Goal: Information Seeking & Learning: Learn about a topic

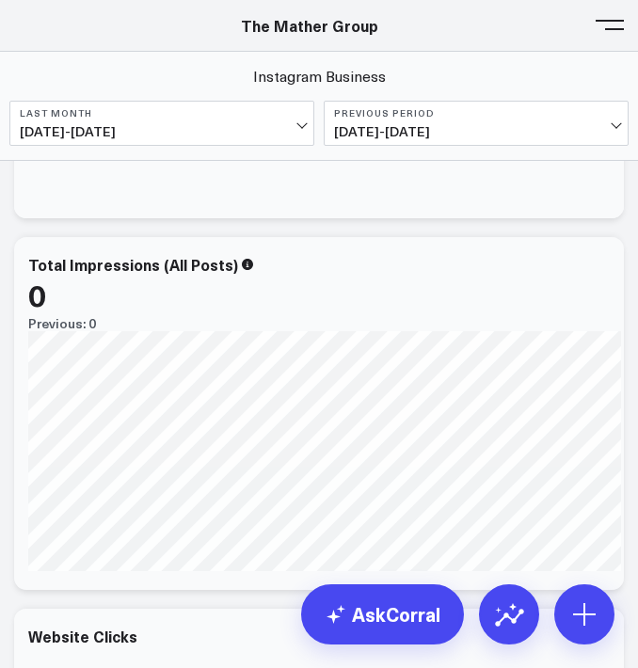
scroll to position [647, 0]
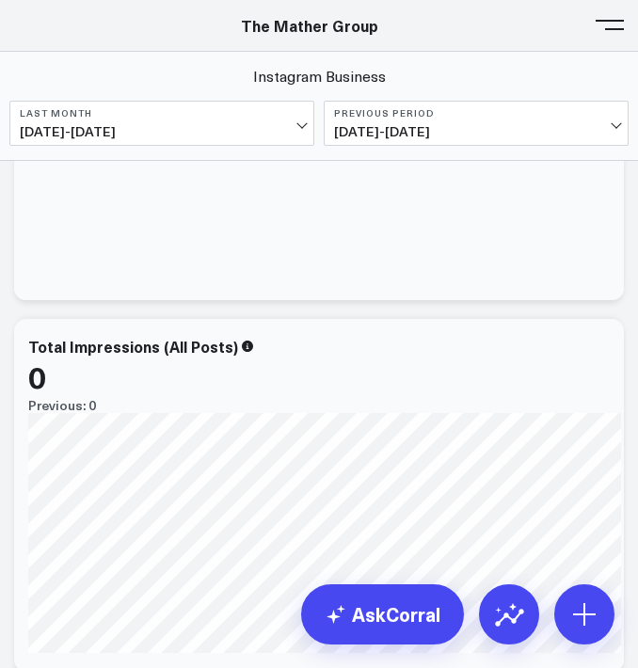
click at [595, 27] on div "The Mather Group" at bounding box center [309, 25] width 619 height 21
drag, startPoint x: 615, startPoint y: 29, endPoint x: 545, endPoint y: 22, distance: 71.0
click at [615, 29] on button at bounding box center [610, 23] width 28 height 28
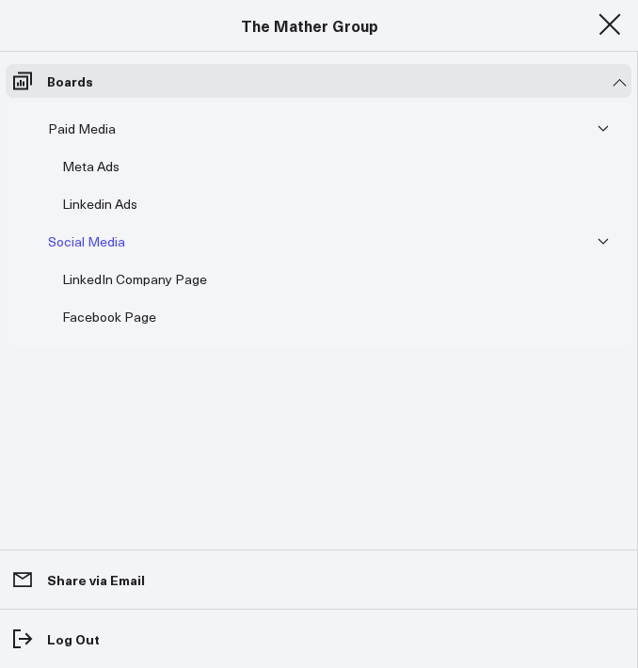
scroll to position [8, 0]
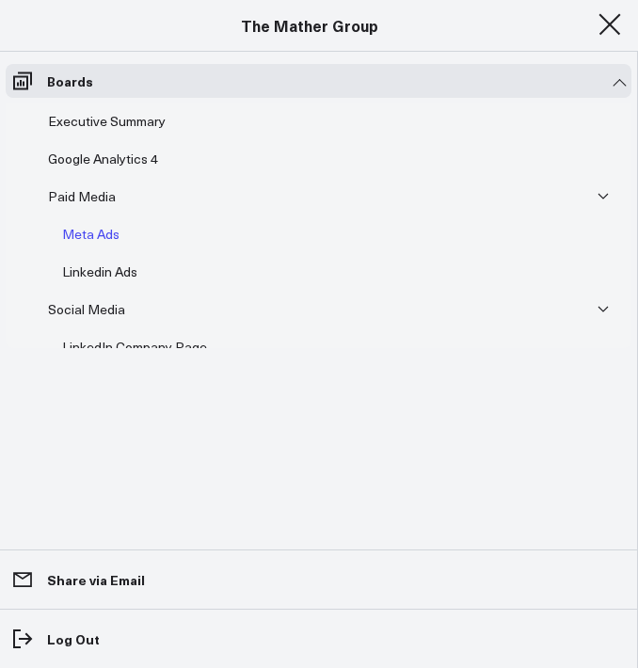
click at [94, 224] on div "Meta Ads" at bounding box center [90, 234] width 67 height 23
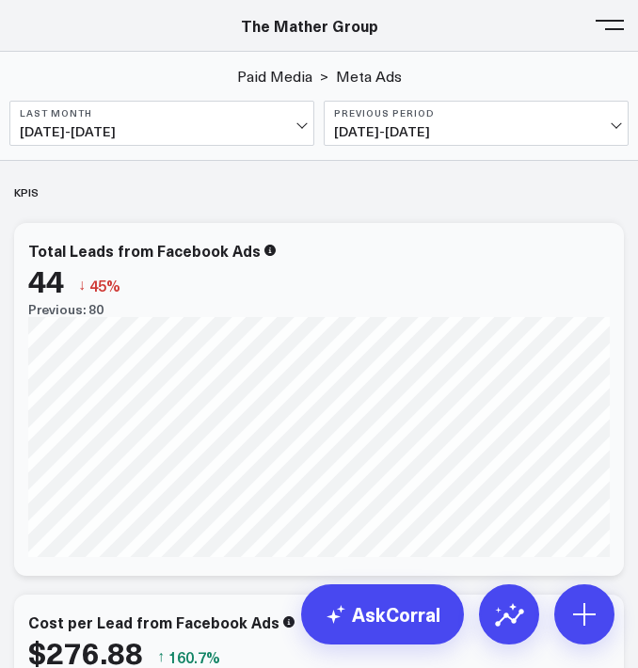
click at [616, 16] on button at bounding box center [610, 23] width 28 height 28
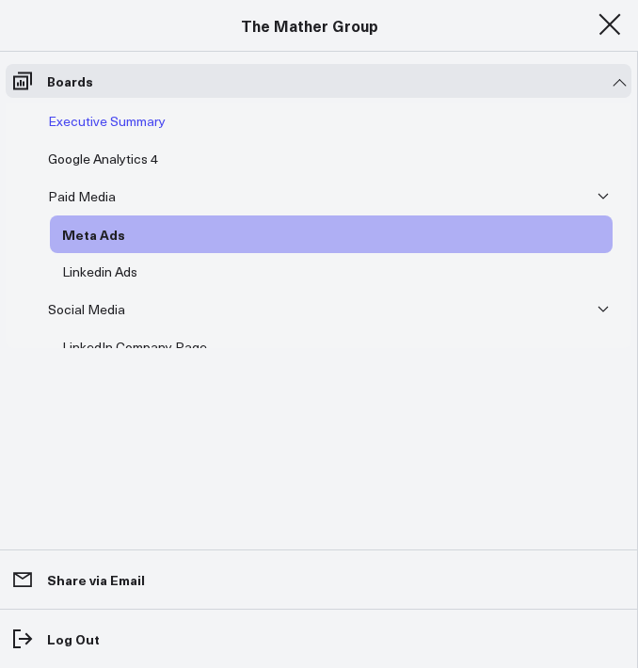
click at [118, 126] on div "Executive Summary" at bounding box center [106, 121] width 127 height 23
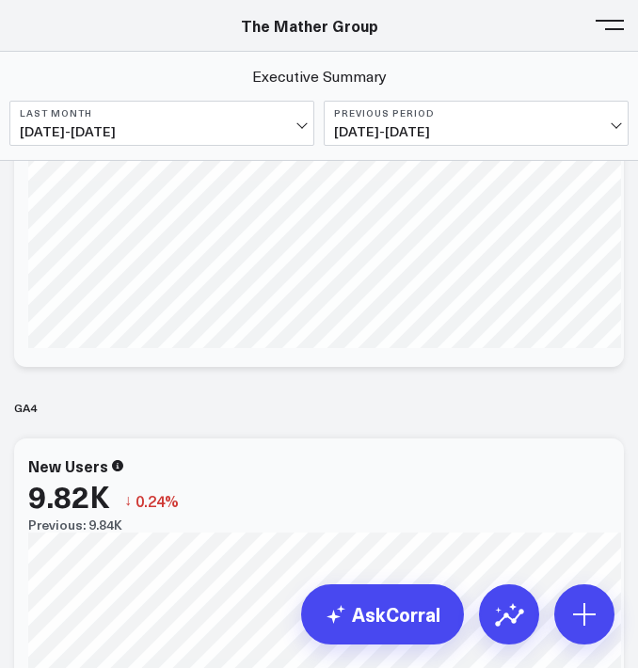
scroll to position [668, 0]
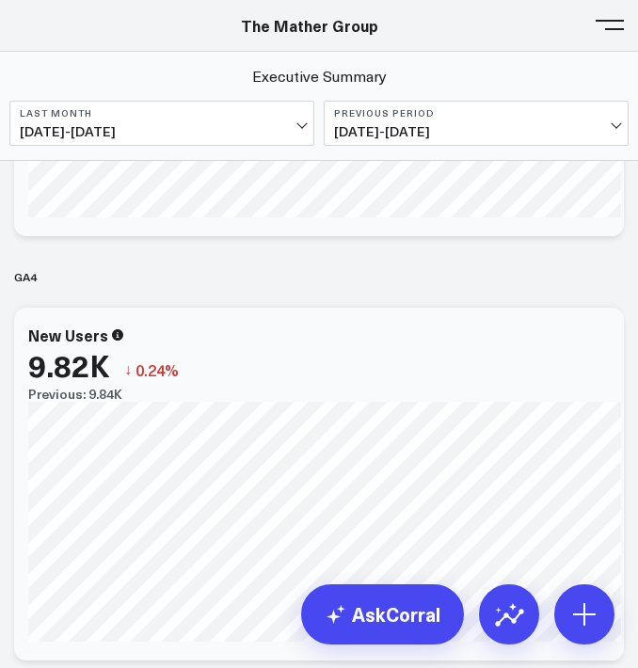
click at [608, 25] on span at bounding box center [610, 25] width 28 height 2
click at [608, 27] on button at bounding box center [610, 23] width 28 height 28
click at [596, 26] on button at bounding box center [610, 23] width 28 height 28
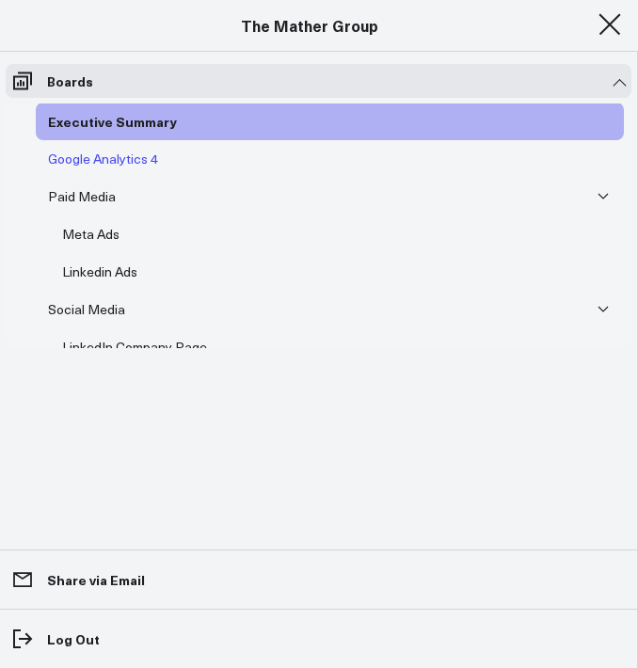
scroll to position [0, 0]
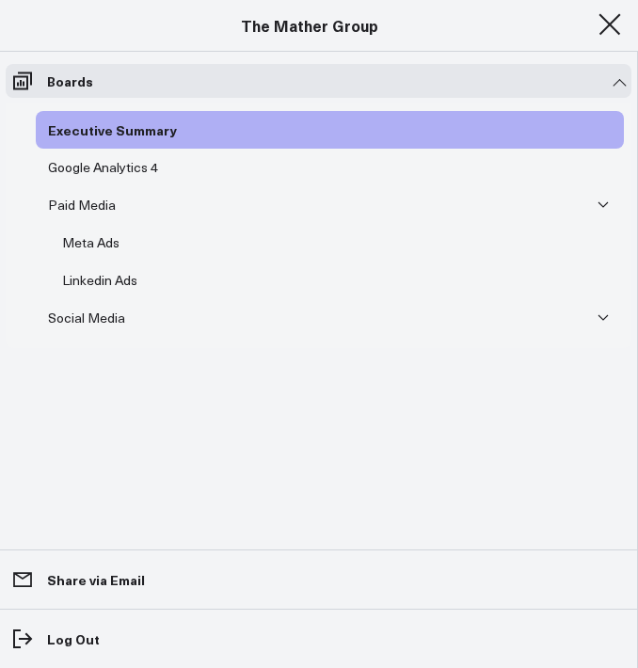
click at [617, 34] on button at bounding box center [610, 23] width 28 height 28
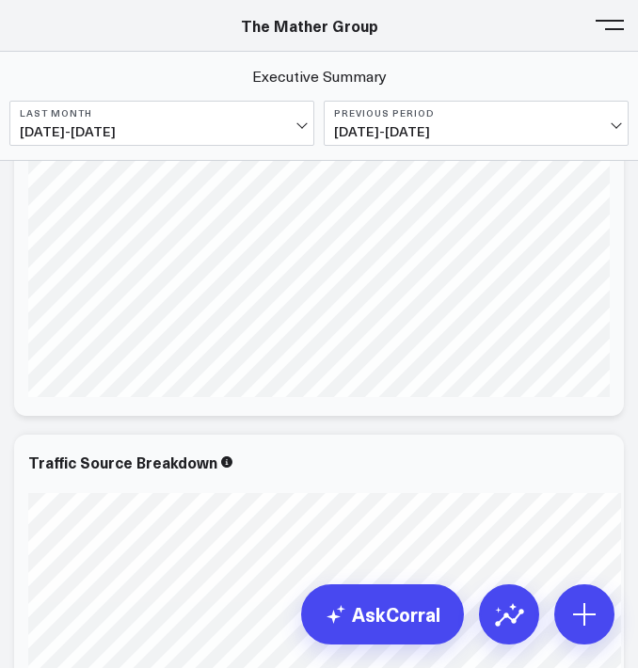
scroll to position [2052, 0]
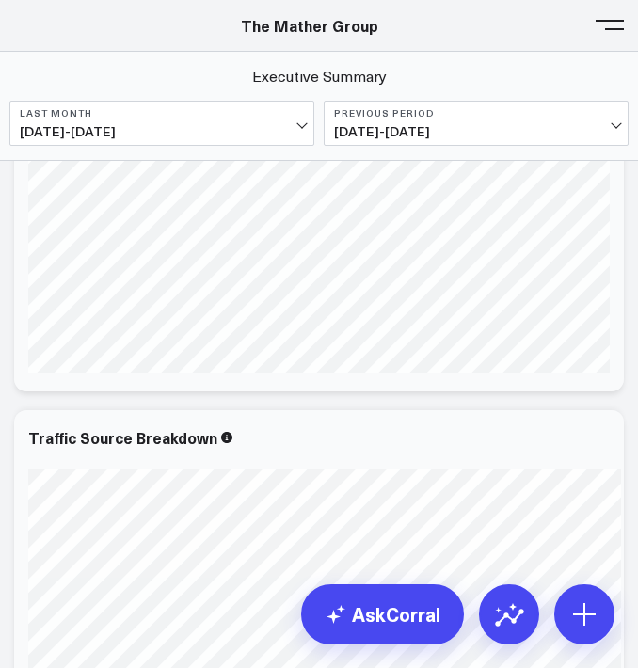
click at [613, 25] on span at bounding box center [610, 25] width 28 height 2
click at [613, 27] on button at bounding box center [610, 23] width 28 height 28
click at [622, 24] on span at bounding box center [610, 25] width 28 height 2
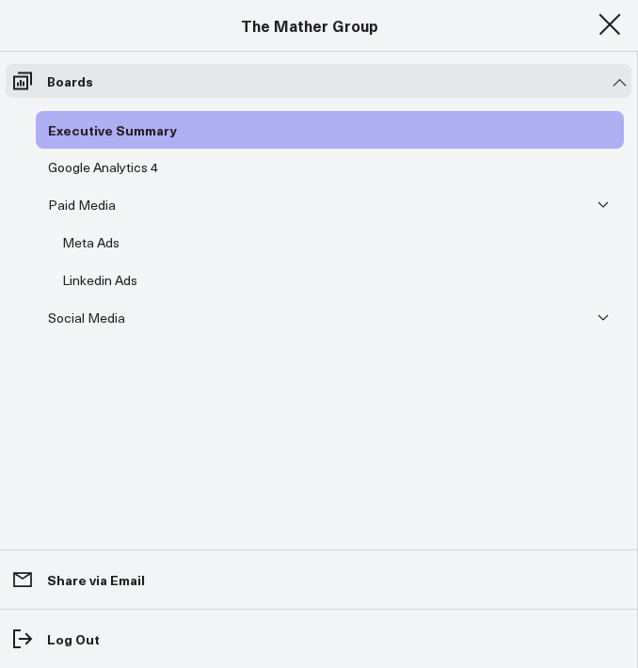
scroll to position [1943, 0]
click at [85, 204] on div "Paid Media" at bounding box center [81, 205] width 77 height 23
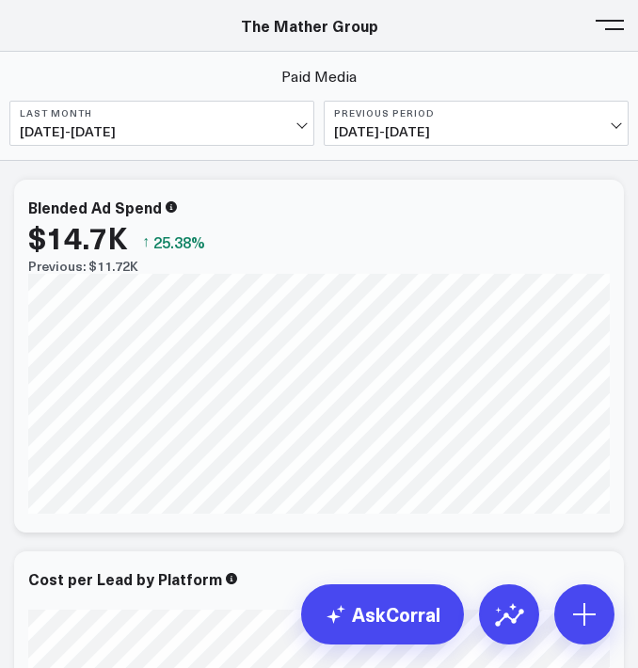
click at [618, 29] on button at bounding box center [610, 23] width 28 height 28
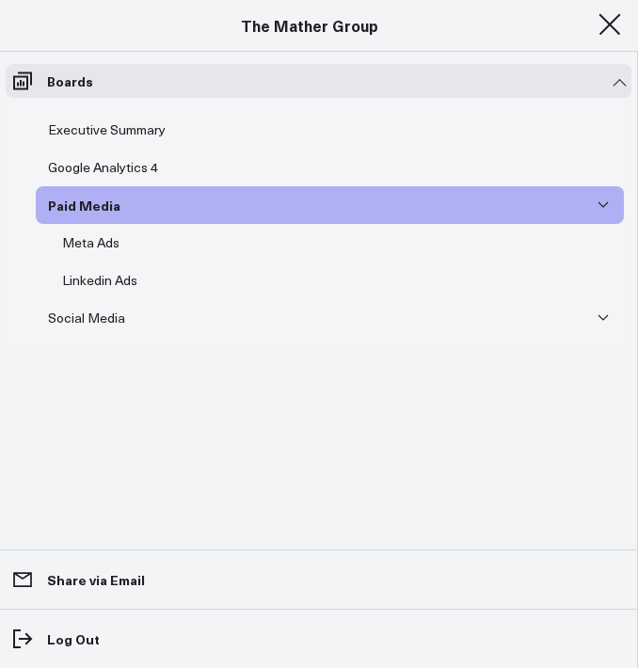
click at [618, 29] on button at bounding box center [610, 23] width 28 height 28
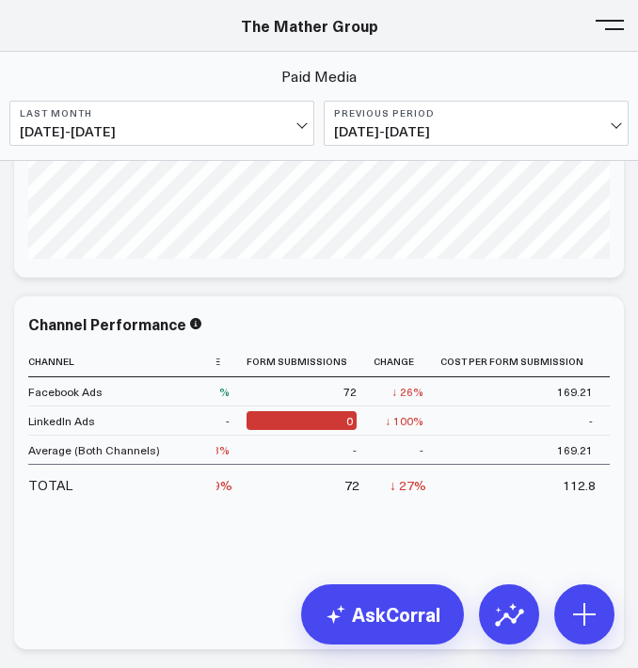
scroll to position [0, 1070]
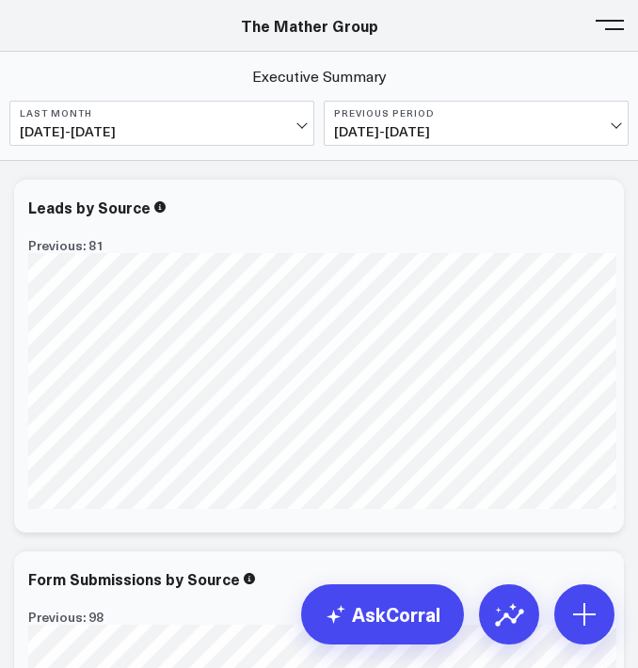
scroll to position [0, 11]
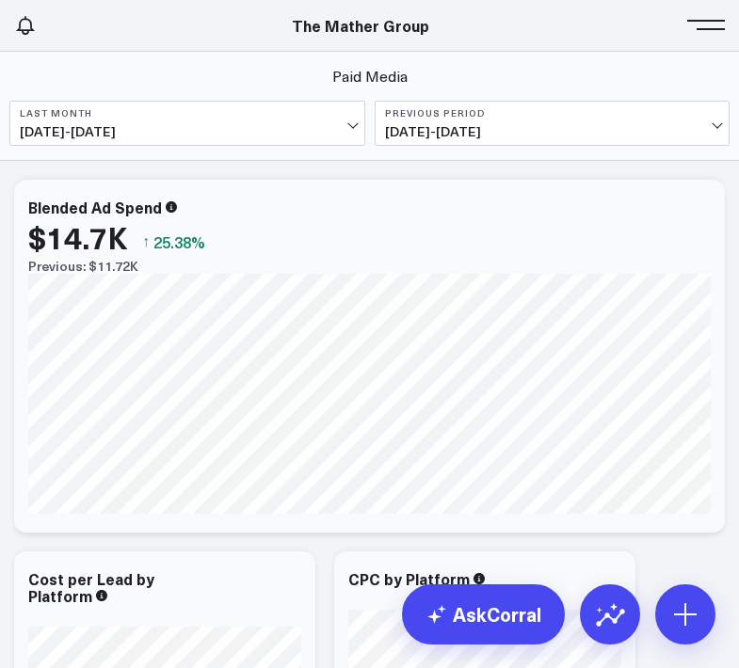
click at [637, 24] on span at bounding box center [710, 25] width 28 height 2
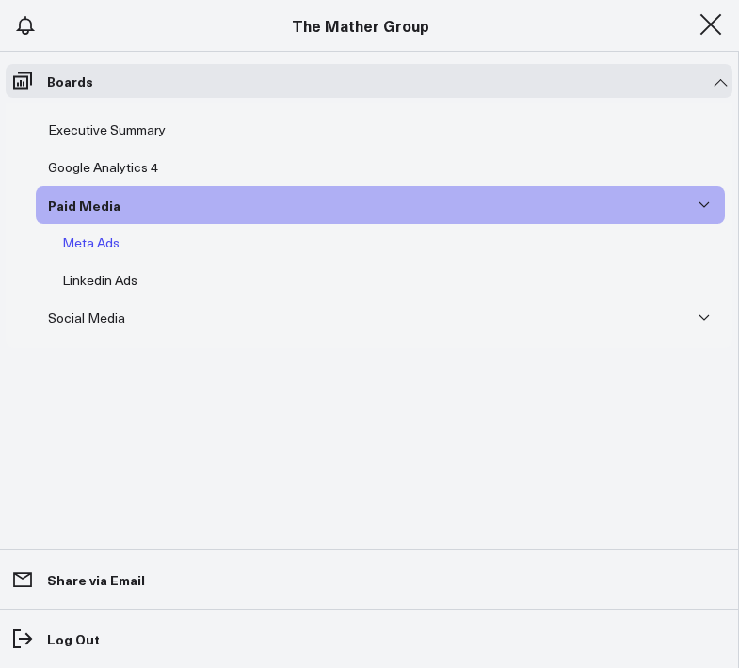
click at [83, 246] on div "Meta Ads" at bounding box center [90, 242] width 67 height 23
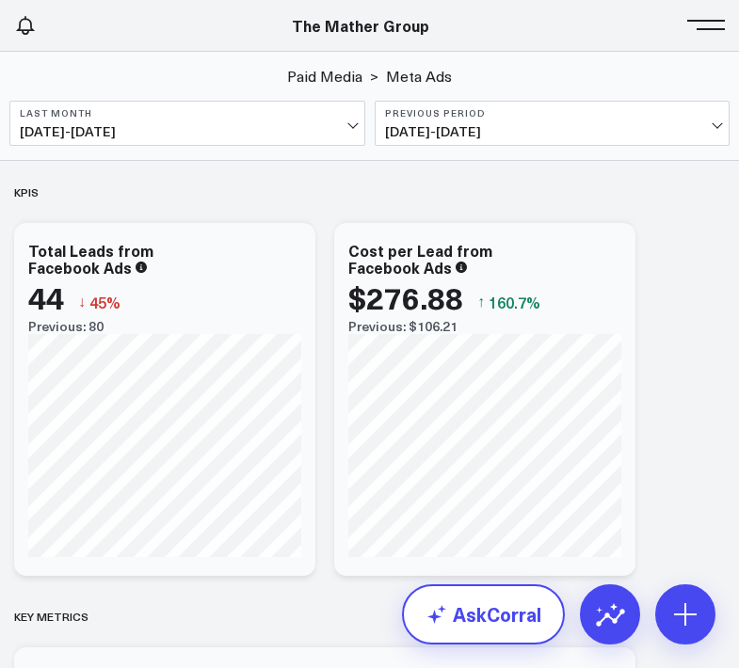
click at [513, 623] on link "AskCorral" at bounding box center [483, 614] width 163 height 60
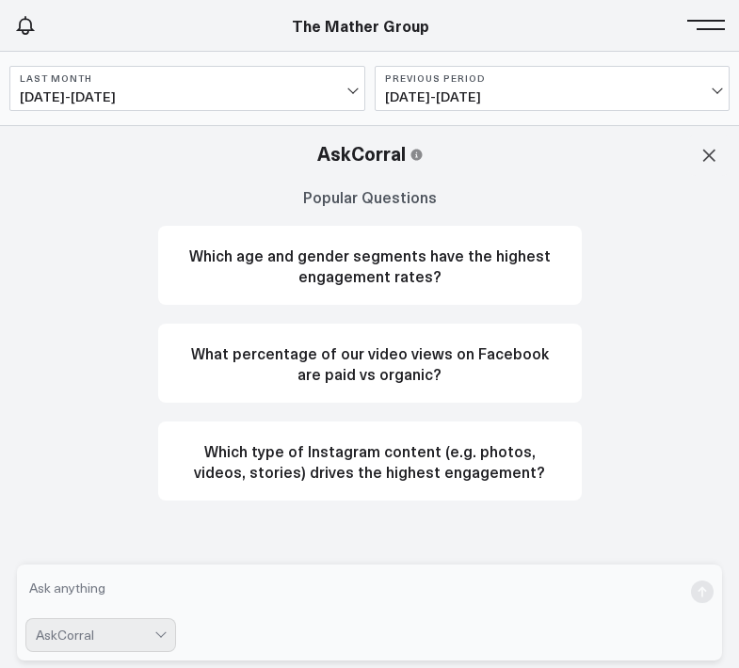
click at [470, 581] on textarea at bounding box center [353, 592] width 656 height 38
type textarea "what are my meta and linkedin blended sessions"
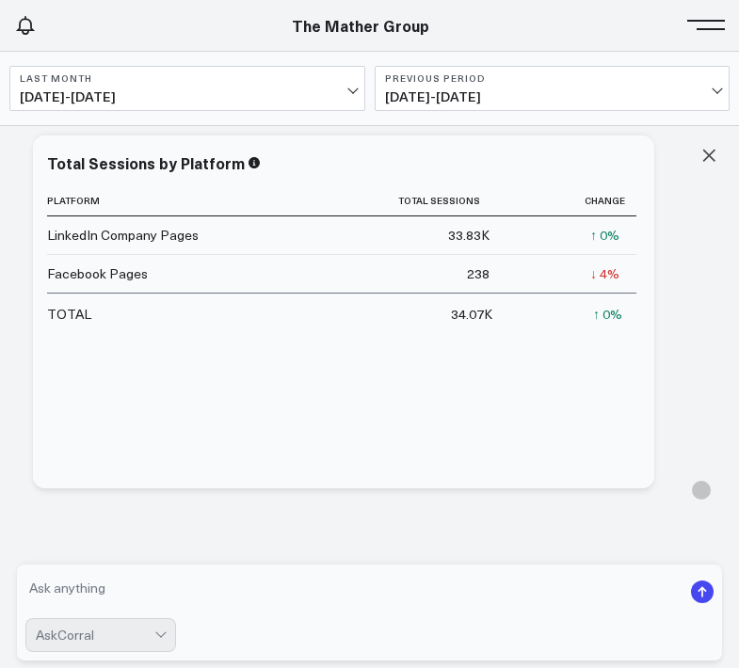
scroll to position [691, 0]
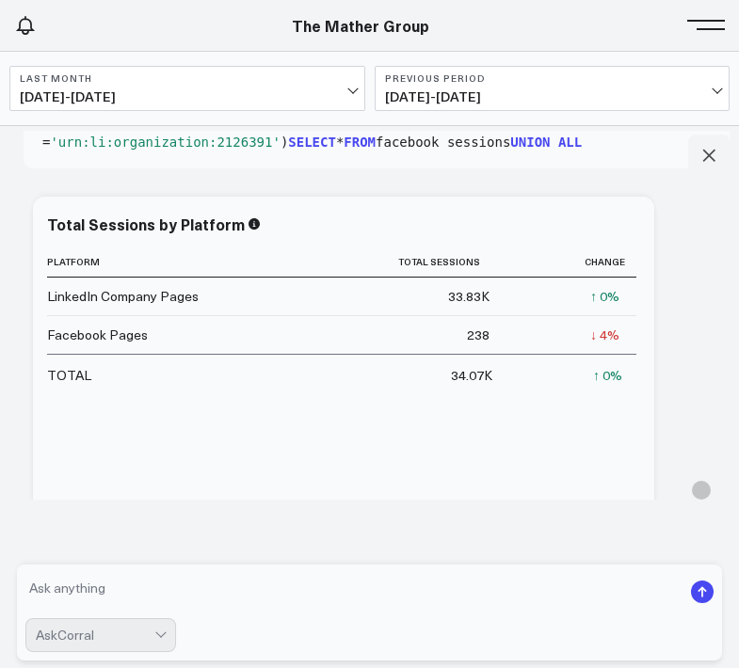
click at [593, 281] on td "↑ 0% Previous 33.83K" at bounding box center [571, 297] width 130 height 38
click at [599, 294] on div "↑ 0%" at bounding box center [604, 296] width 29 height 19
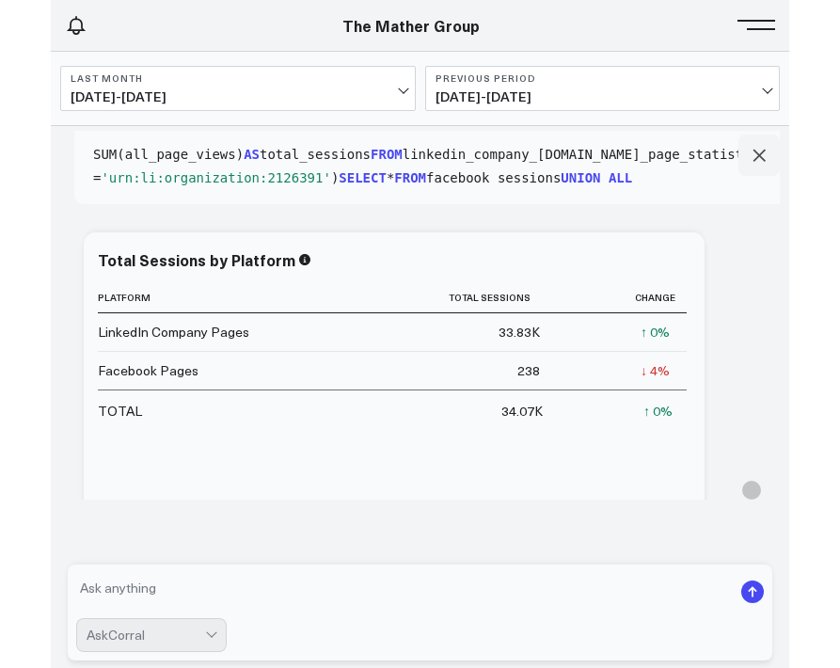
scroll to position [671, 0]
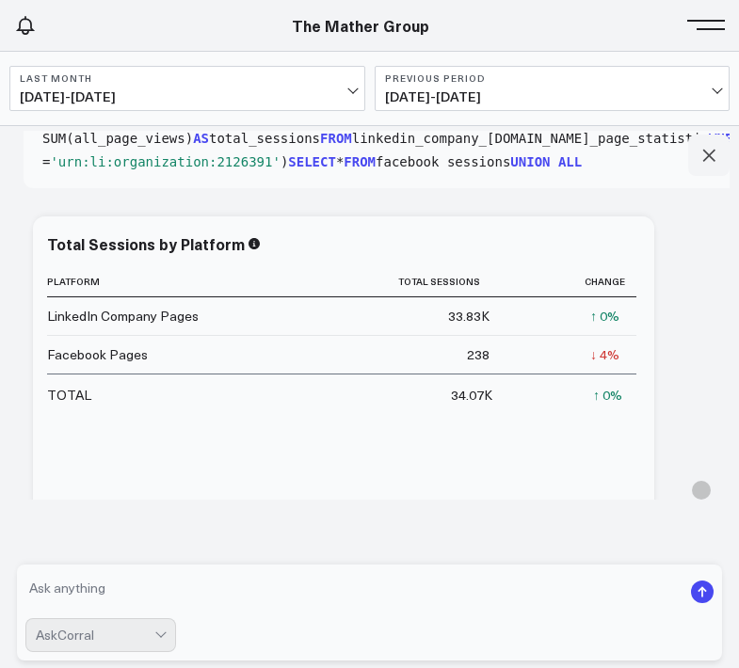
click at [568, 254] on div "Total Sessions by Platform" at bounding box center [343, 246] width 593 height 22
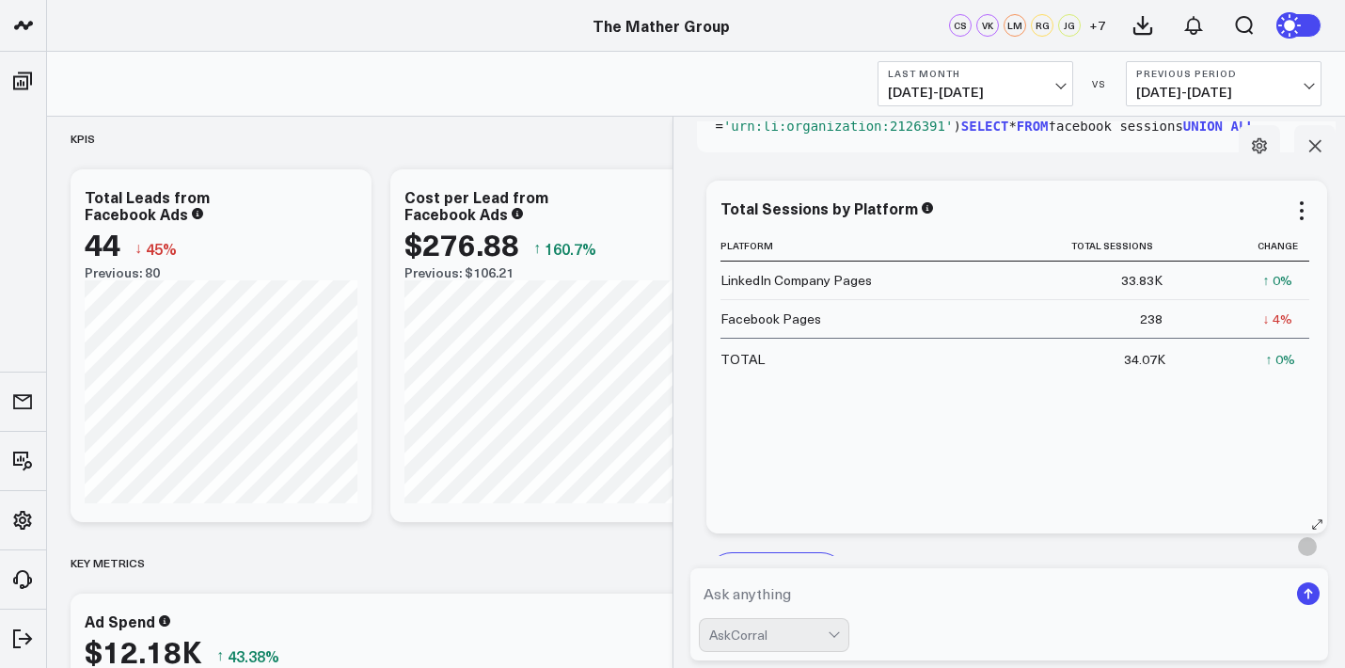
scroll to position [678, 0]
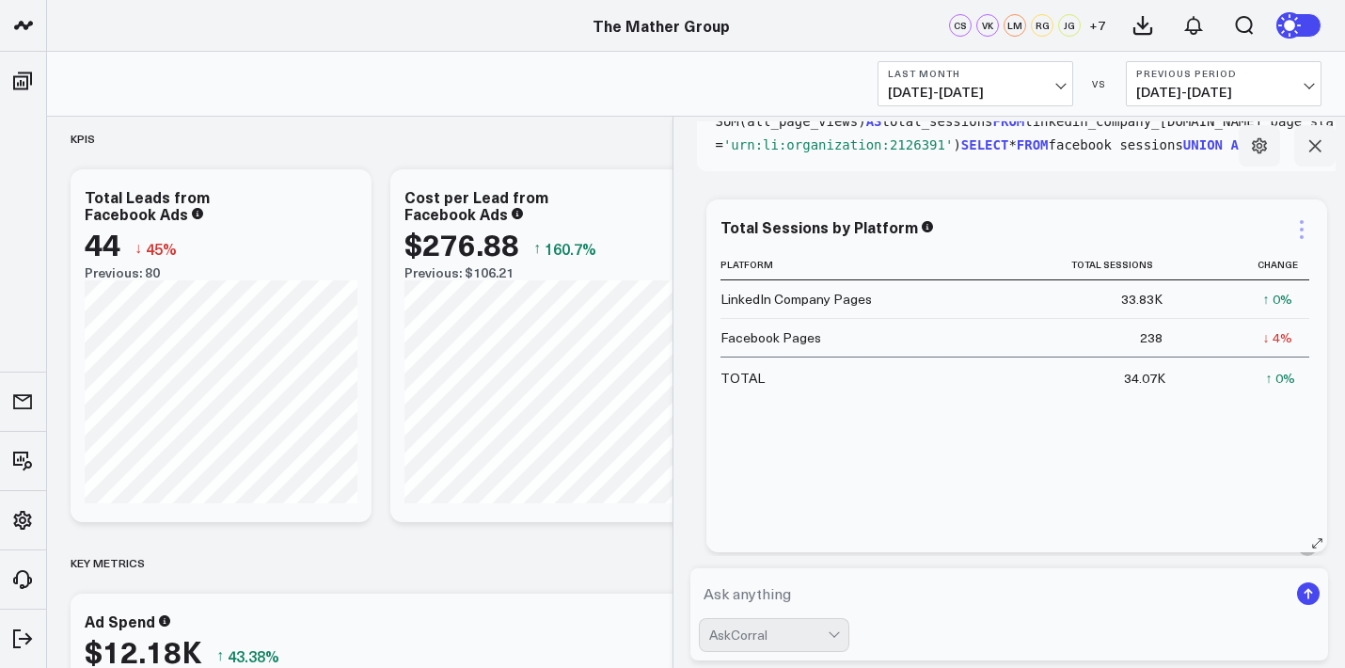
click at [637, 225] on icon at bounding box center [1302, 229] width 23 height 23
click at [637, 257] on th "Change" at bounding box center [1245, 264] width 130 height 31
click at [637, 239] on icon at bounding box center [1302, 229] width 23 height 23
click at [637, 228] on icon at bounding box center [1302, 229] width 23 height 23
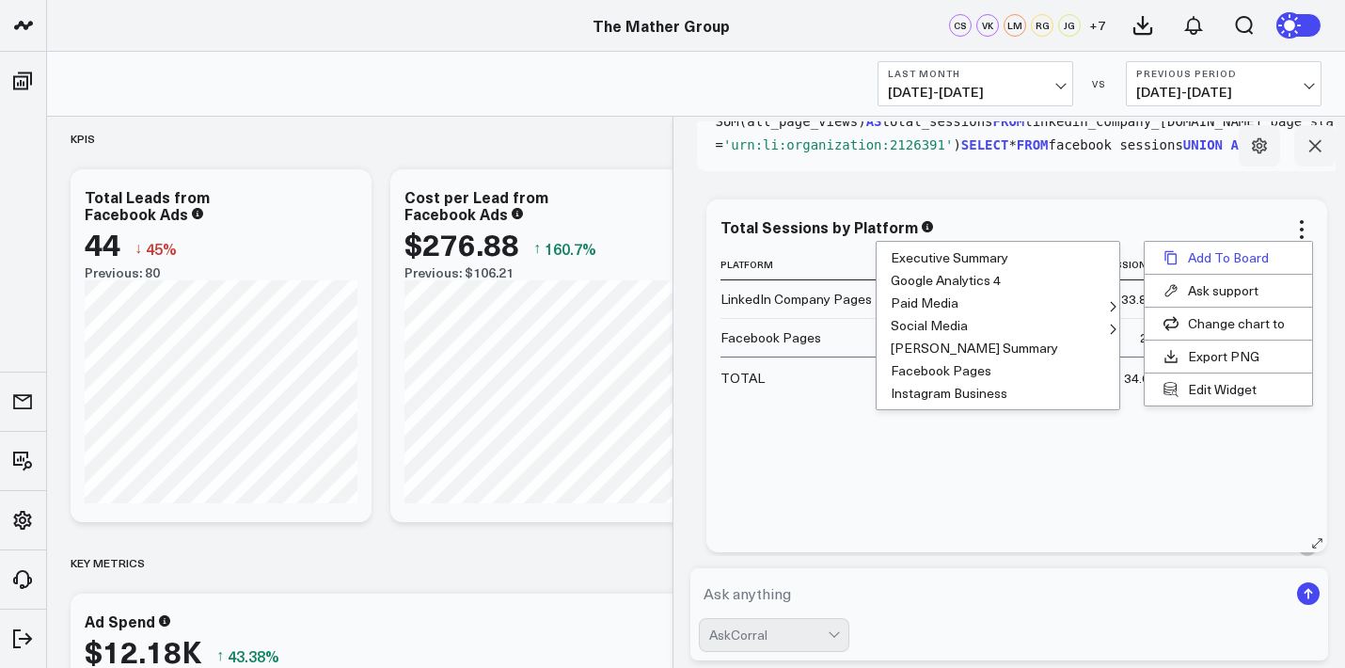
click at [637, 257] on button "Add To Board" at bounding box center [1228, 258] width 167 height 32
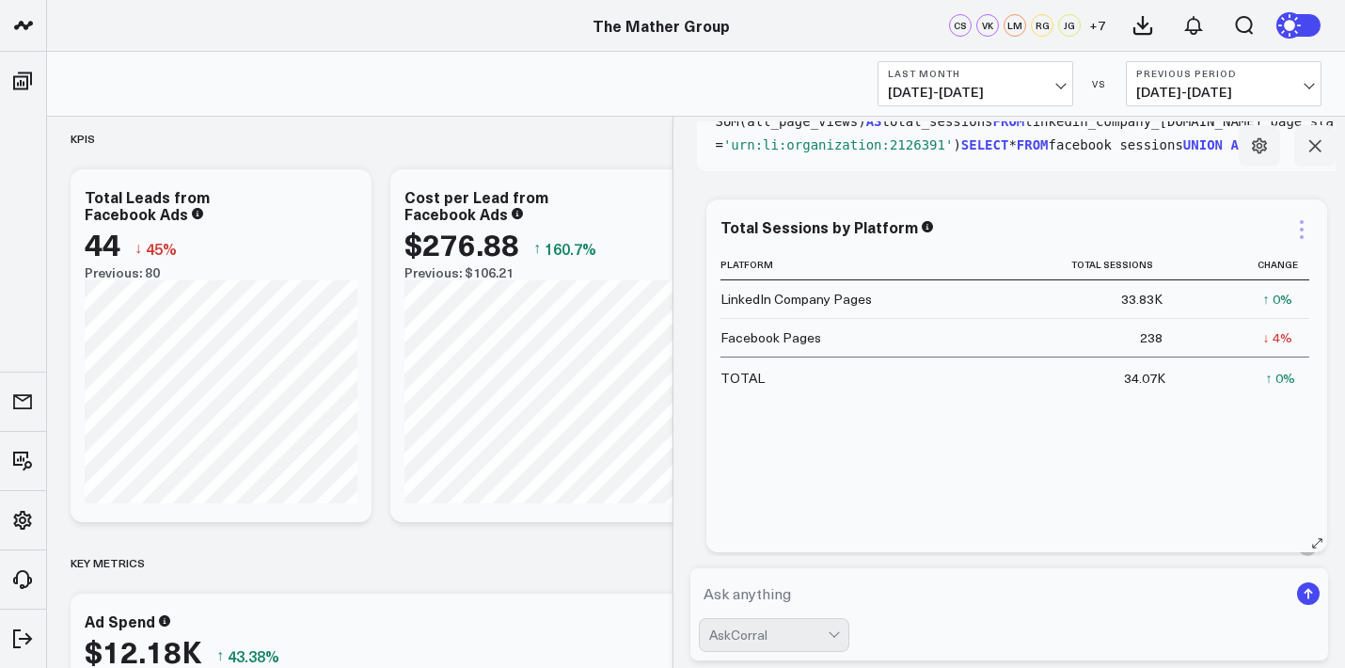
click at [637, 231] on icon at bounding box center [1302, 229] width 23 height 23
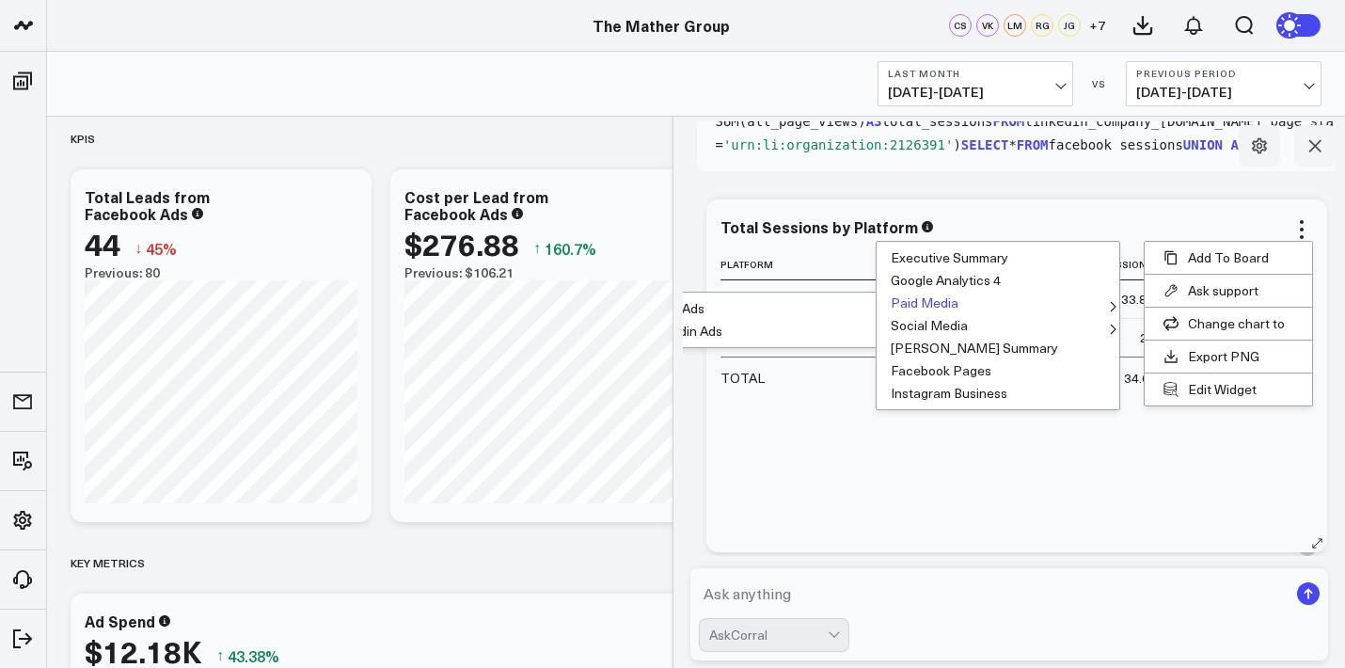
click at [637, 301] on button "Paid Media" at bounding box center [998, 303] width 243 height 23
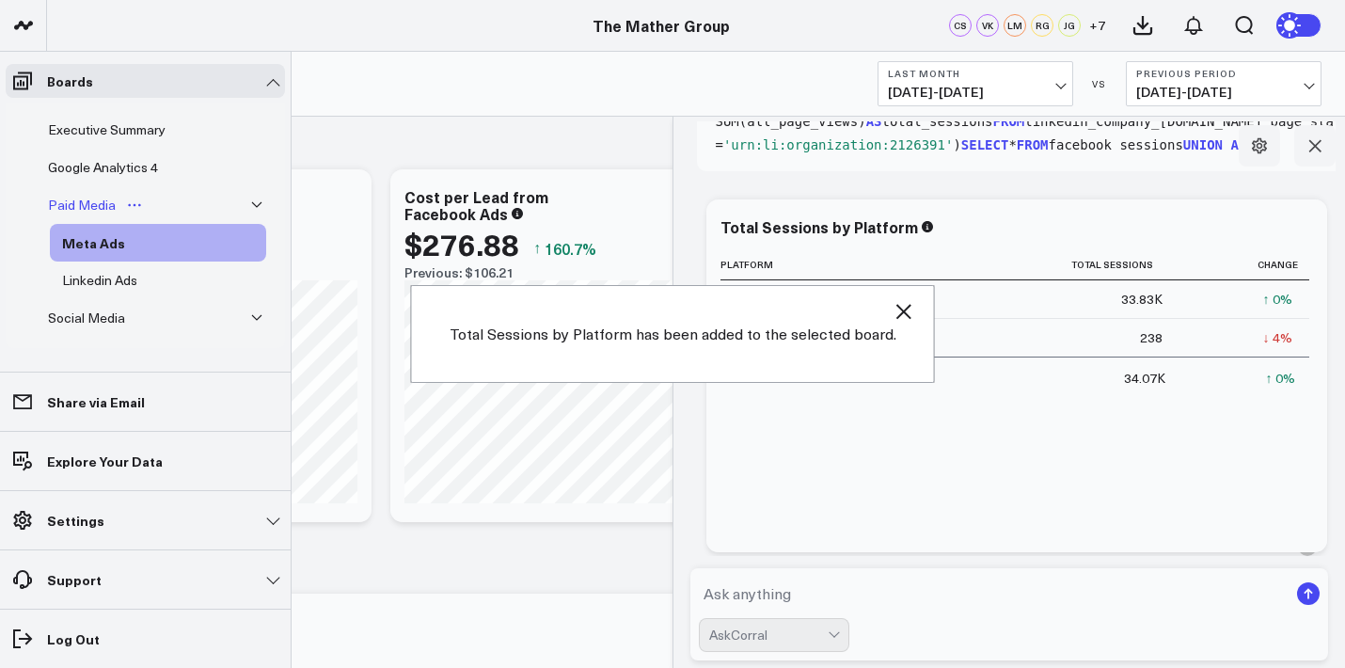
click at [121, 205] on button "Open board menu" at bounding box center [134, 205] width 28 height 15
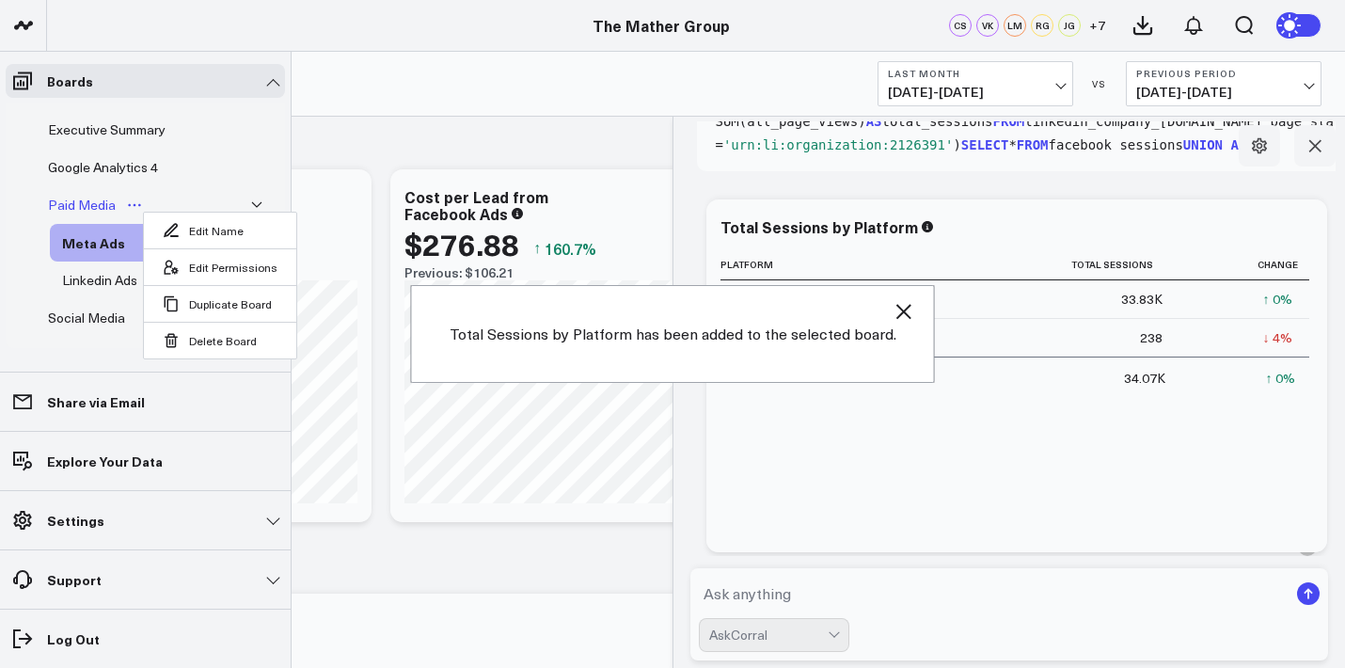
click at [99, 203] on div "Paid Media" at bounding box center [81, 205] width 77 height 23
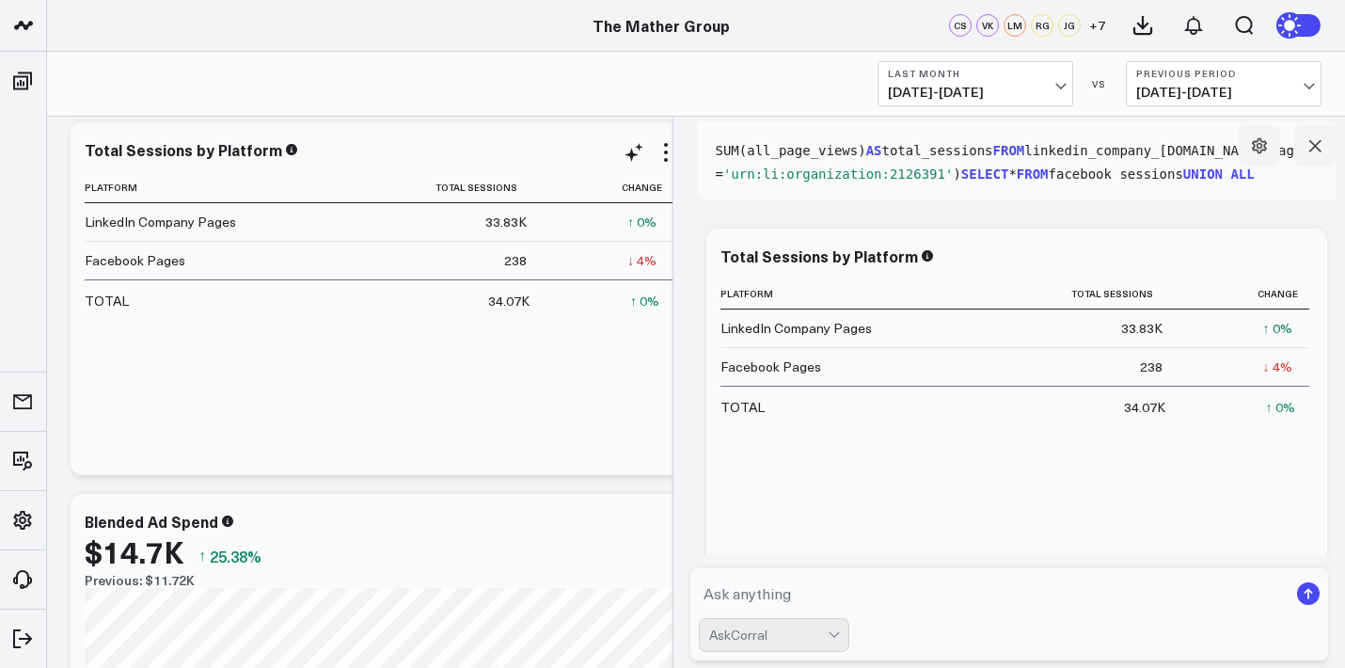
scroll to position [17, 0]
click at [637, 138] on icon at bounding box center [1315, 145] width 19 height 19
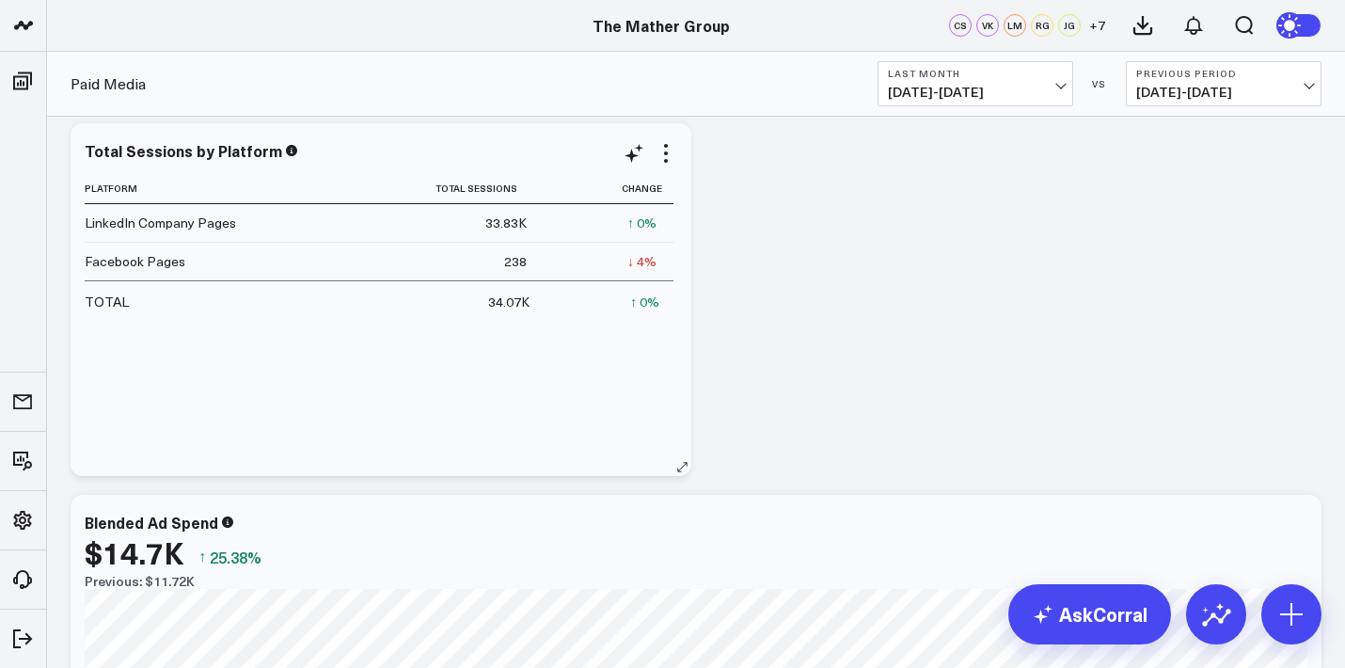
scroll to position [0, 0]
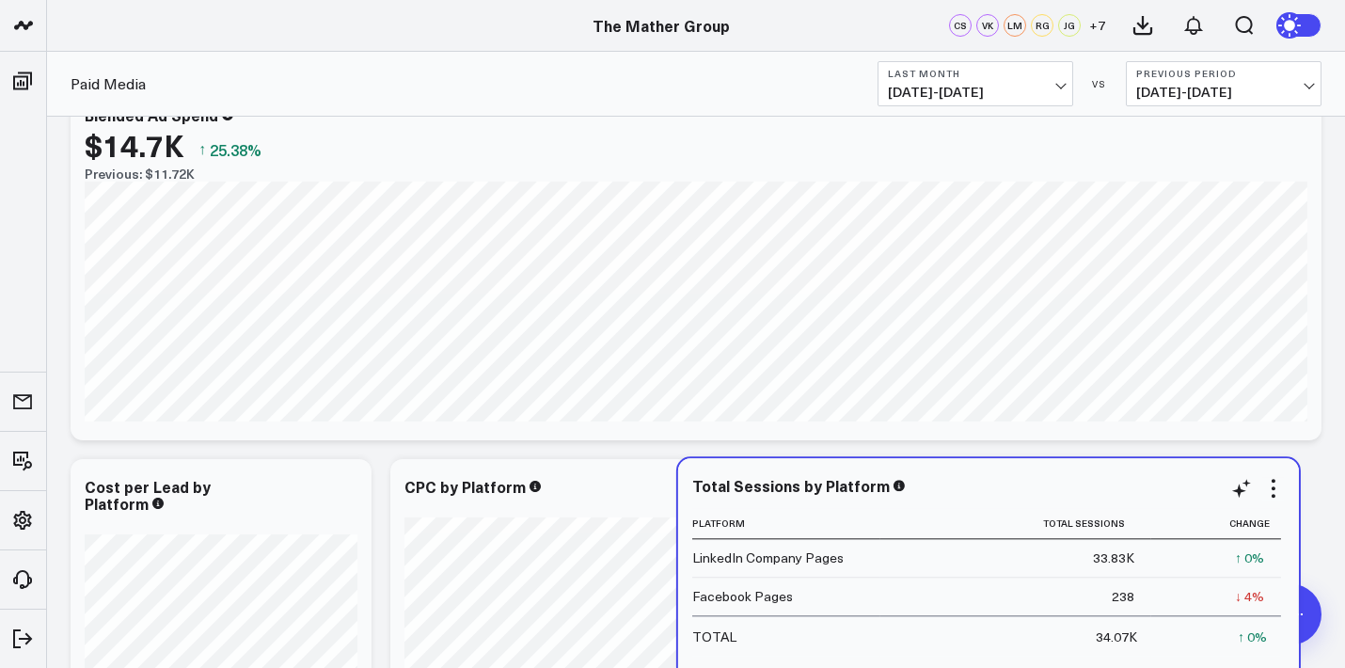
drag, startPoint x: 514, startPoint y: 175, endPoint x: 1116, endPoint y: 500, distance: 684.0
click at [637, 500] on div "Total Sessions by Platform Platform Total Sessions Change LinkedIn Company Page…" at bounding box center [988, 634] width 593 height 315
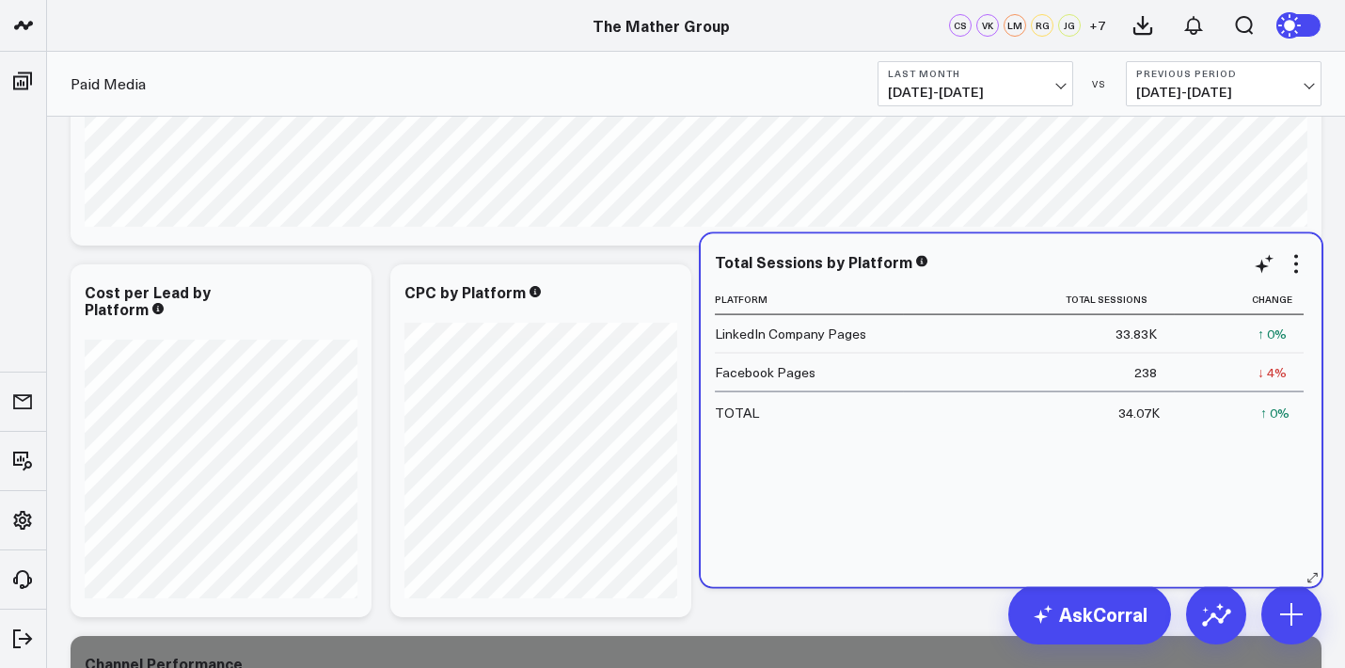
scroll to position [621, 0]
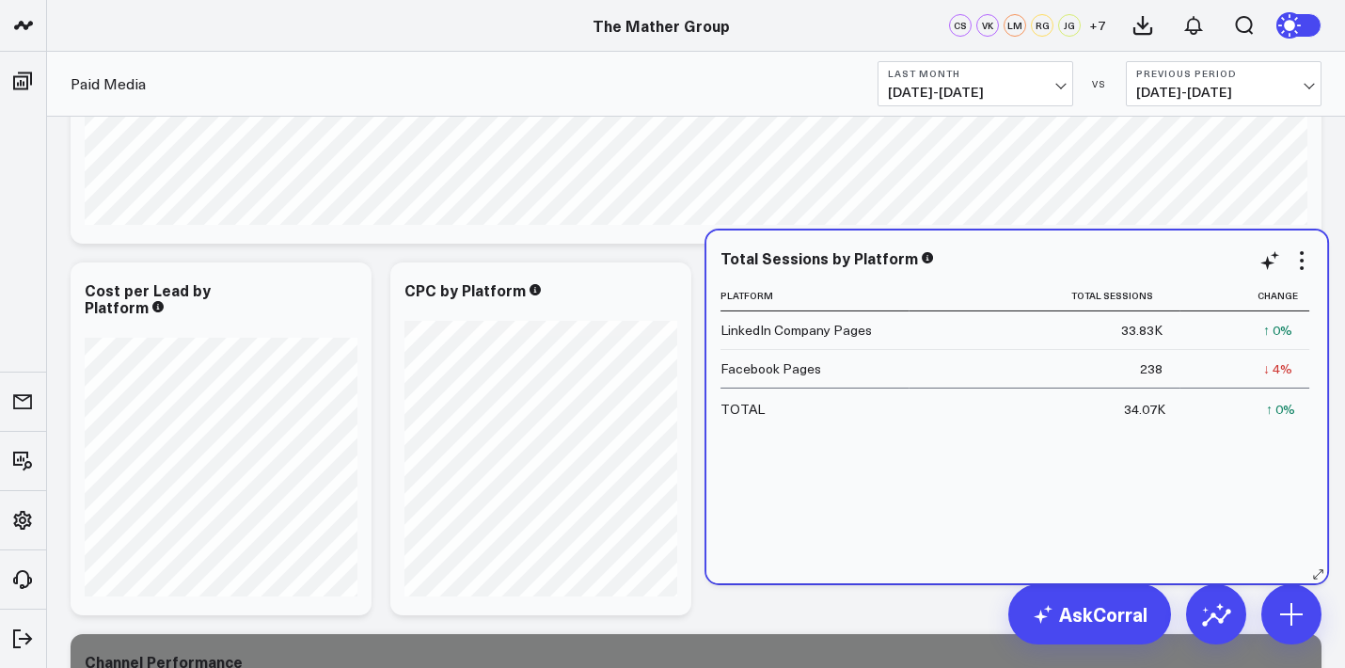
drag, startPoint x: 595, startPoint y: 150, endPoint x: 1231, endPoint y: 566, distance: 760.4
click at [637, 566] on div "Total Sessions by Platform Platform Total Sessions Change LinkedIn Company Page…" at bounding box center [1017, 407] width 621 height 353
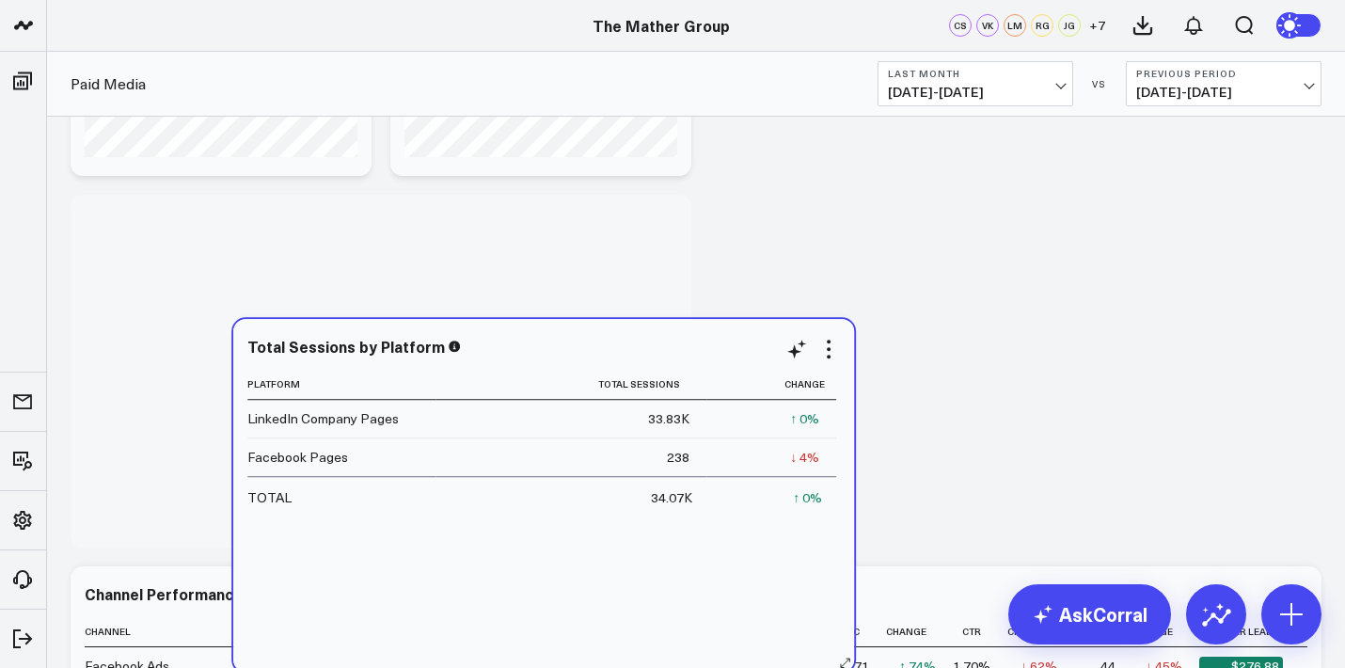
scroll to position [690, 0]
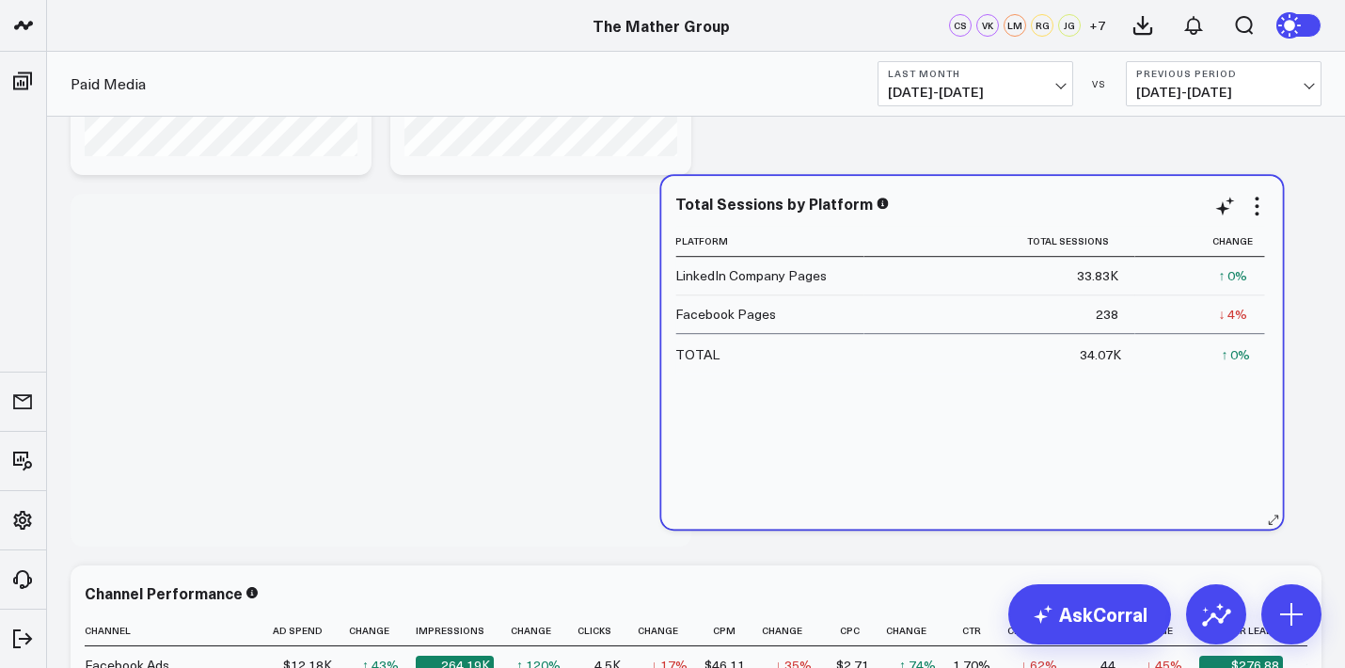
drag, startPoint x: 389, startPoint y: 337, endPoint x: 951, endPoint y: 383, distance: 564.5
click at [637, 383] on div "Platform Total Sessions Change LinkedIn Company Pages 33.83K ↑ 0% Previous 33.8…" at bounding box center [972, 368] width 593 height 284
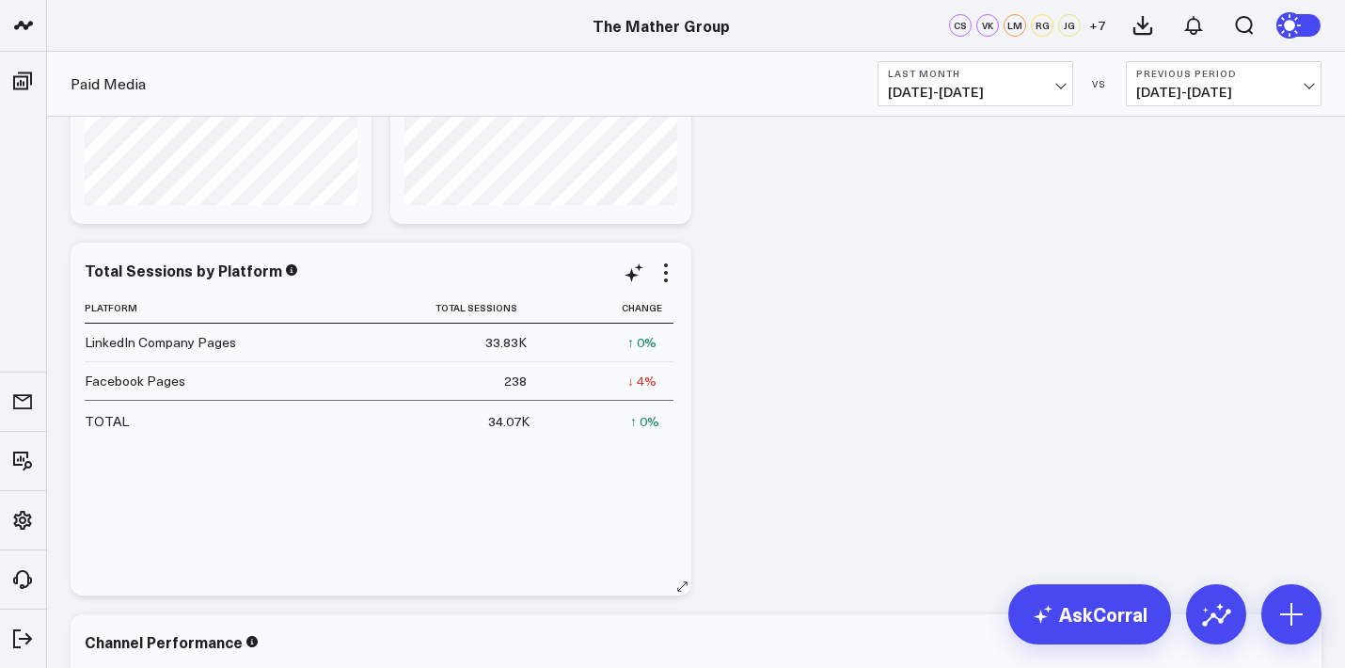
scroll to position [628, 0]
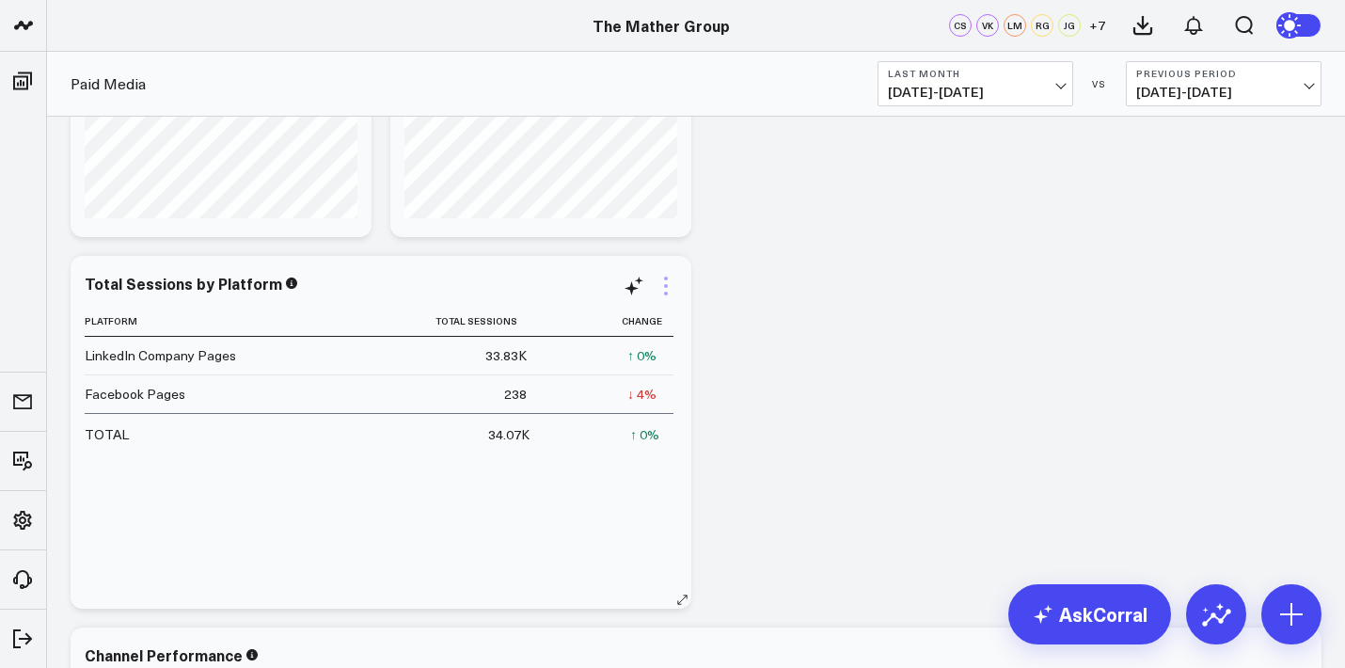
click at [637, 288] on icon at bounding box center [666, 286] width 23 height 23
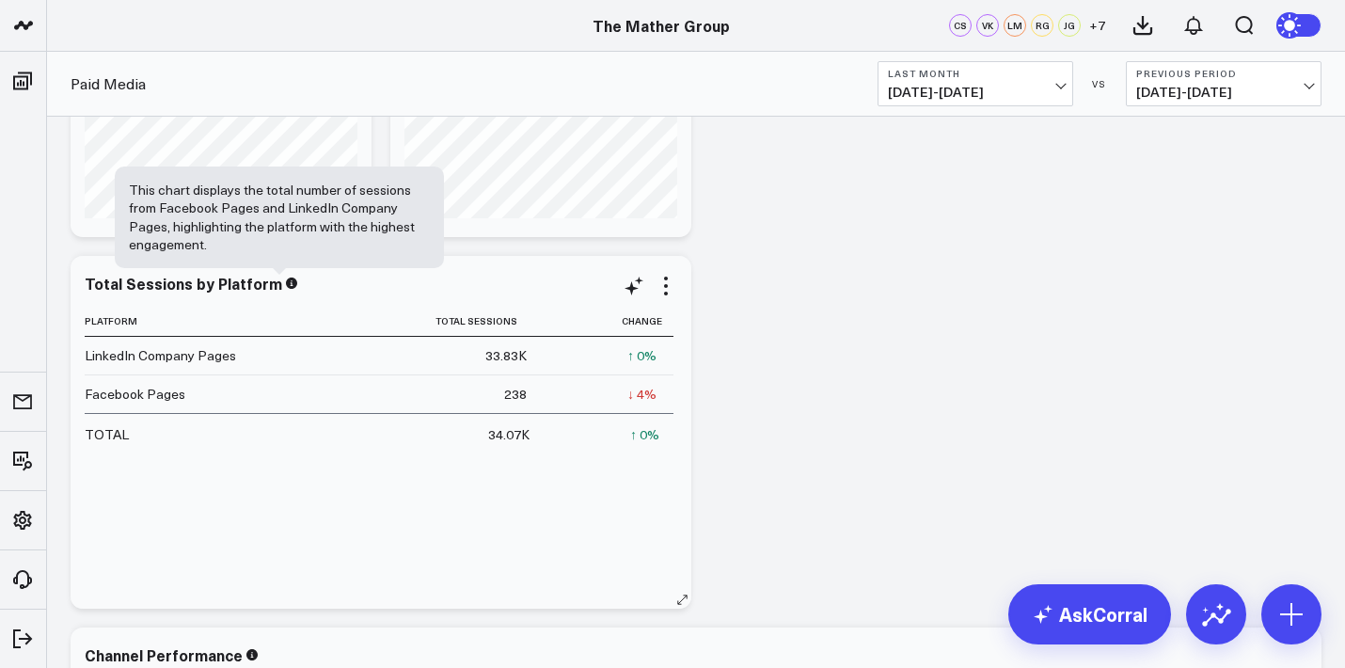
click at [286, 288] on icon at bounding box center [291, 283] width 11 height 11
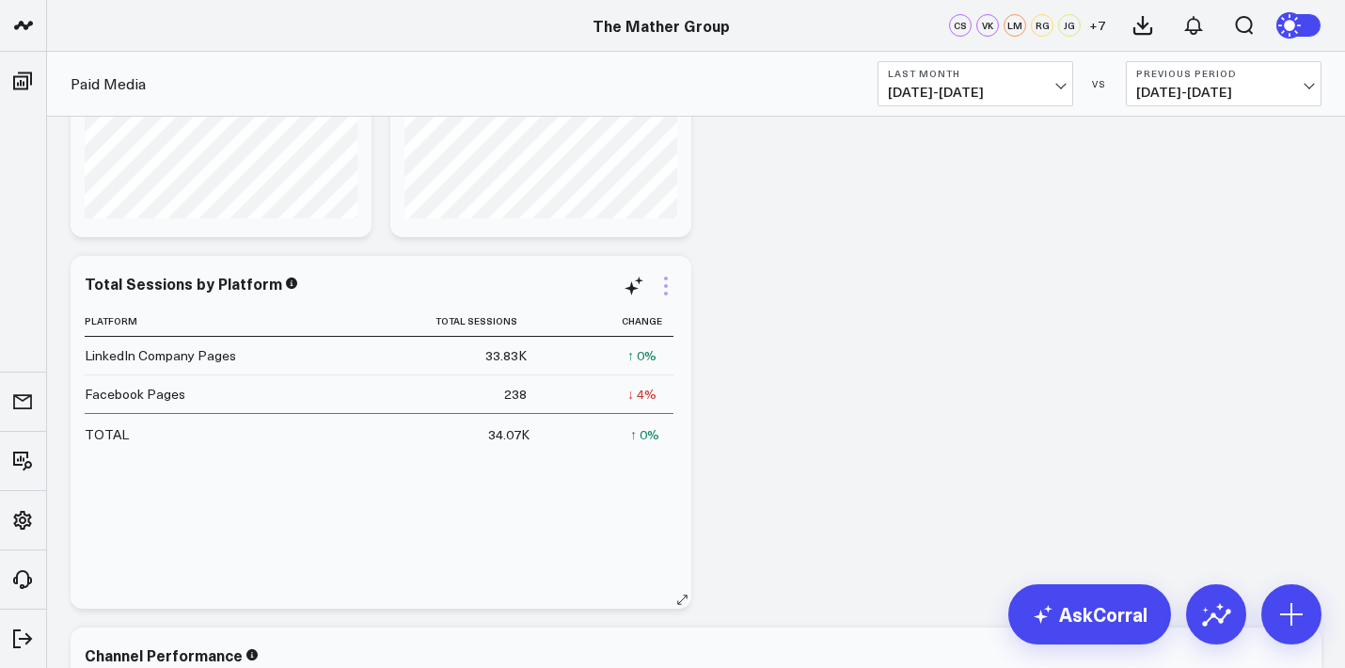
click at [637, 291] on icon at bounding box center [666, 286] width 23 height 23
click at [637, 293] on icon at bounding box center [666, 286] width 23 height 23
click at [637, 294] on icon at bounding box center [666, 286] width 23 height 23
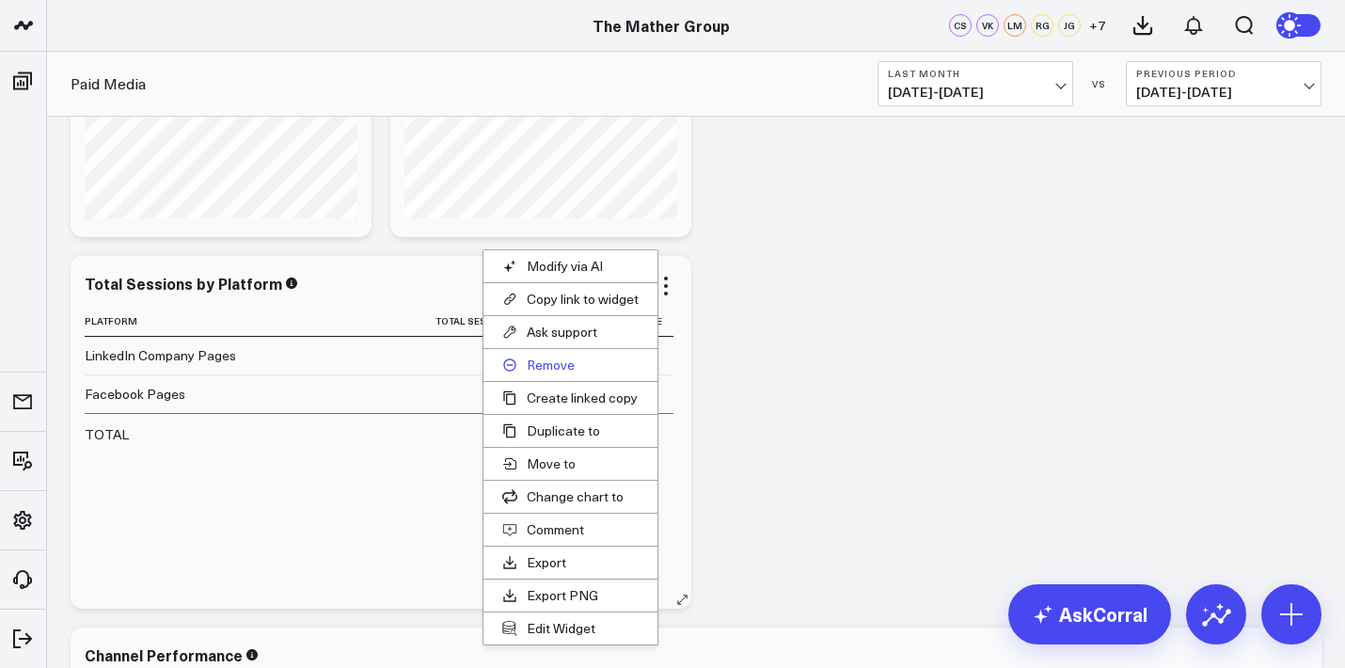
click at [564, 361] on button "Remove" at bounding box center [571, 365] width 174 height 32
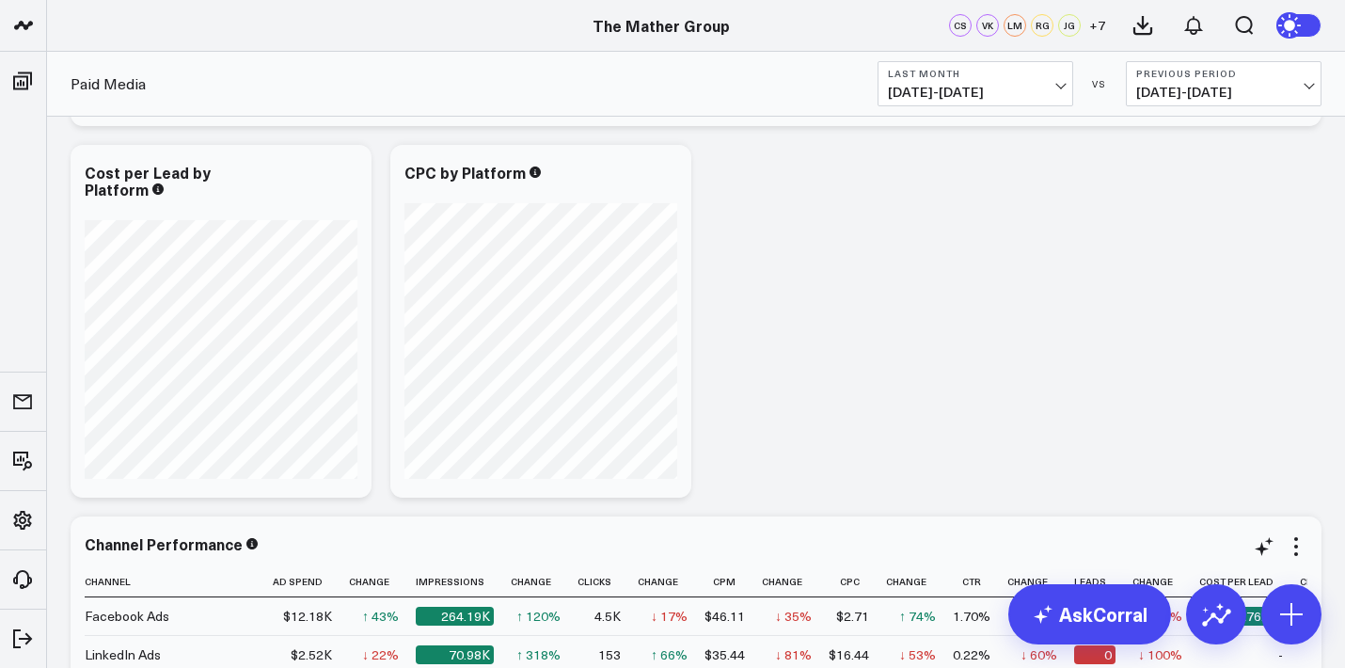
scroll to position [277, 0]
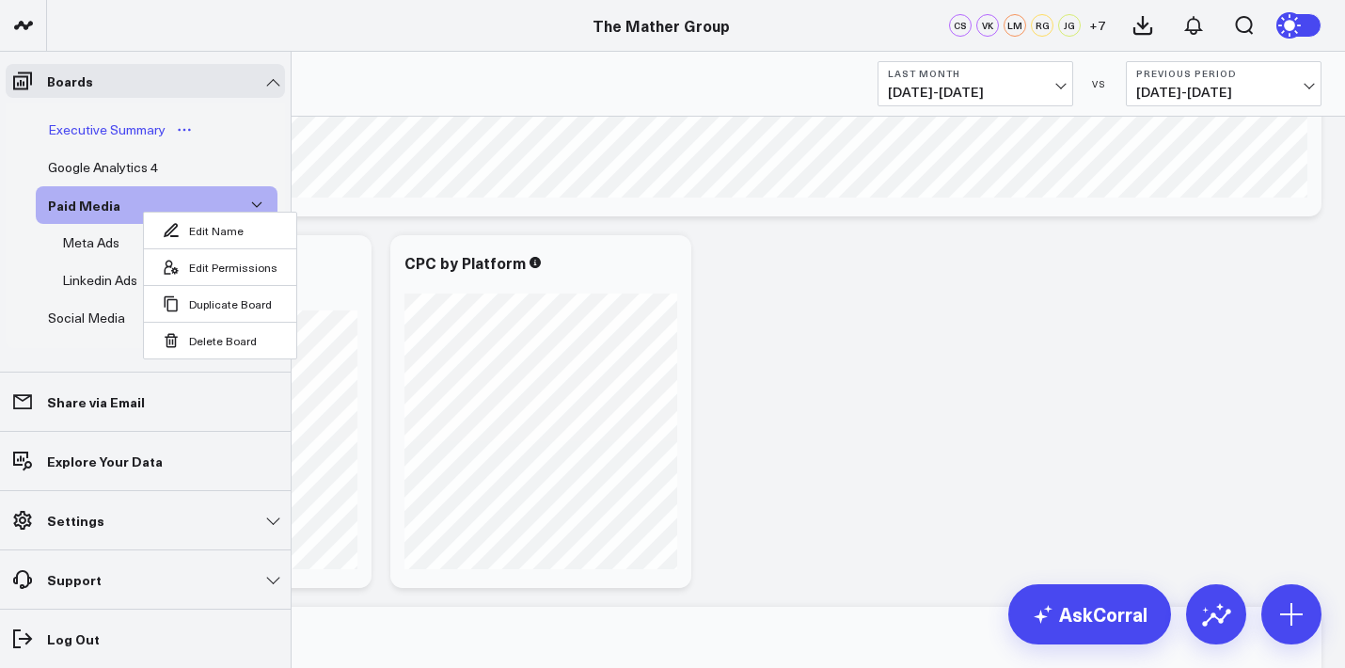
click at [85, 141] on link "Executive Summary" at bounding box center [121, 130] width 170 height 38
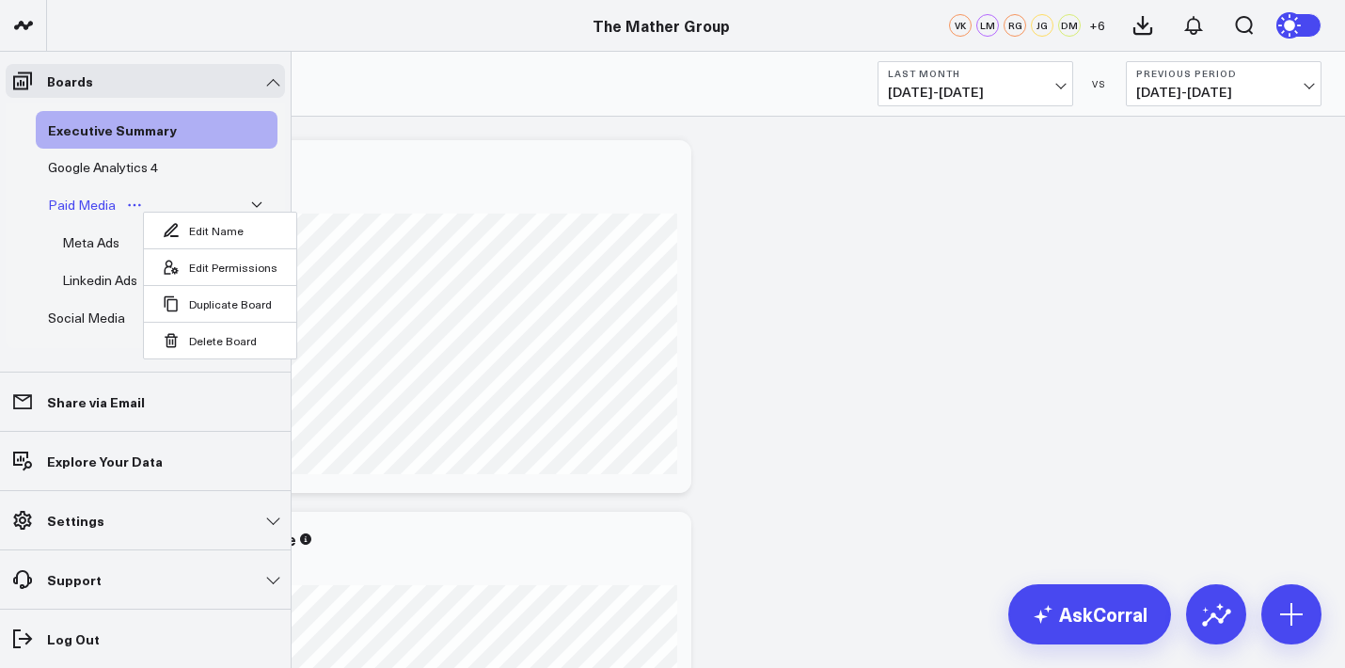
click at [84, 207] on div "Paid Media" at bounding box center [81, 205] width 77 height 23
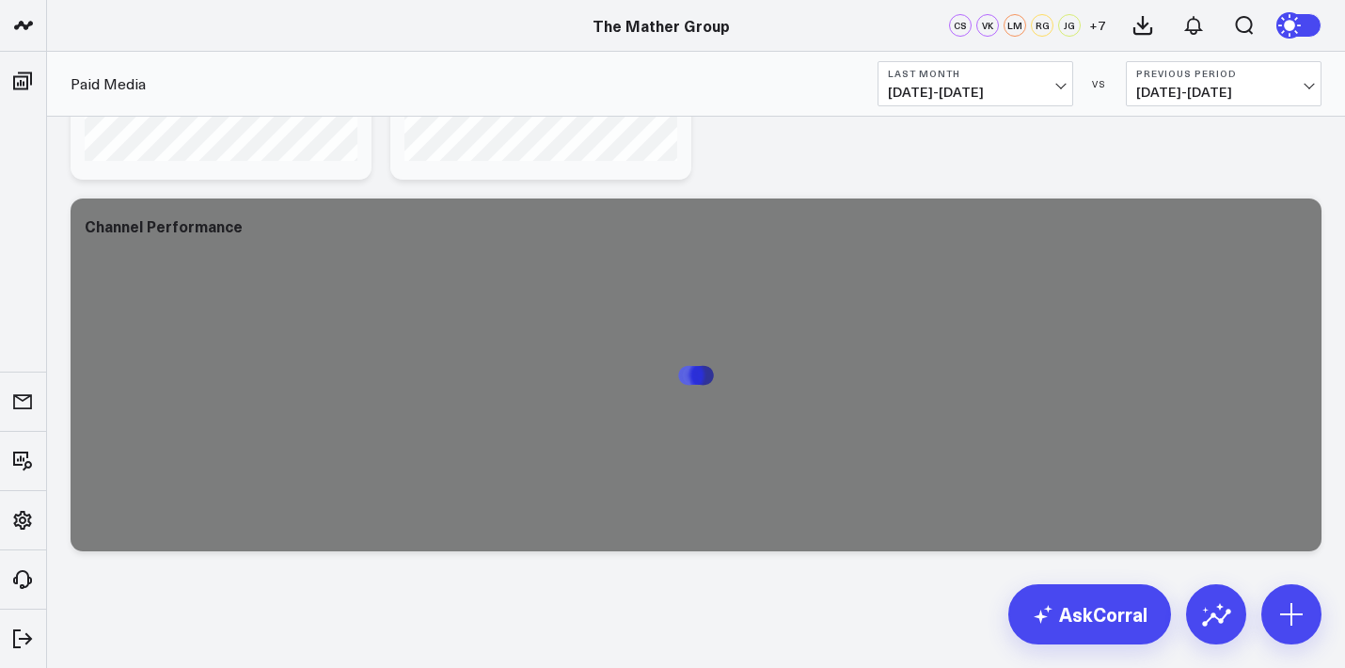
scroll to position [691, 0]
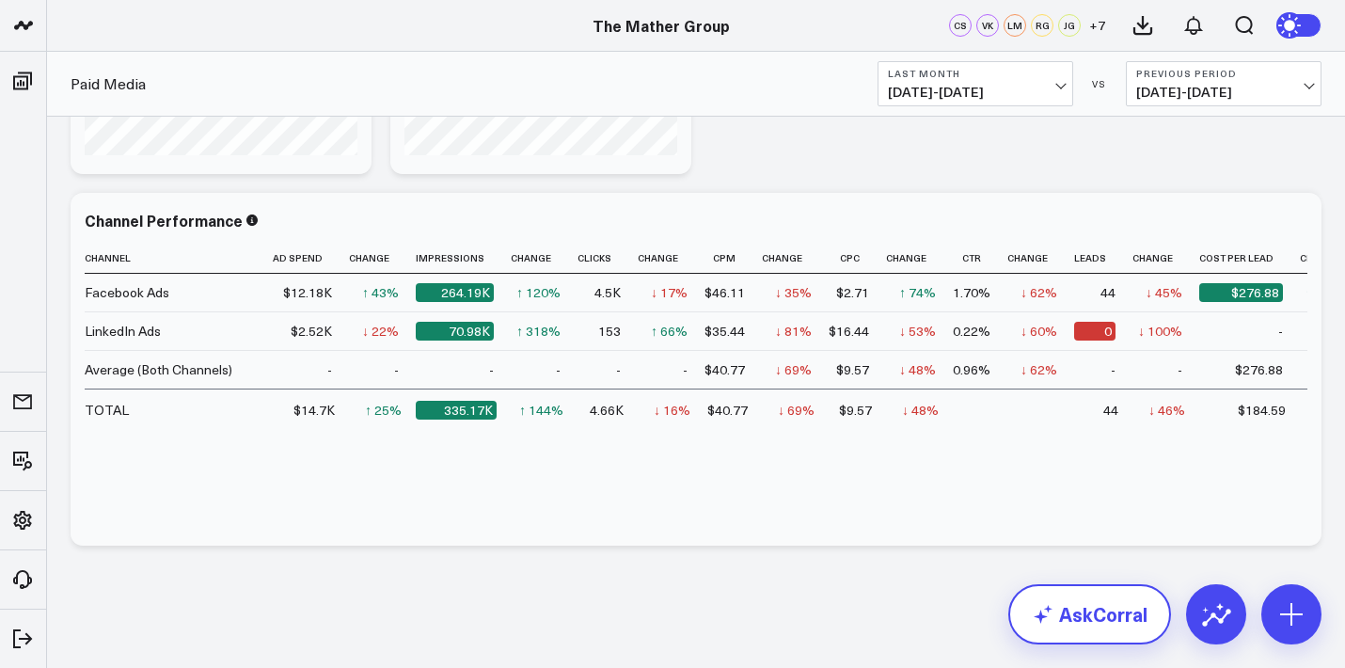
click at [637, 611] on link "AskCorral" at bounding box center [1090, 614] width 163 height 60
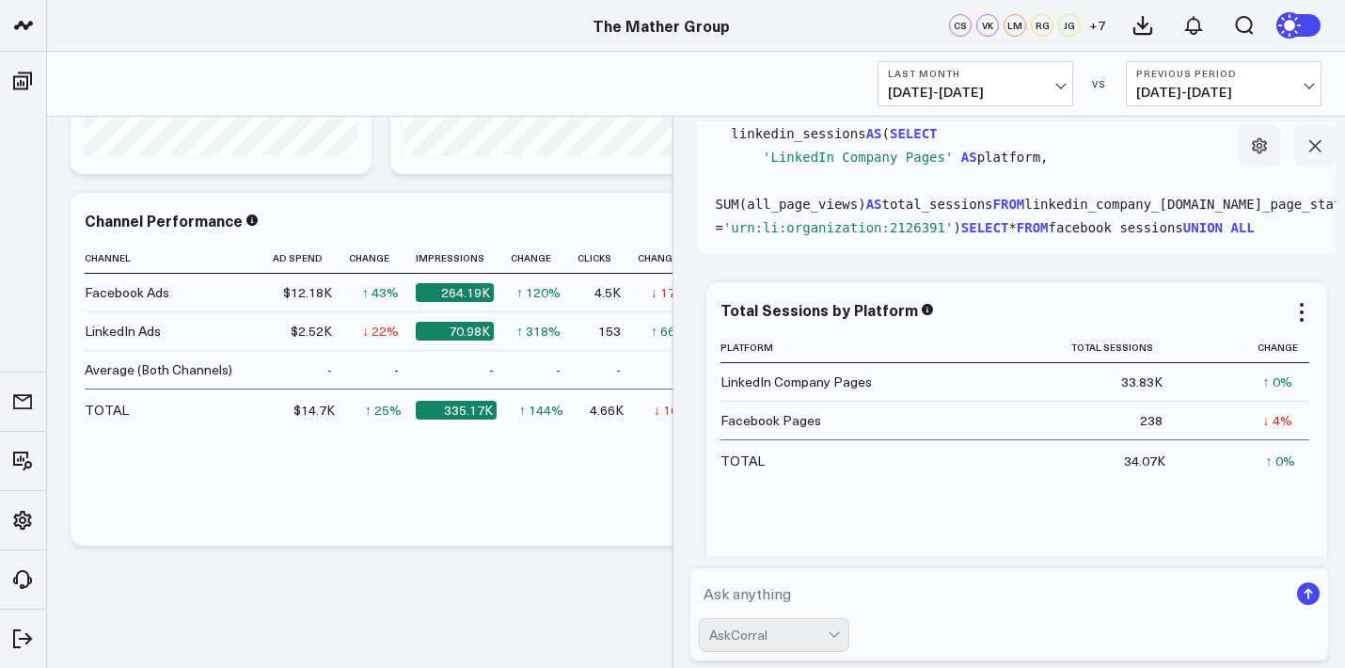
scroll to position [572, 0]
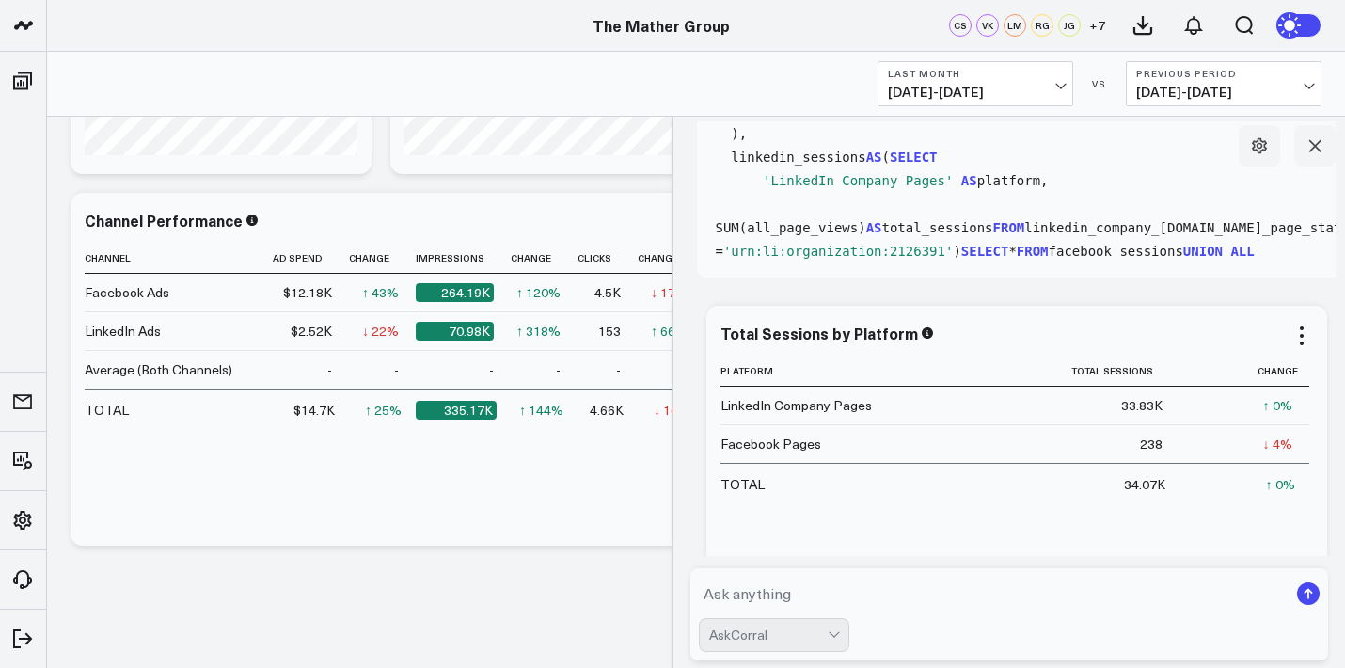
click at [637, 337] on div "Total Sessions by Platform" at bounding box center [1017, 333] width 593 height 17
click at [637, 334] on icon at bounding box center [1302, 336] width 23 height 23
click at [637, 336] on icon at bounding box center [1302, 336] width 23 height 23
click at [637, 334] on icon at bounding box center [1302, 336] width 23 height 23
click at [637, 339] on icon at bounding box center [1302, 336] width 23 height 23
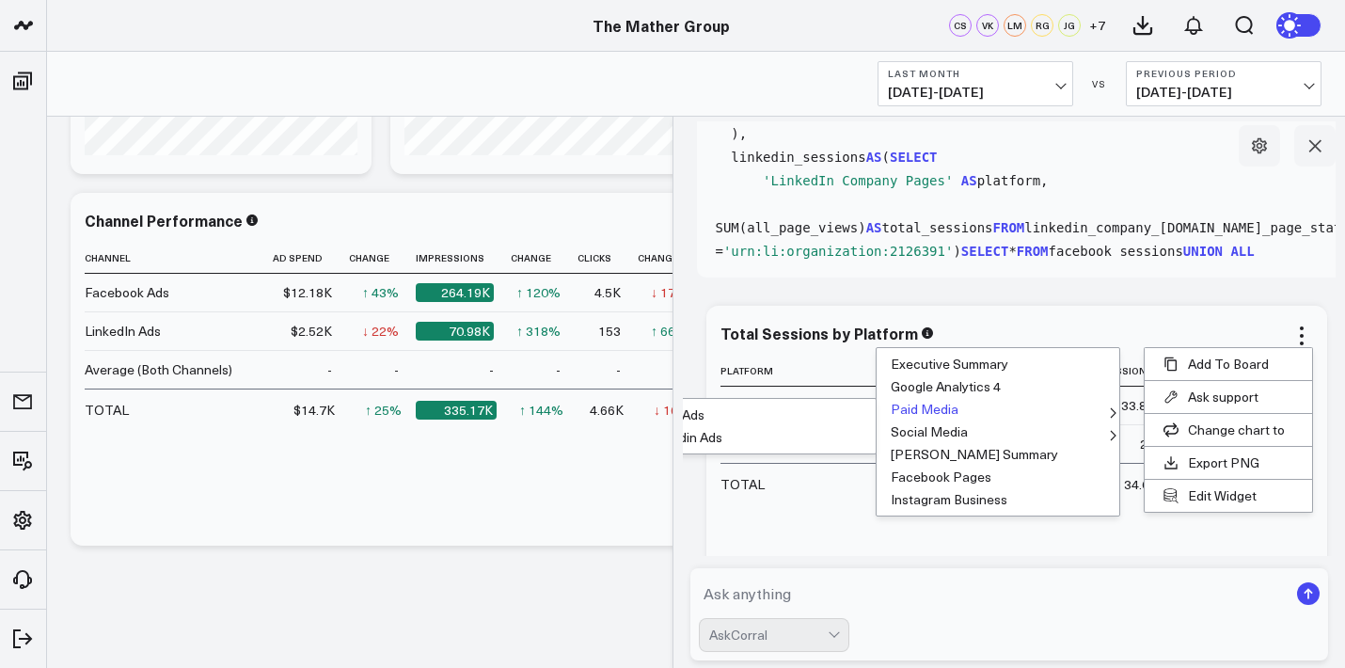
click at [637, 406] on button "Paid Media" at bounding box center [998, 409] width 243 height 23
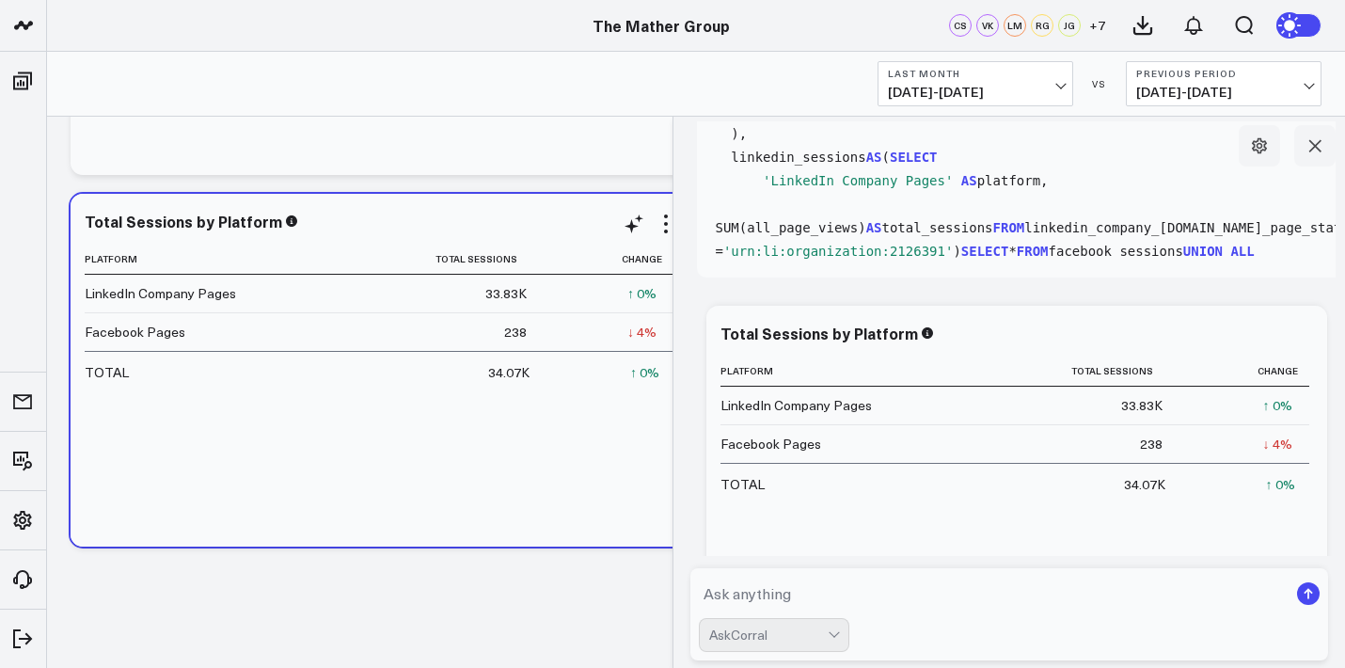
scroll to position [1062, 0]
click at [637, 142] on icon at bounding box center [1315, 145] width 19 height 19
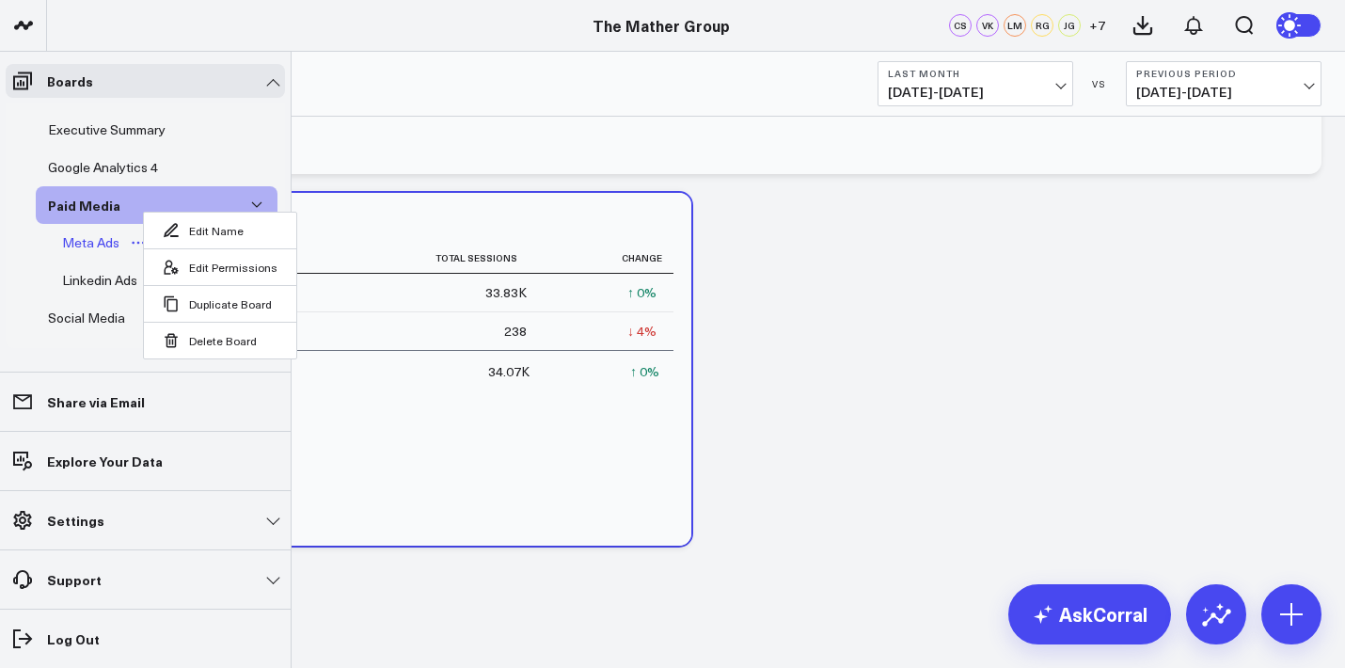
click at [84, 243] on div "Meta Ads" at bounding box center [90, 242] width 67 height 23
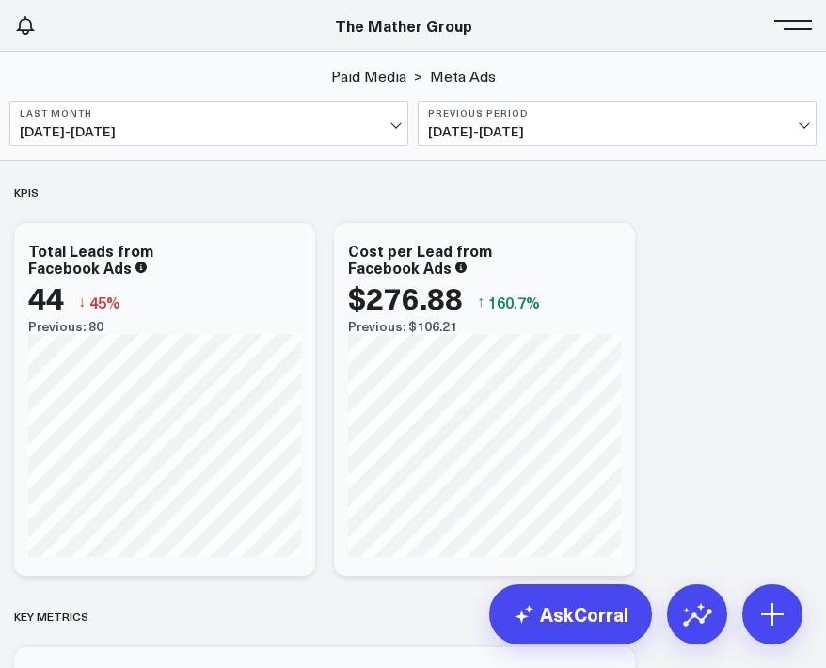
click at [637, 24] on span at bounding box center [798, 25] width 28 height 2
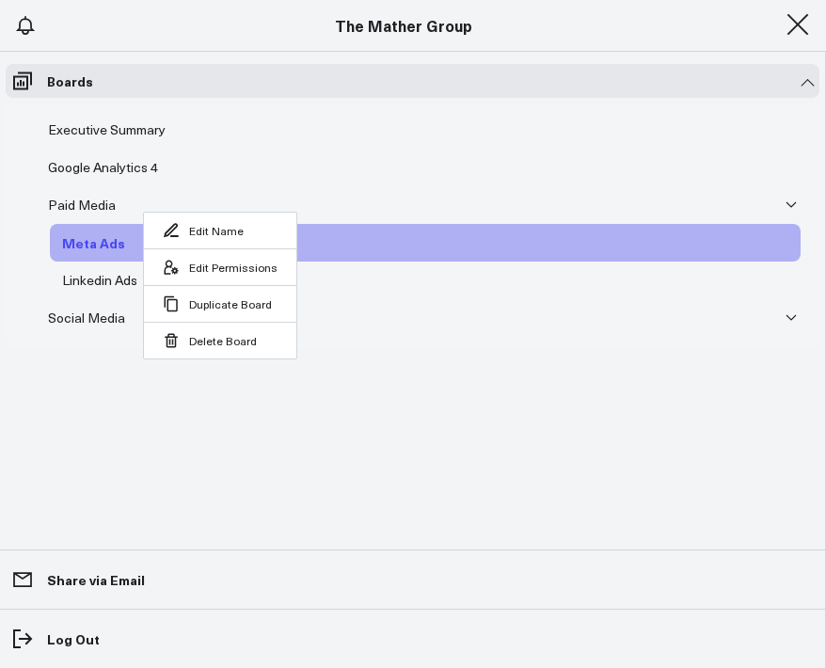
click at [92, 234] on div "Meta Ads" at bounding box center [93, 242] width 72 height 23
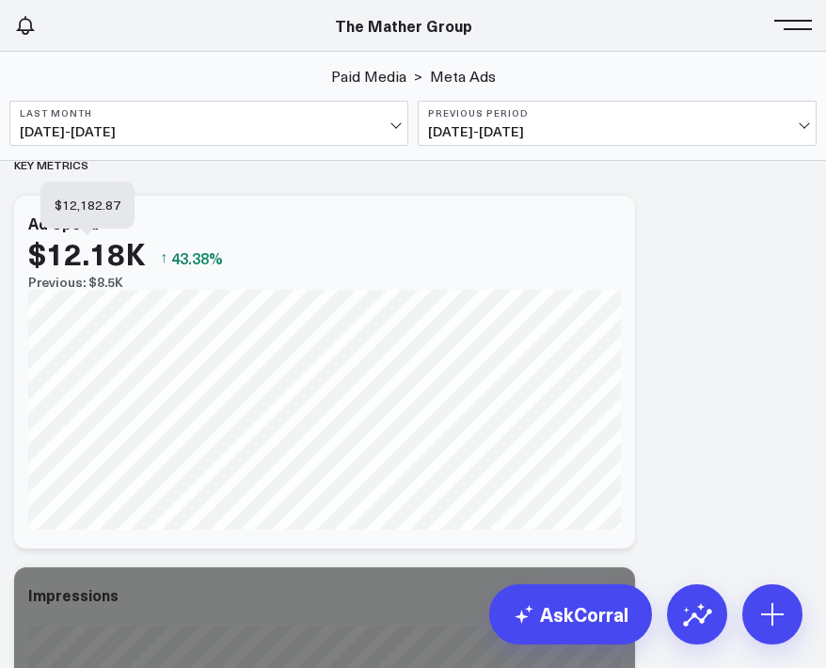
scroll to position [455, 0]
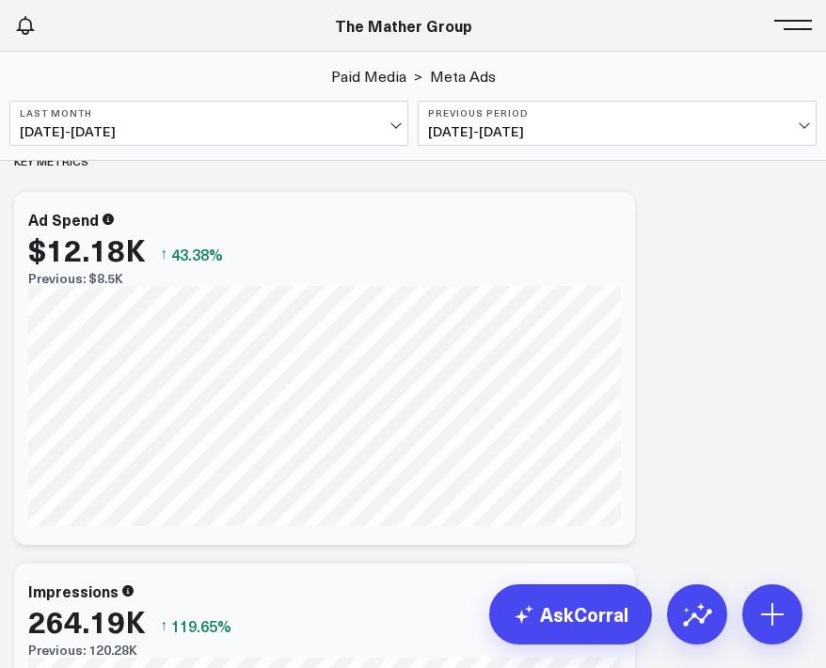
click at [637, 40] on header "Athletico Farmer Focus Force of Nature Nutrire The [PERSON_NAME] Group [PERSON_…" at bounding box center [413, 26] width 826 height 52
click at [637, 24] on span at bounding box center [798, 25] width 28 height 2
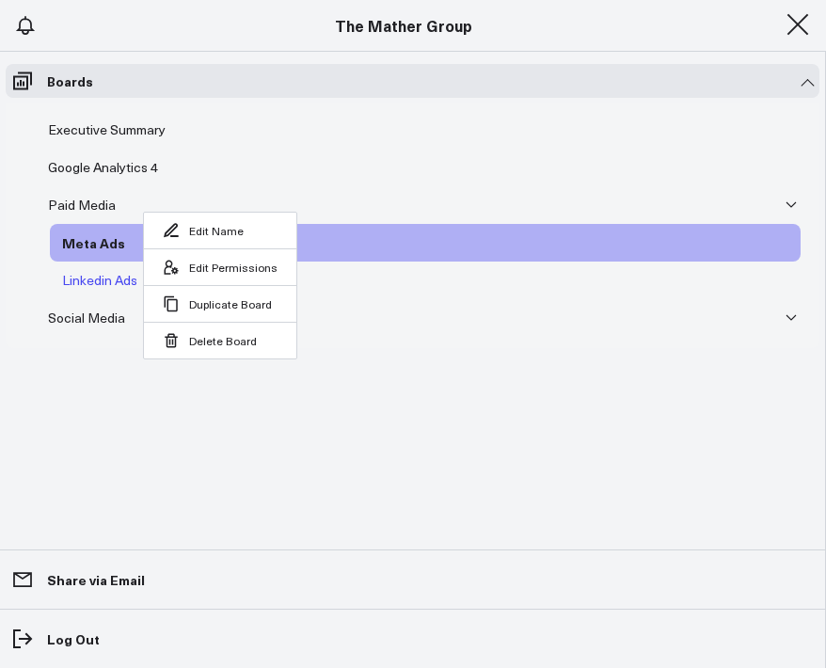
click at [85, 278] on div "Linkedin Ads" at bounding box center [99, 280] width 85 height 23
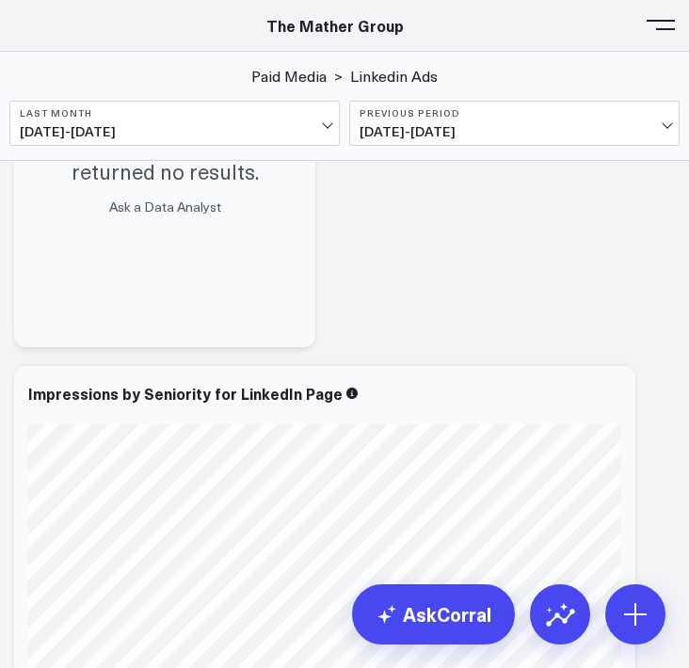
scroll to position [1346, 0]
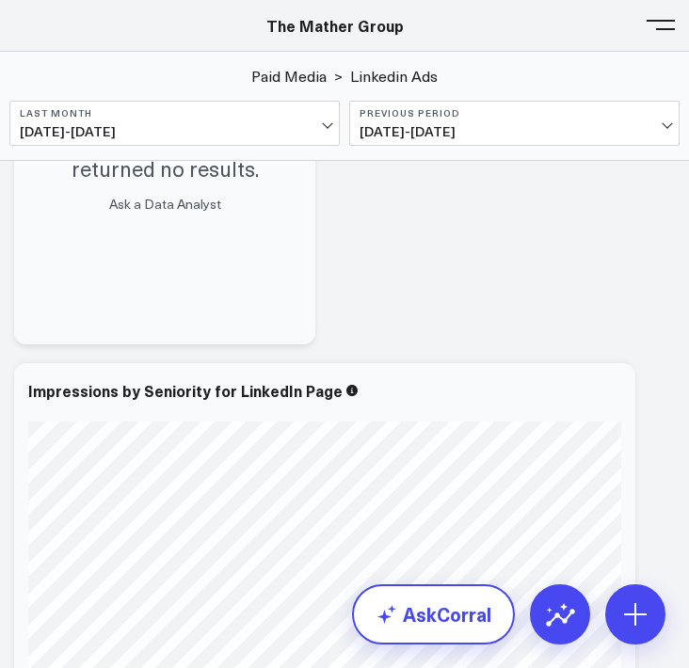
click at [405, 621] on link "AskCorral" at bounding box center [433, 614] width 163 height 60
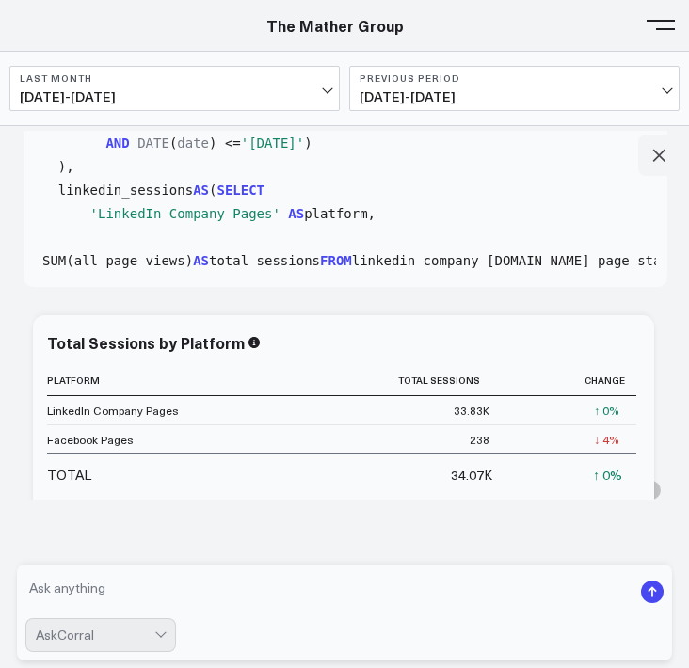
scroll to position [1312, 0]
click at [140, 576] on textarea at bounding box center [328, 592] width 606 height 38
type textarea "how many linkedin leads"
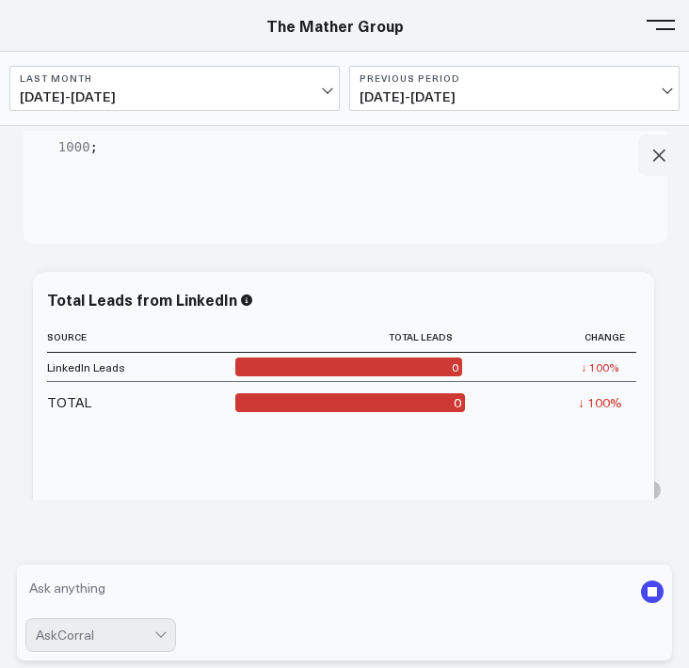
scroll to position [2465, 0]
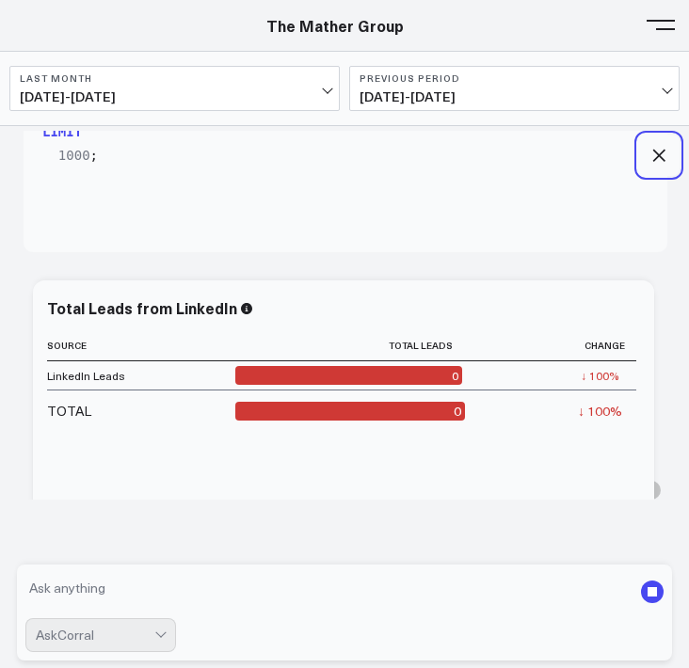
click at [637, 156] on icon at bounding box center [658, 155] width 19 height 19
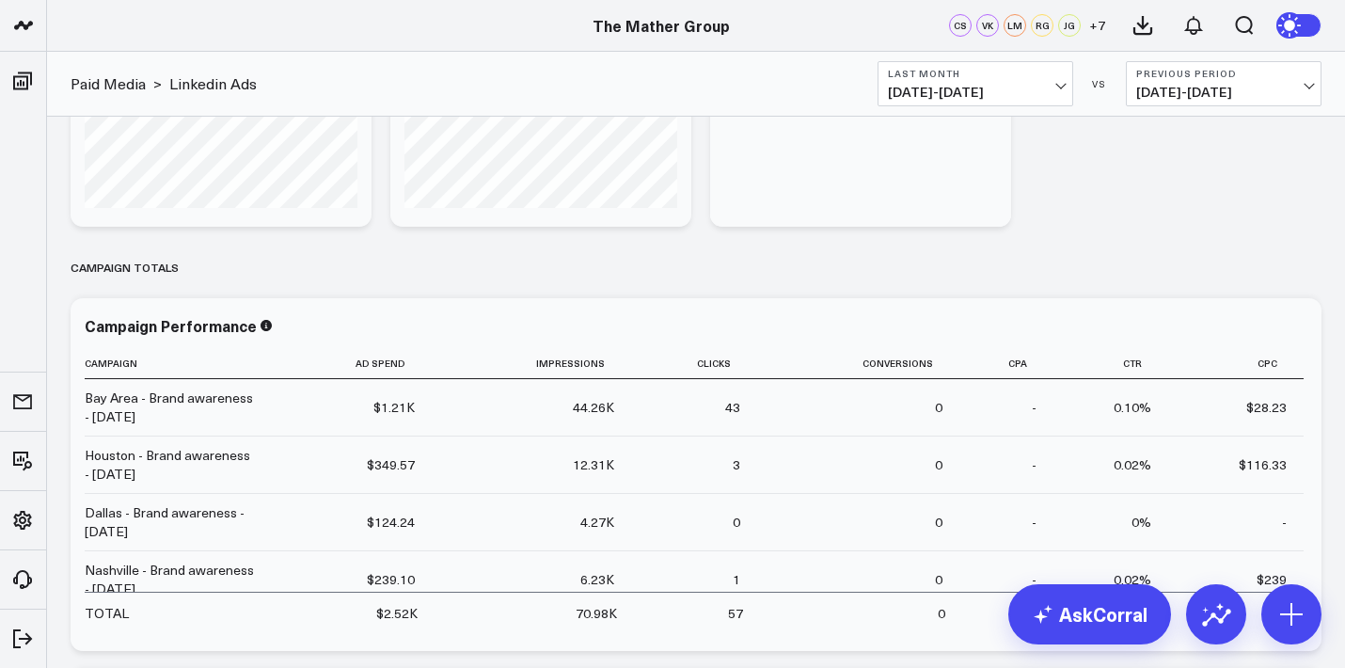
scroll to position [1790, 0]
click at [637, 601] on link "AskCorral" at bounding box center [1090, 614] width 163 height 60
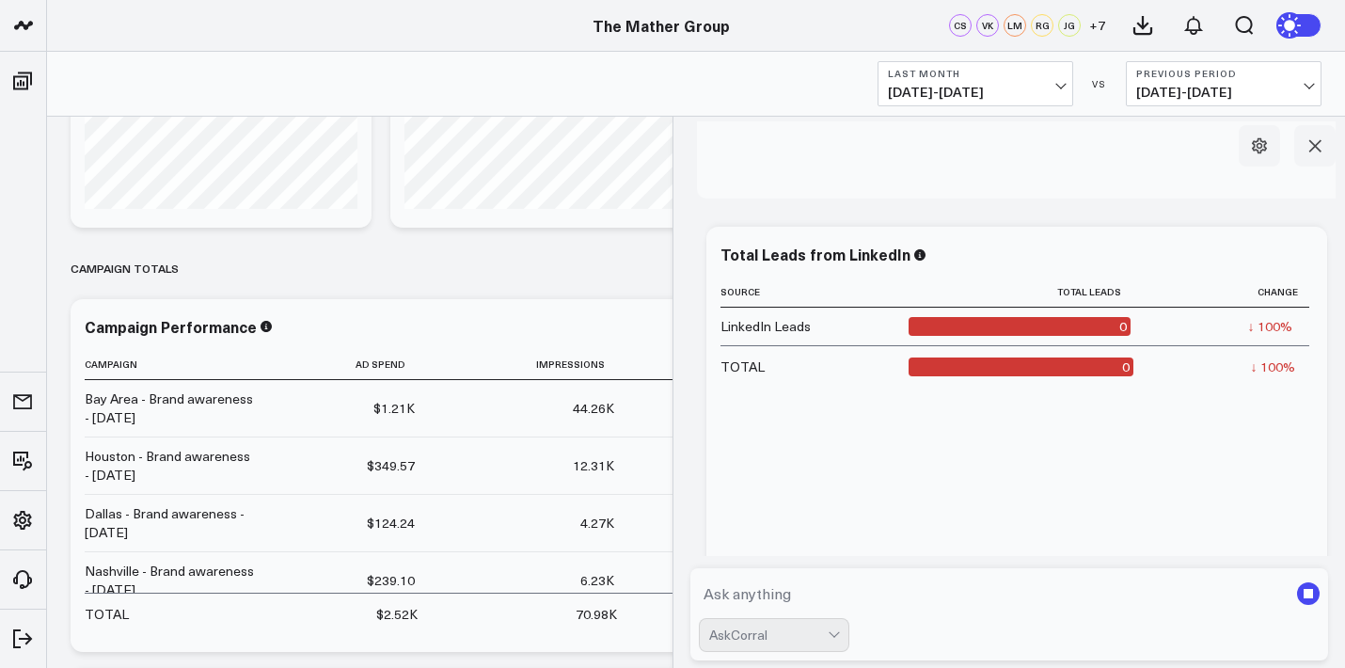
click at [637, 596] on textarea at bounding box center [994, 594] width 590 height 34
type textarea "what is my linkedin cost per lead"
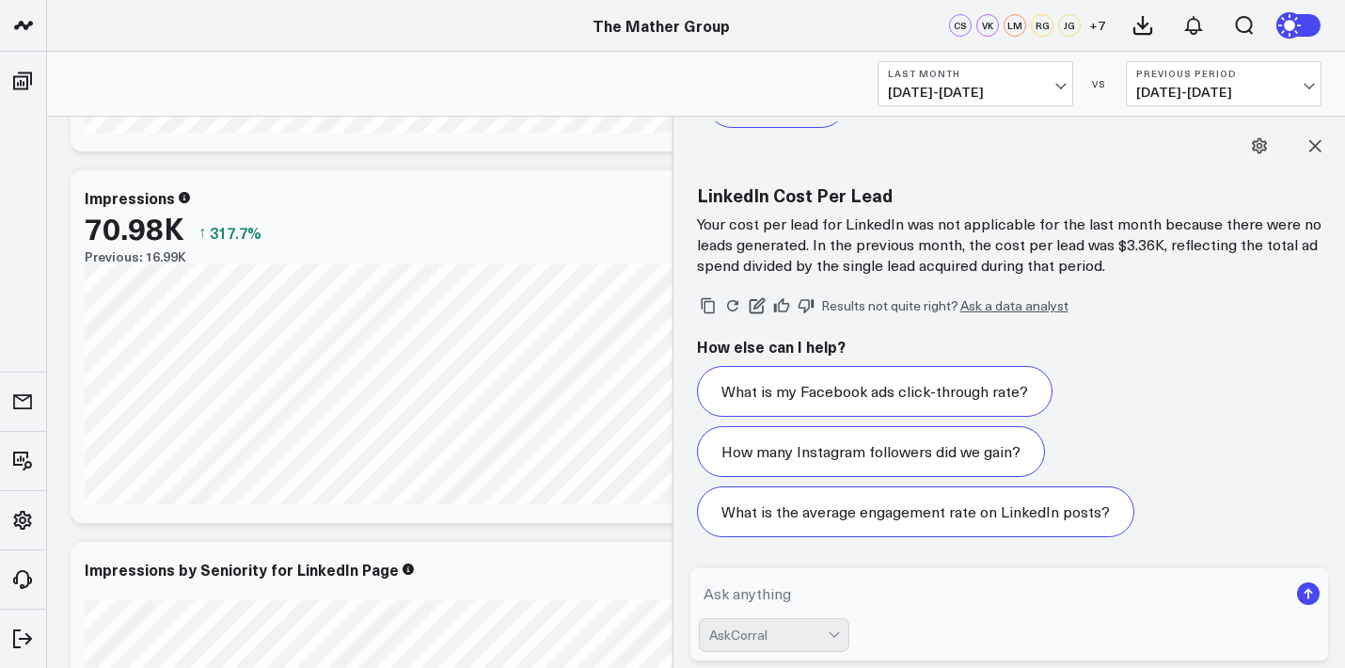
scroll to position [867, 0]
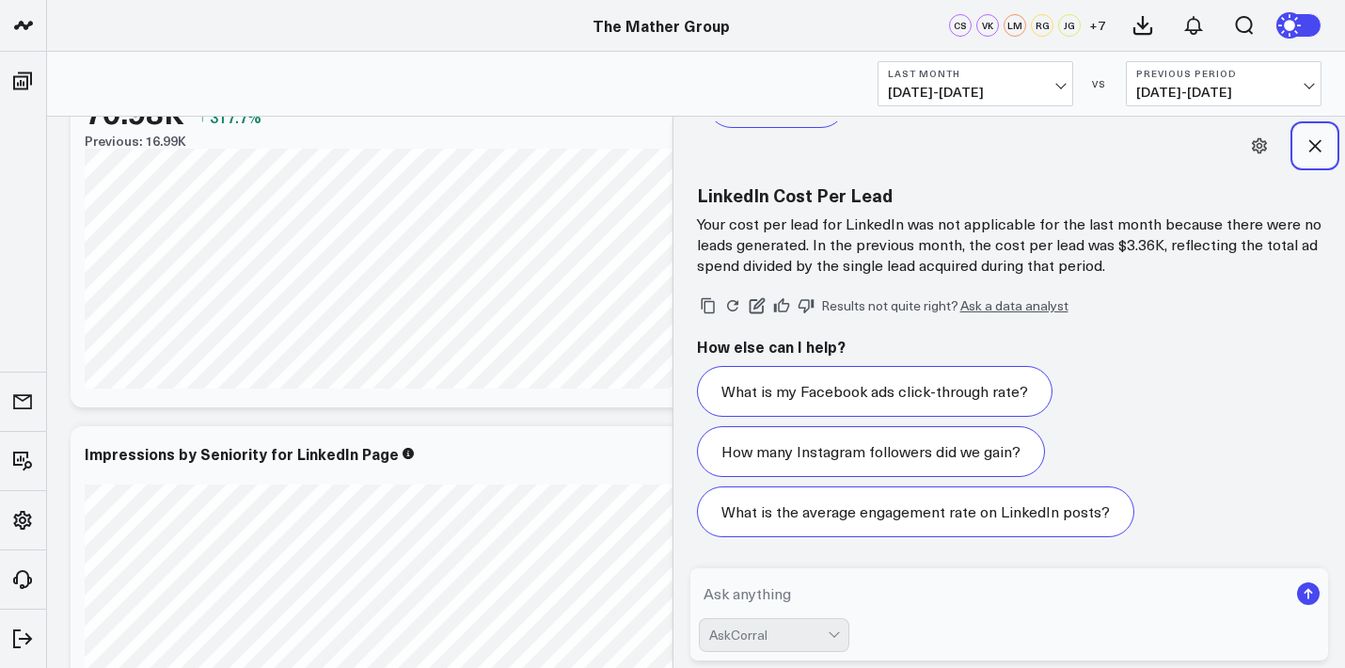
click at [637, 146] on icon at bounding box center [1315, 145] width 19 height 19
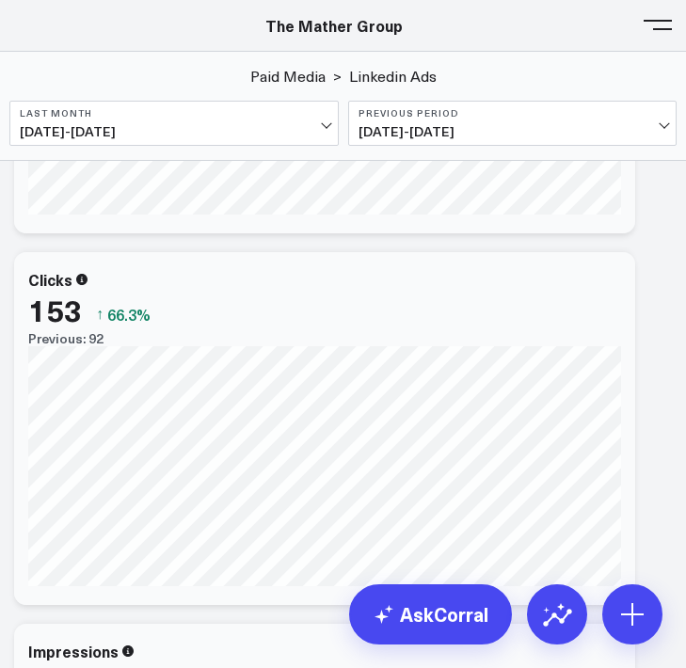
scroll to position [342, 0]
click at [637, 25] on span at bounding box center [658, 25] width 28 height 2
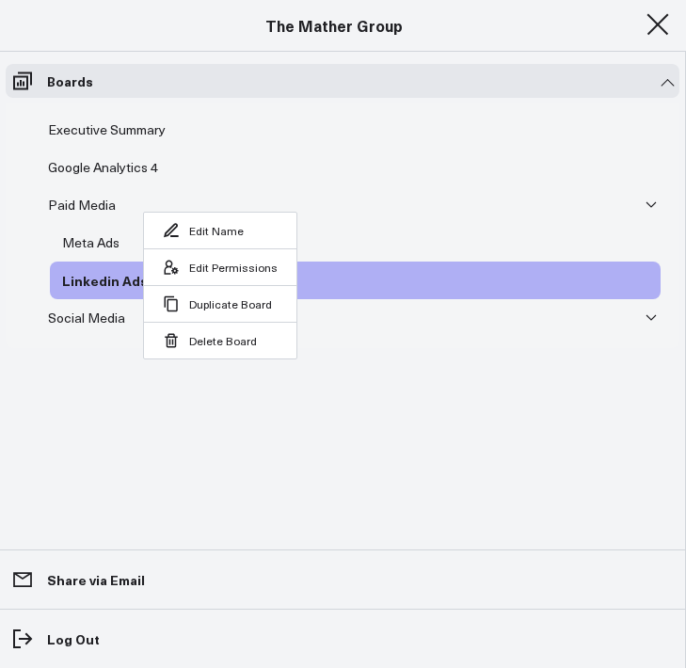
scroll to position [4777, 0]
click at [151, 136] on div "Executive Summary" at bounding box center [106, 130] width 127 height 23
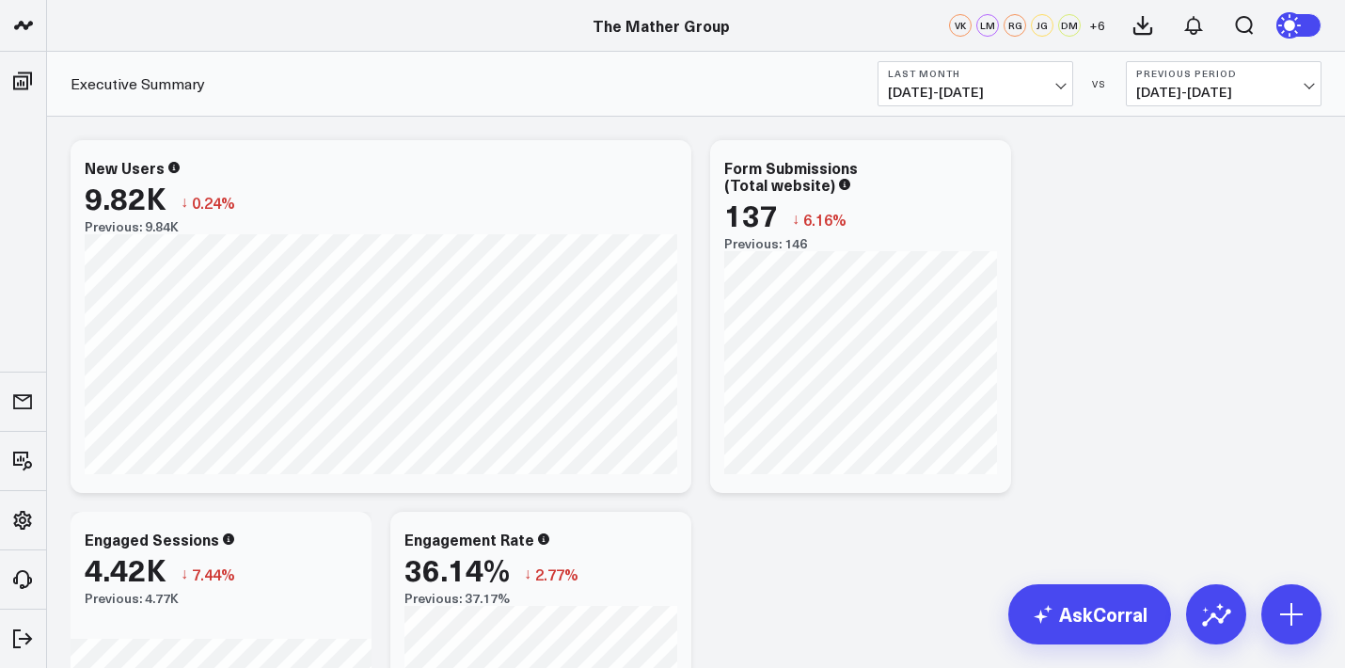
scroll to position [797, 0]
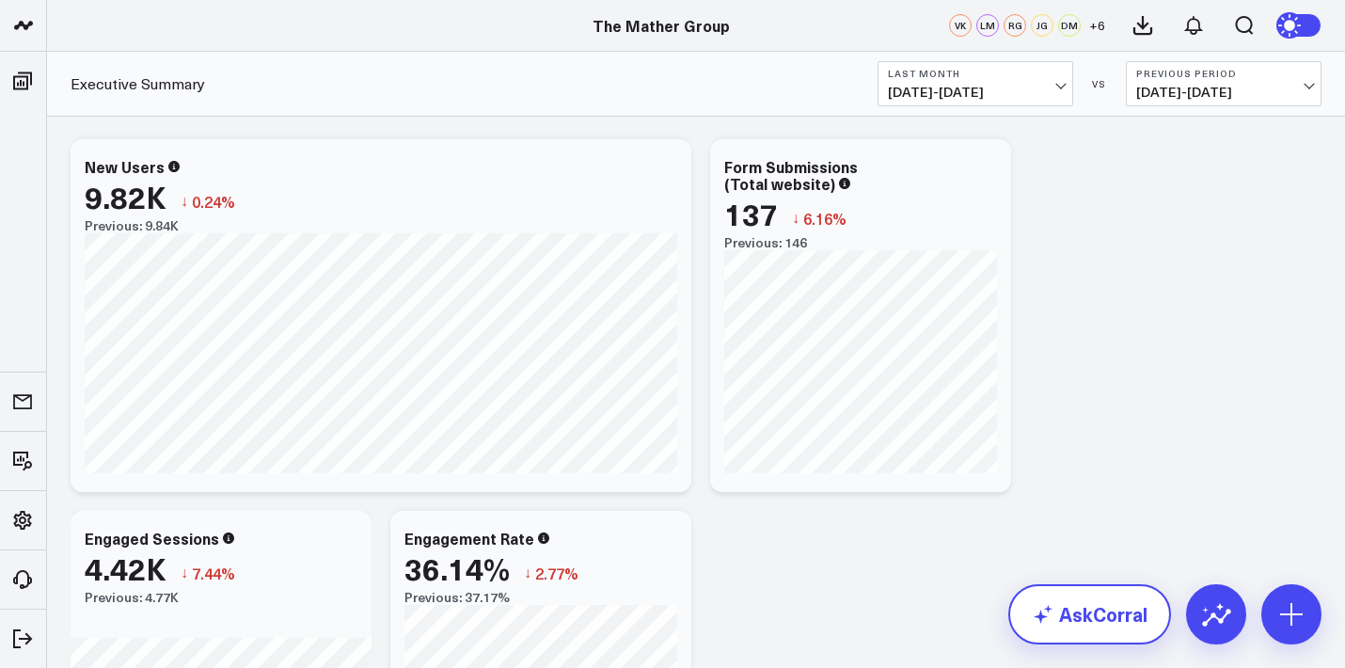
click at [637, 619] on link "AskCorral" at bounding box center [1090, 614] width 163 height 60
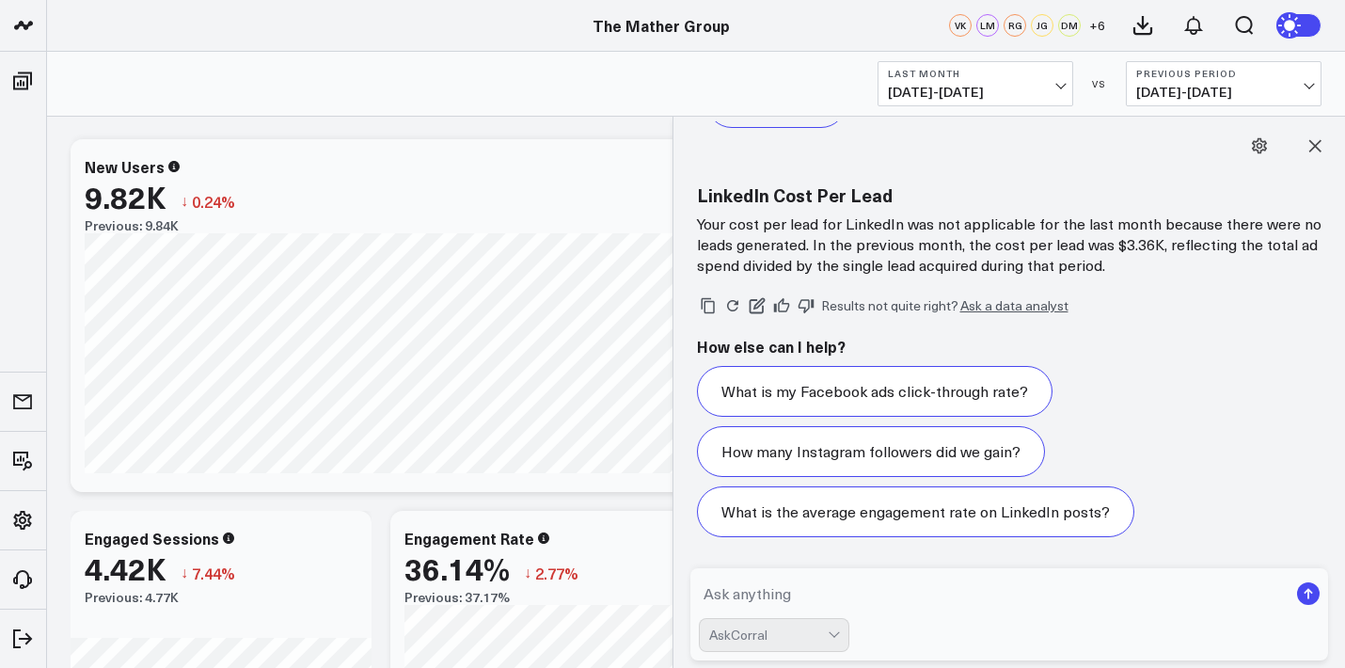
click at [637, 595] on textarea at bounding box center [994, 594] width 590 height 34
type textarea "what are my total sessions"
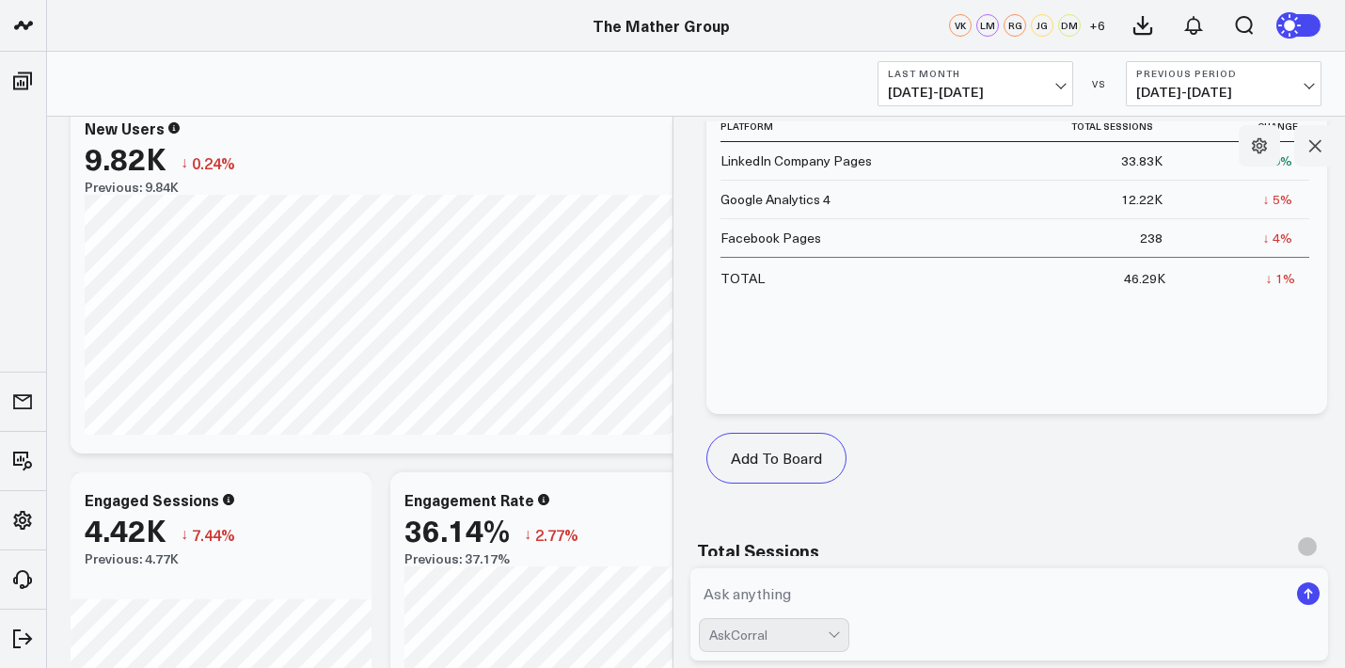
scroll to position [7322, 0]
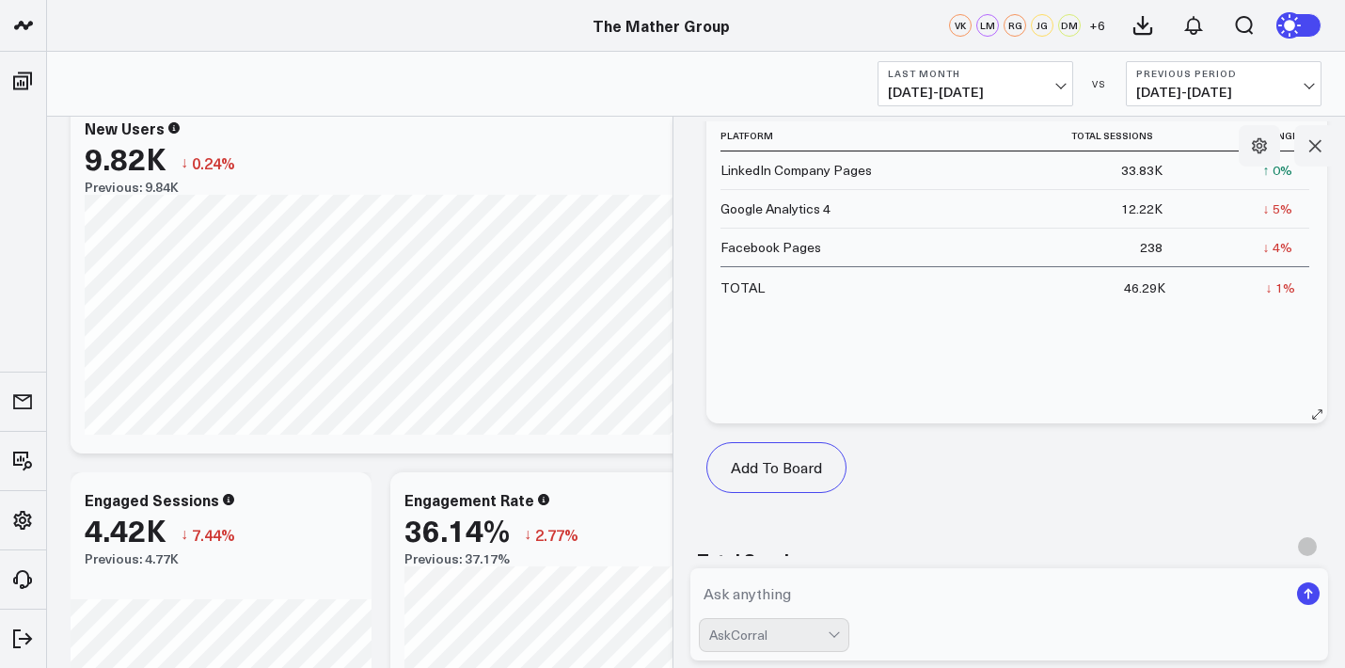
click at [637, 297] on div "↓ 1%" at bounding box center [1280, 287] width 29 height 19
click at [637, 405] on div "Platform Total Sessions Change LinkedIn Company Pages 33.83K ↑ 0% Previous 33.8…" at bounding box center [1017, 262] width 593 height 284
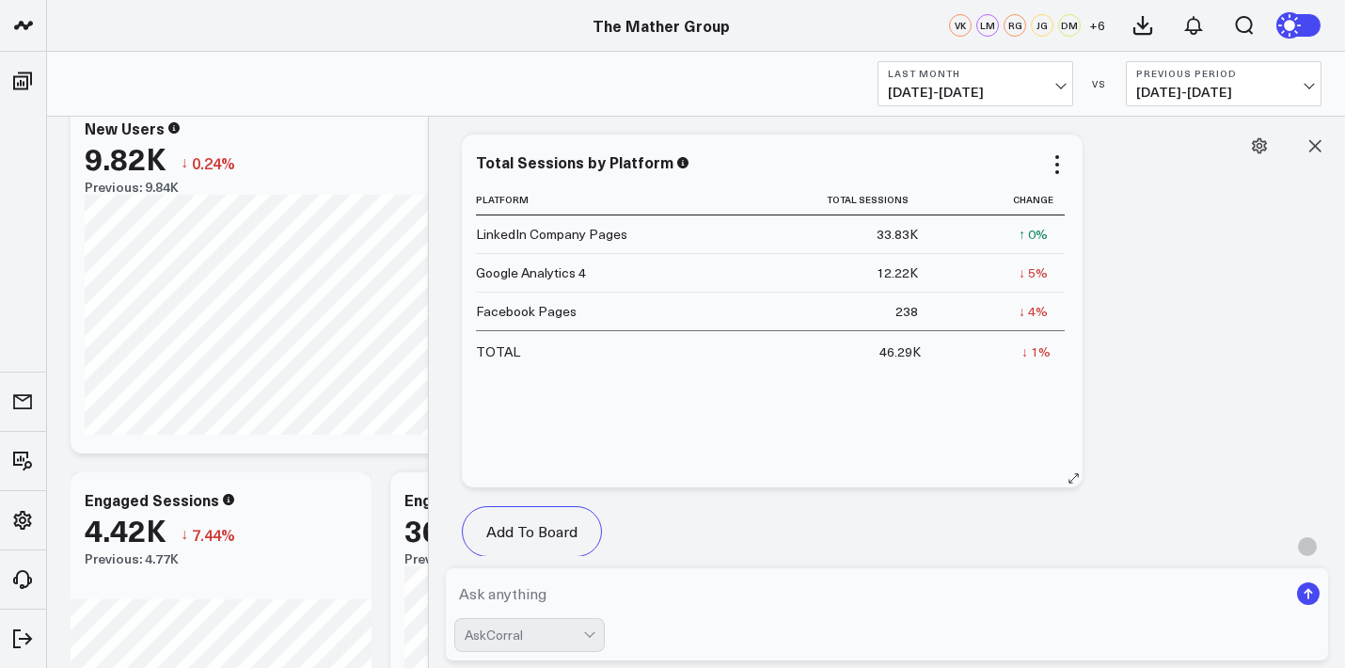
click at [637, 342] on div "↓ 1%" at bounding box center [1036, 351] width 29 height 19
click at [637, 356] on div "↓ 1%" at bounding box center [1036, 351] width 29 height 19
click at [637, 150] on div "Total Sessions by Platform Platform Total Sessions Change LinkedIn Company Page…" at bounding box center [772, 311] width 621 height 353
click at [637, 164] on icon at bounding box center [1057, 164] width 23 height 23
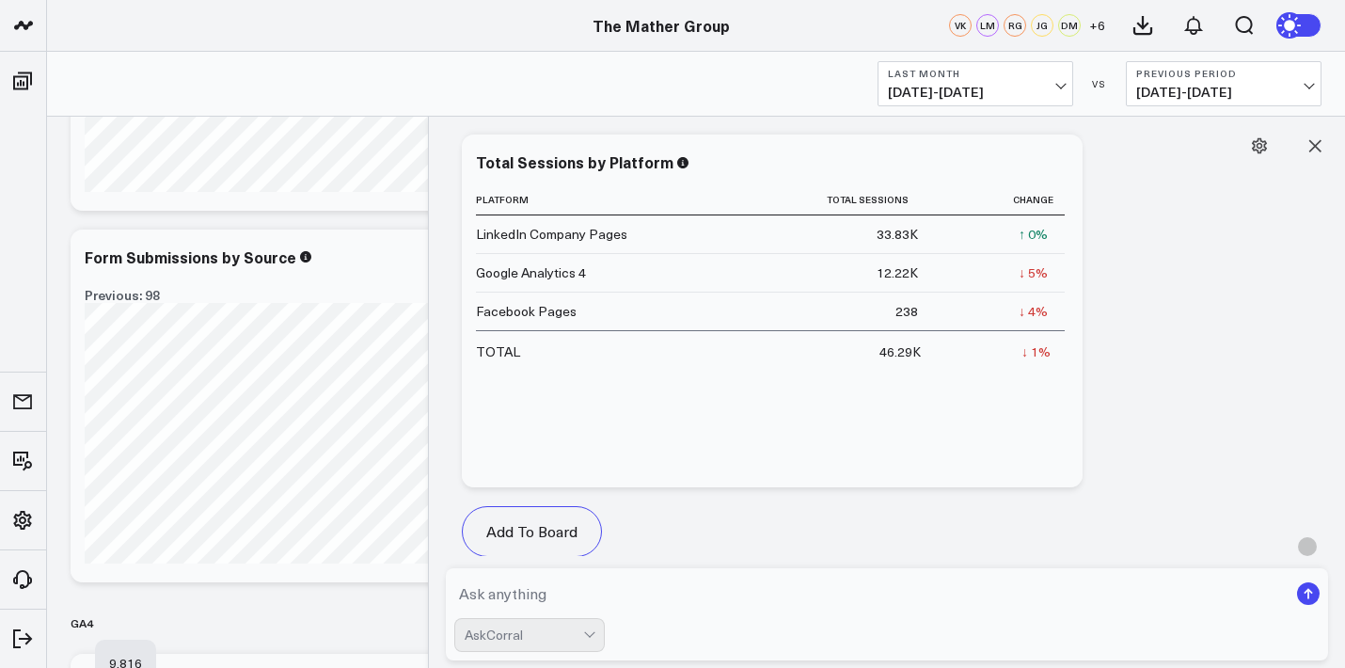
scroll to position [0, 0]
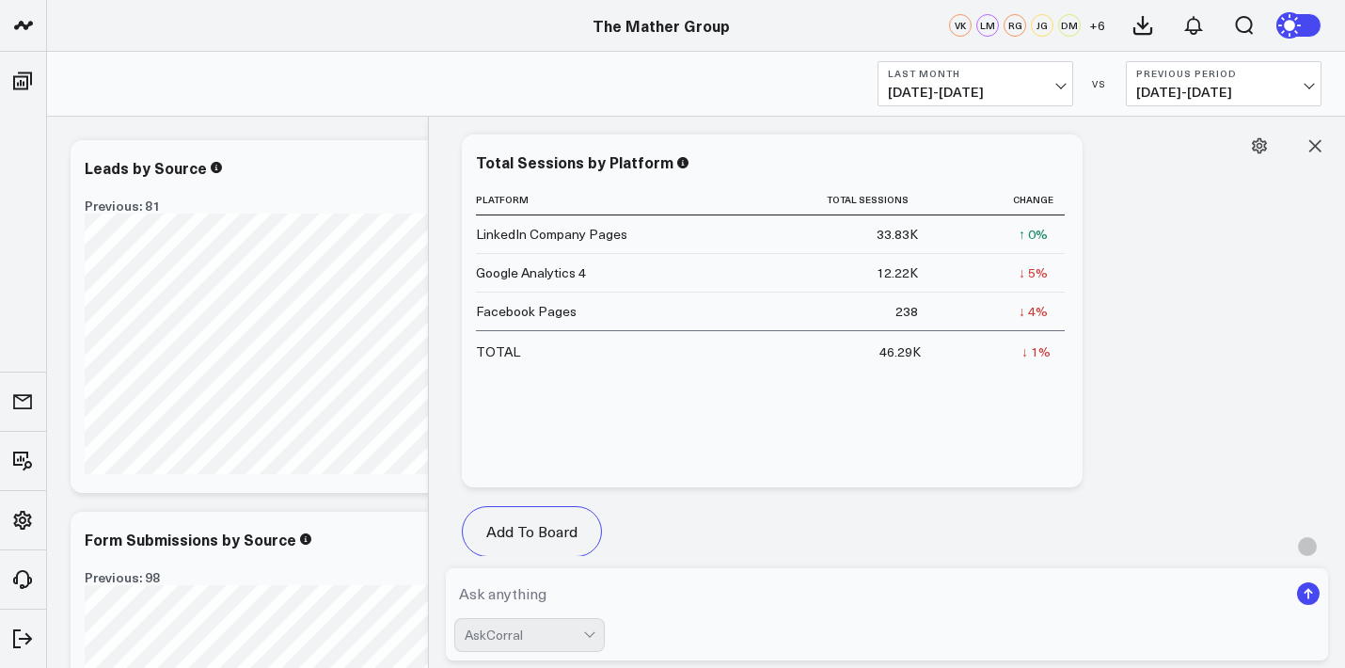
click at [196, 112] on div "Executive Summary Last Month [DATE] - [DATE] VS Previous Period [DATE] - [DATE]" at bounding box center [696, 84] width 1298 height 65
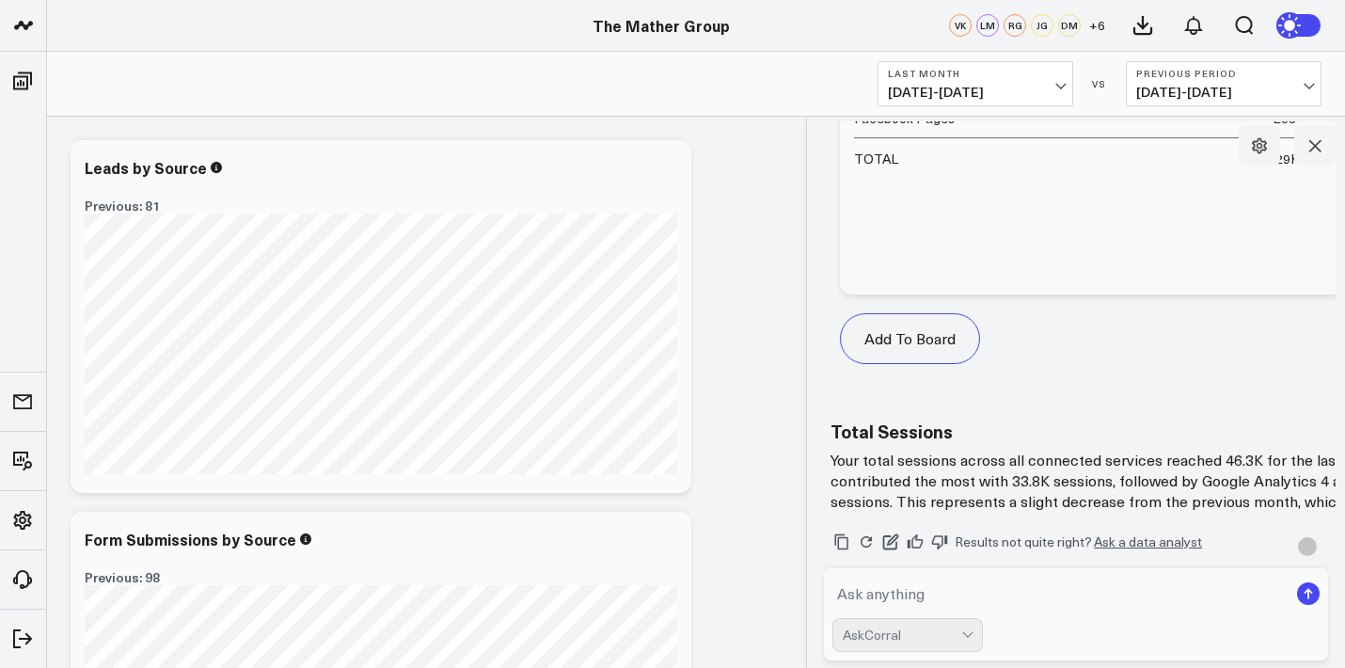
scroll to position [7386, 0]
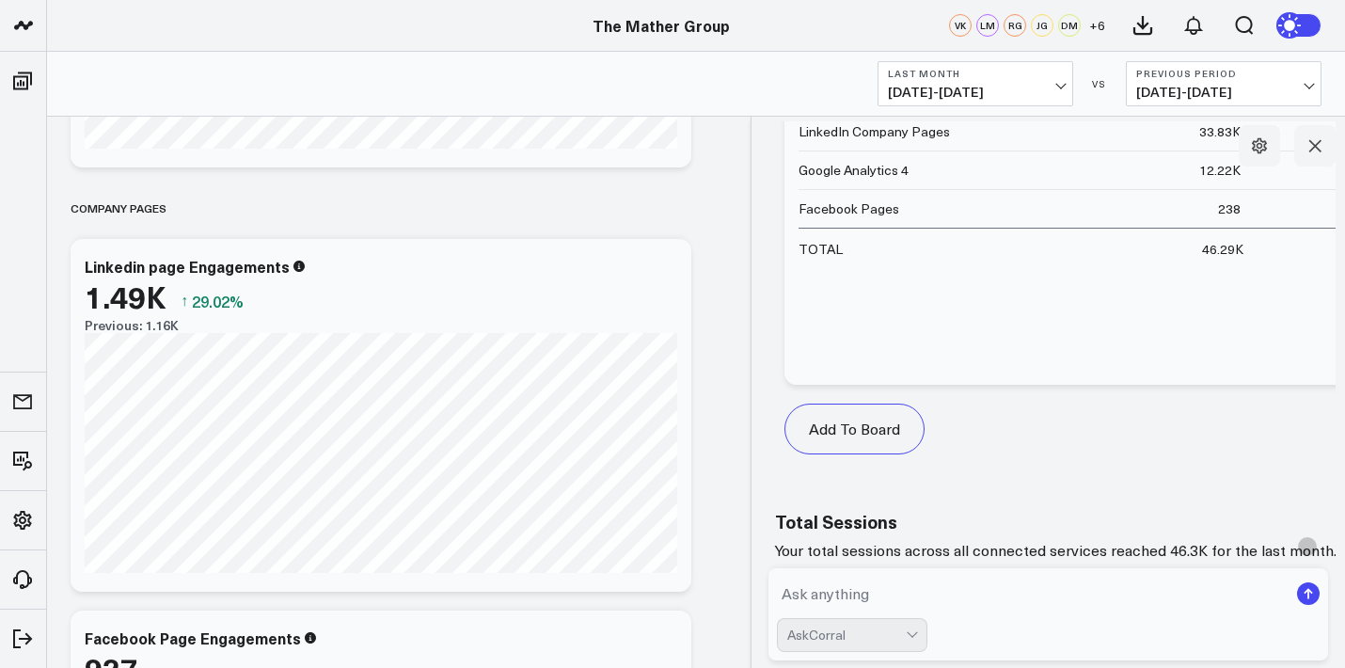
scroll to position [7318, 0]
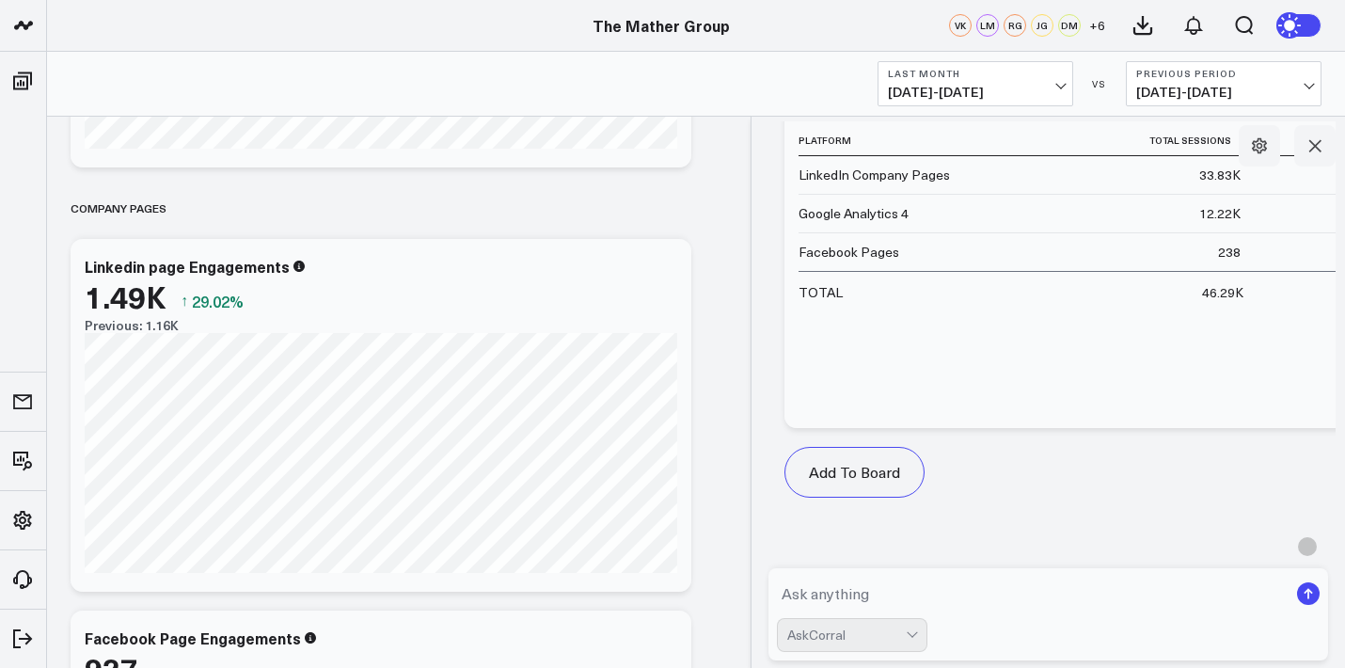
click at [637, 237] on div "Total Sessions by Platform Platform Total Sessions Change LinkedIn Company Page…" at bounding box center [1095, 251] width 621 height 353
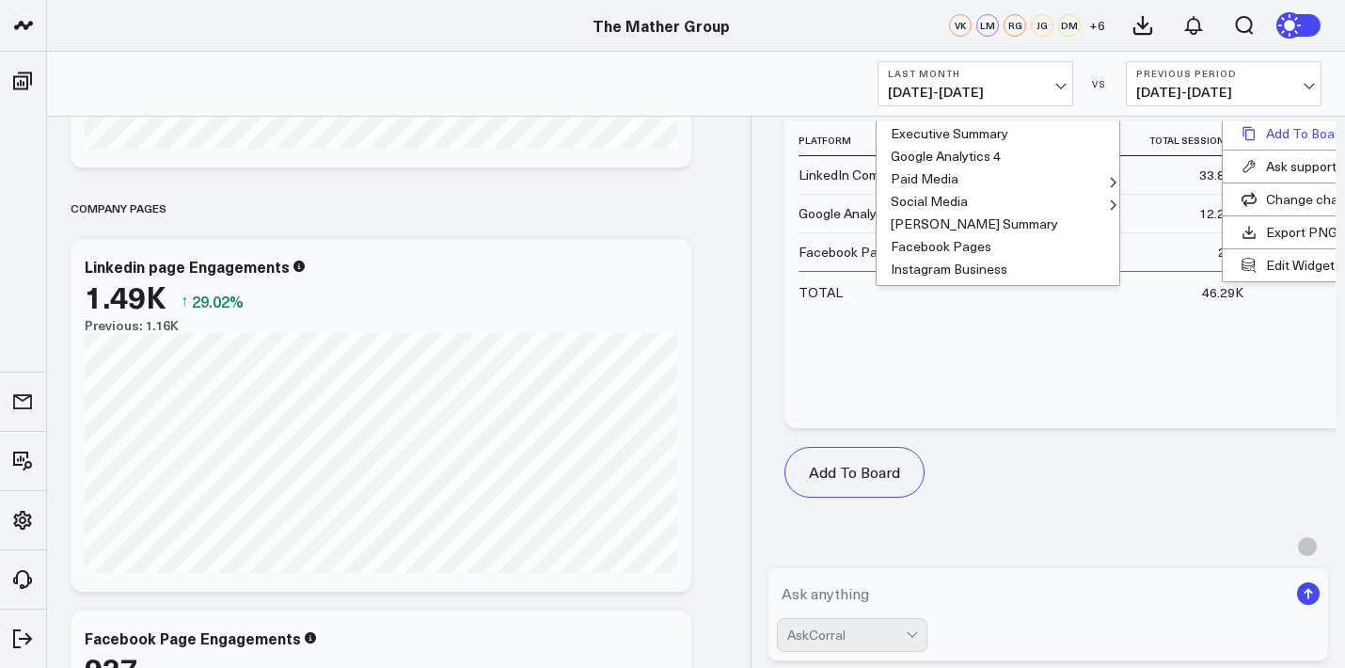
click at [637, 150] on button "Add To Board" at bounding box center [1306, 134] width 167 height 32
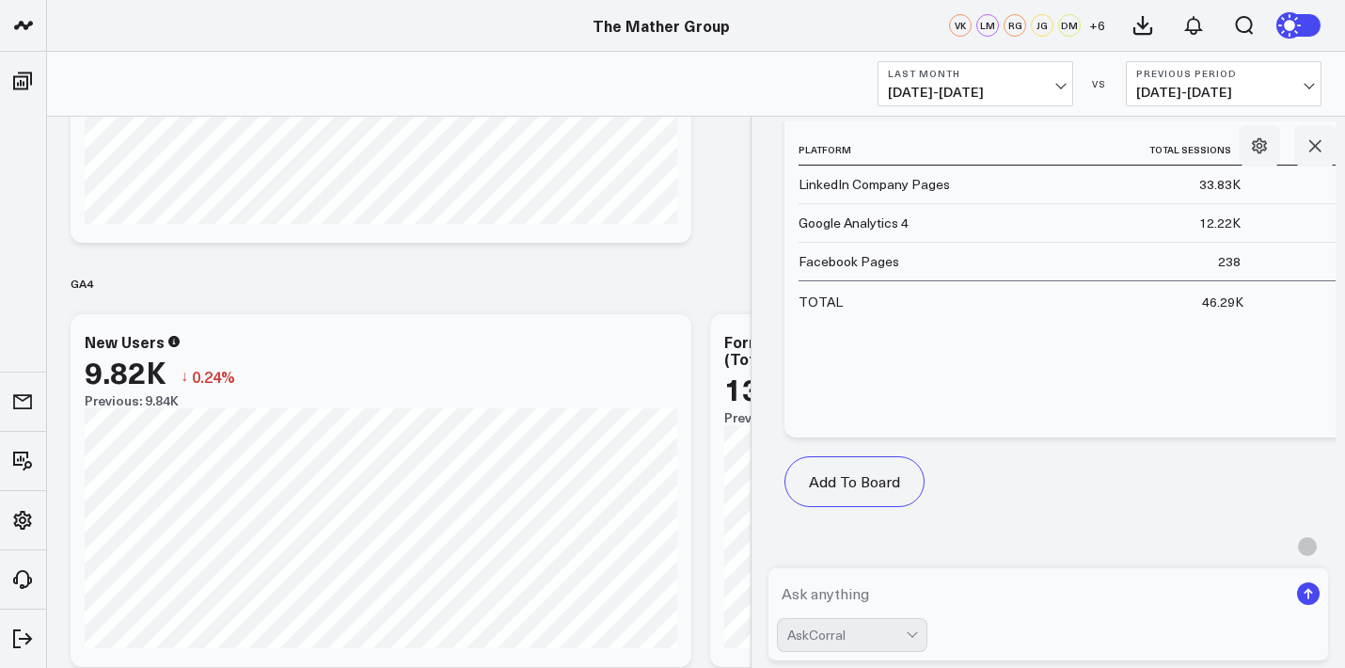
scroll to position [7287, 0]
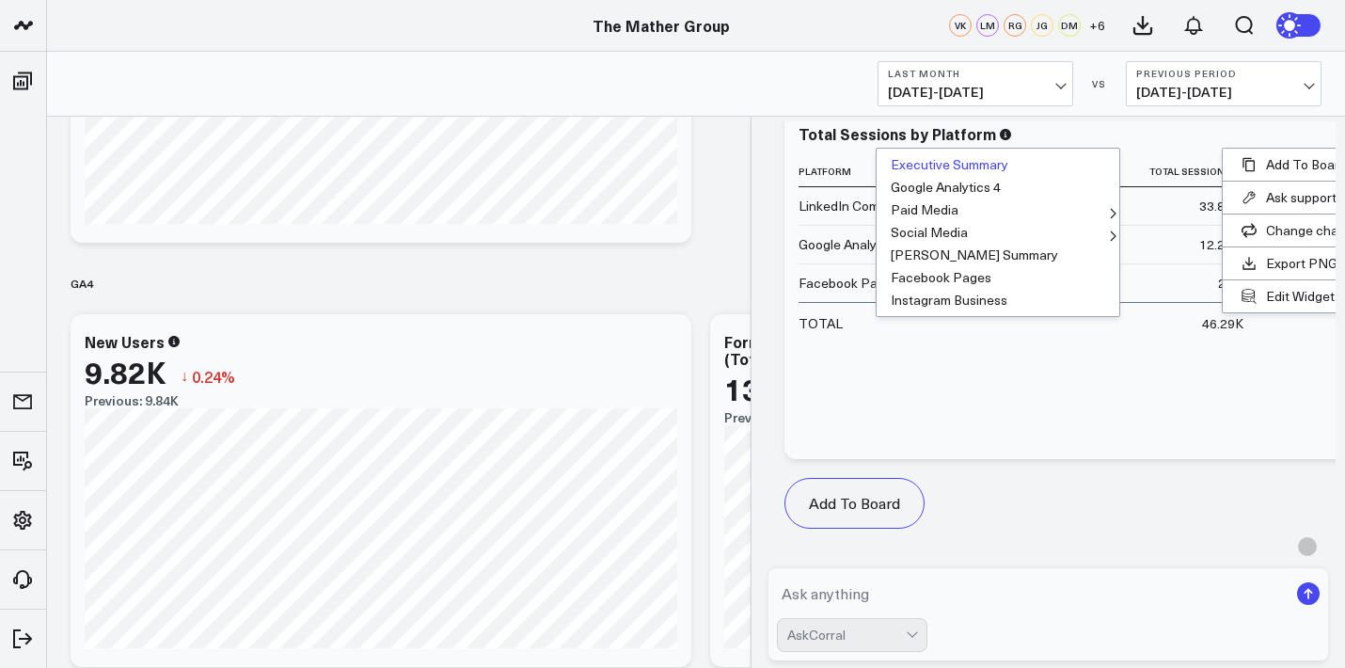
click at [637, 176] on button "Executive Summary" at bounding box center [998, 164] width 243 height 23
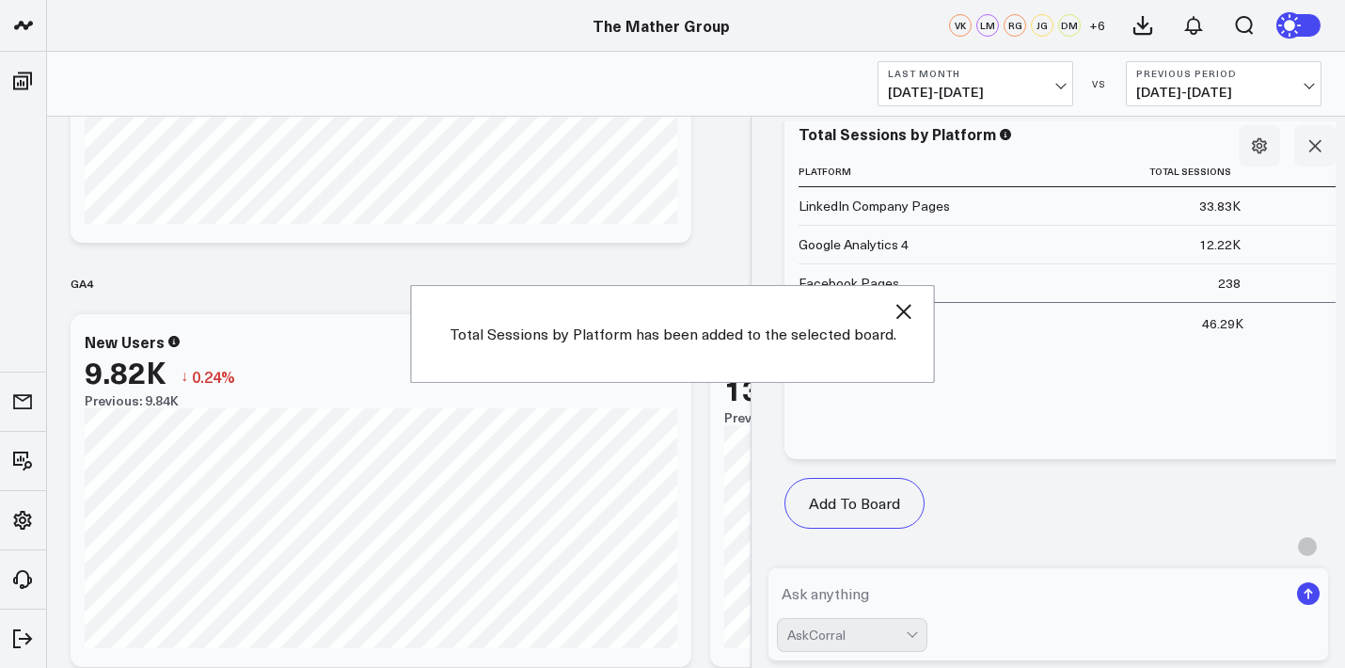
scroll to position [3397, 0]
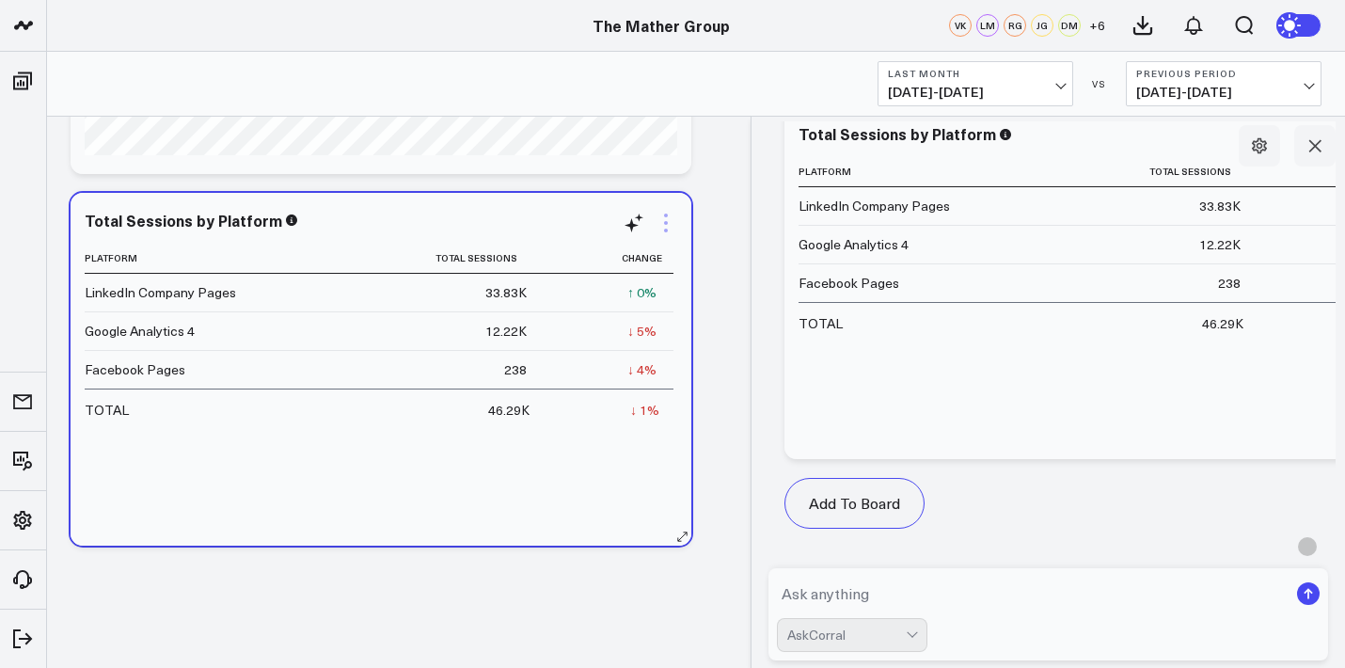
click at [637, 214] on icon at bounding box center [666, 223] width 23 height 23
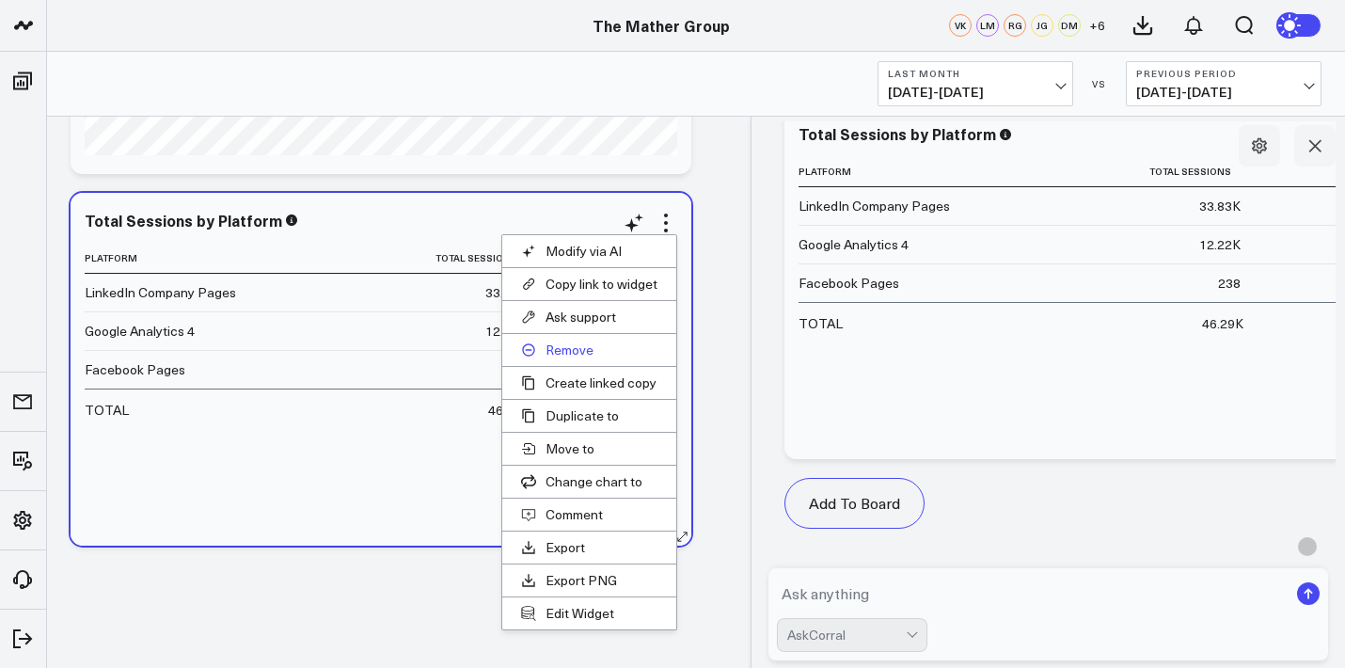
click at [584, 347] on button "Remove" at bounding box center [589, 350] width 174 height 32
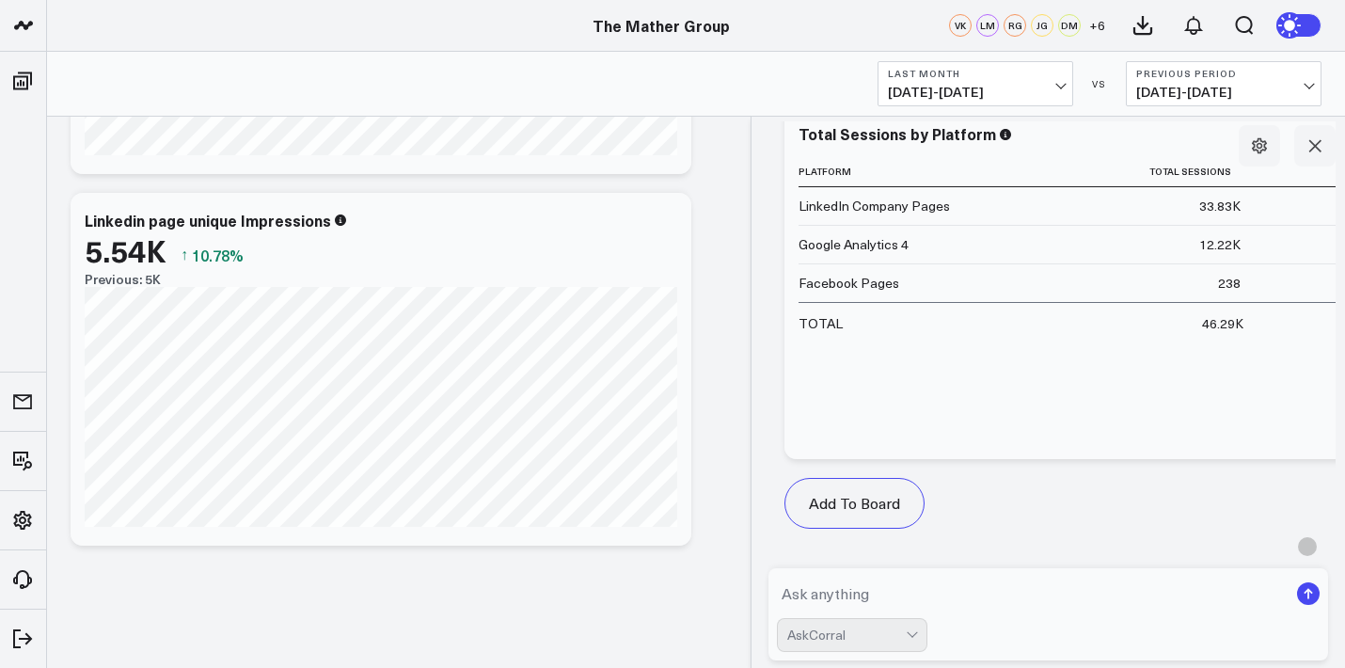
scroll to position [3026, 0]
click at [637, 161] on div "G what are my meta and linkedin blended sessions AskCorral This feature is expe…" at bounding box center [1049, 392] width 594 height 551
click at [637, 154] on button at bounding box center [1315, 145] width 41 height 41
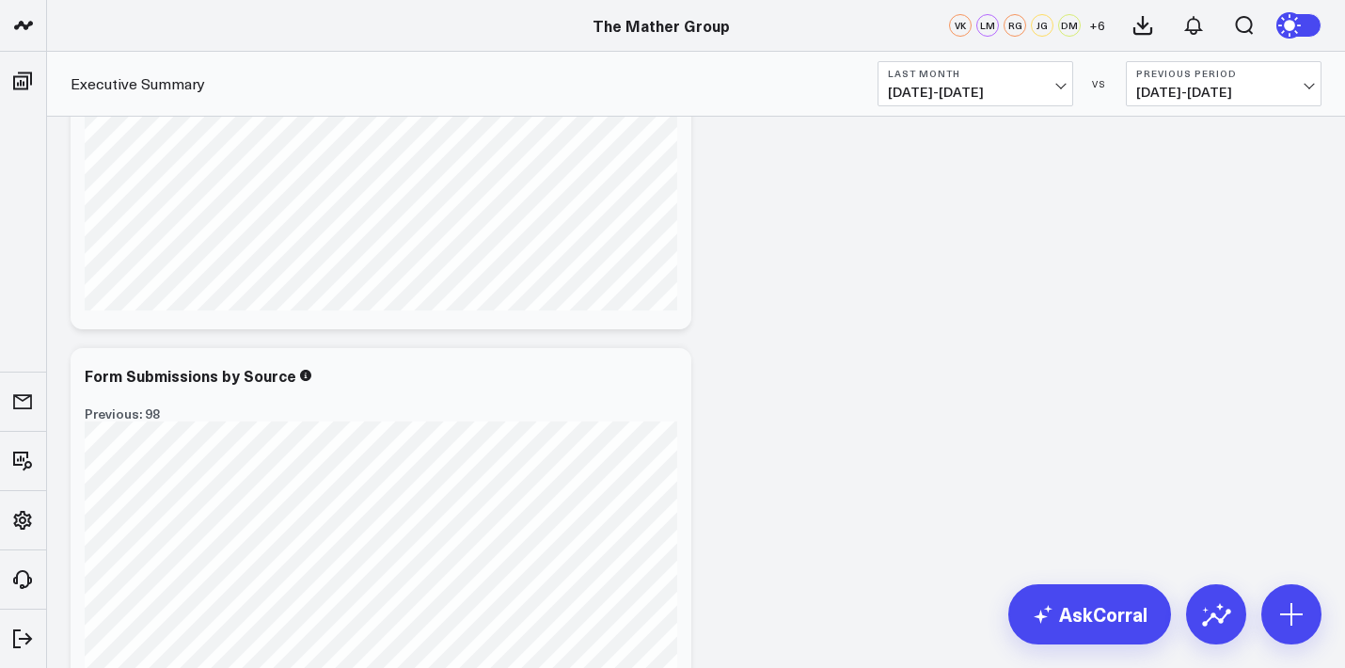
scroll to position [0, 0]
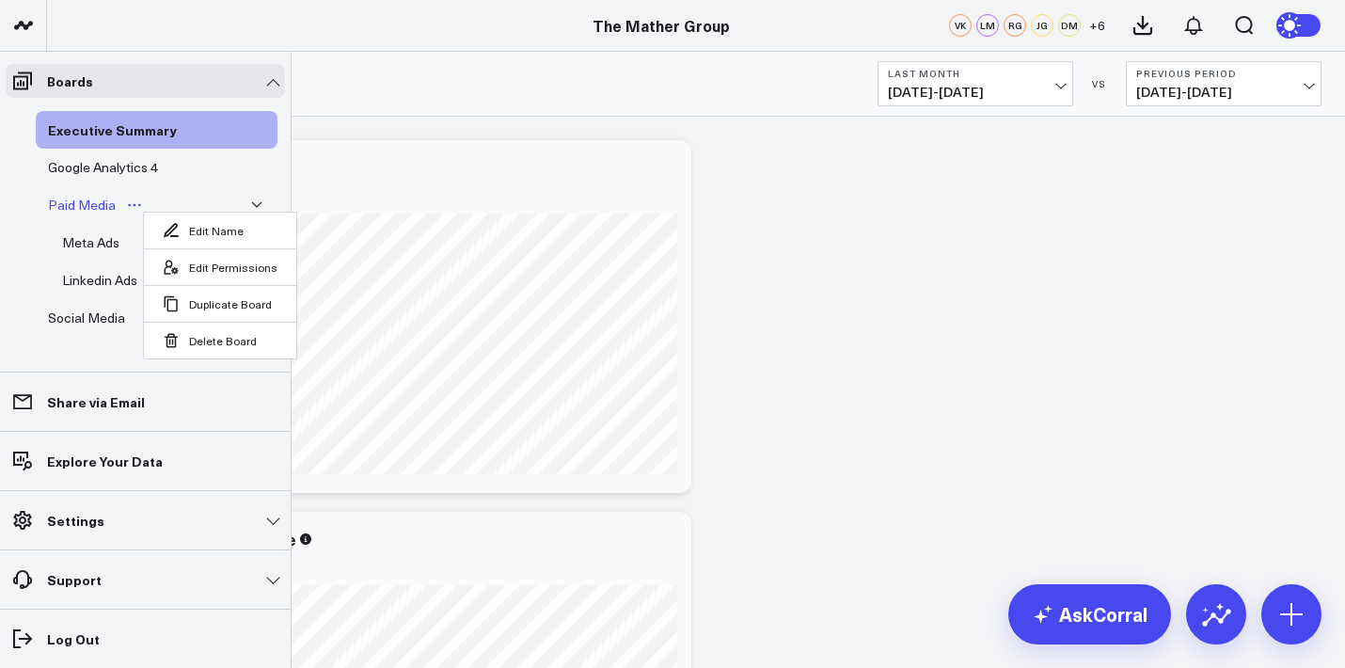
click at [84, 197] on div "Paid Media" at bounding box center [81, 205] width 77 height 23
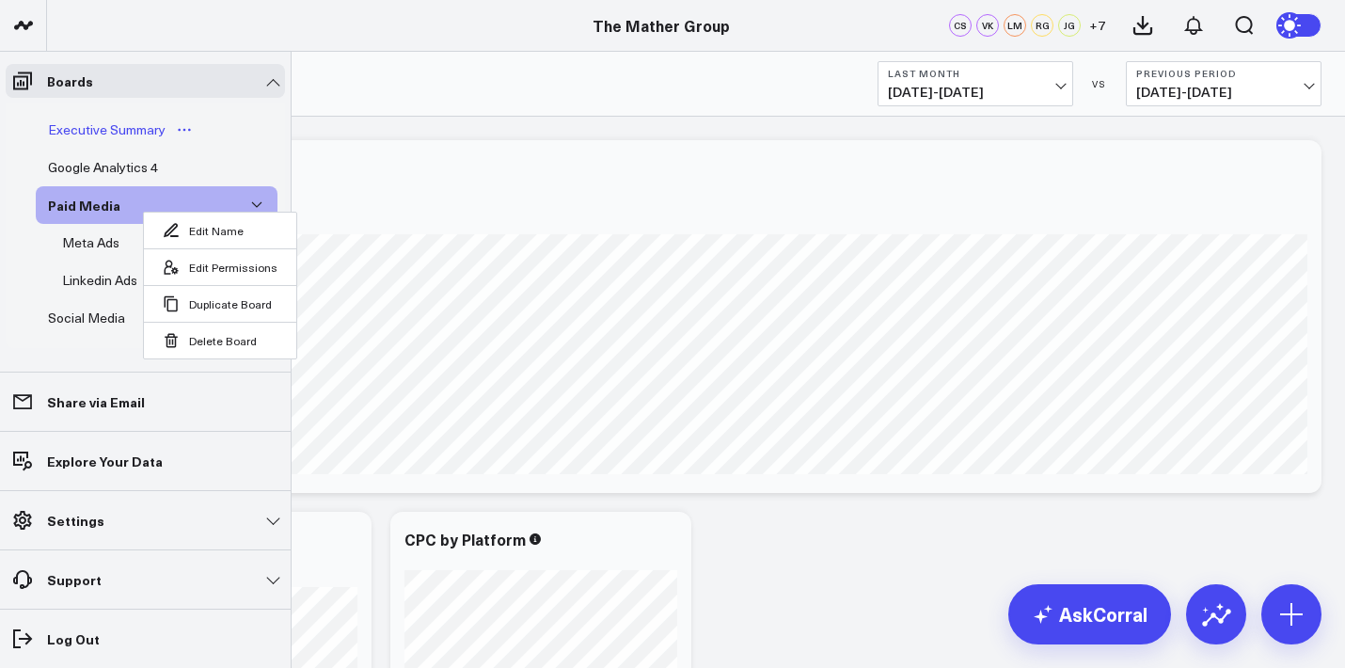
click at [108, 123] on div "Executive Summary" at bounding box center [106, 130] width 127 height 23
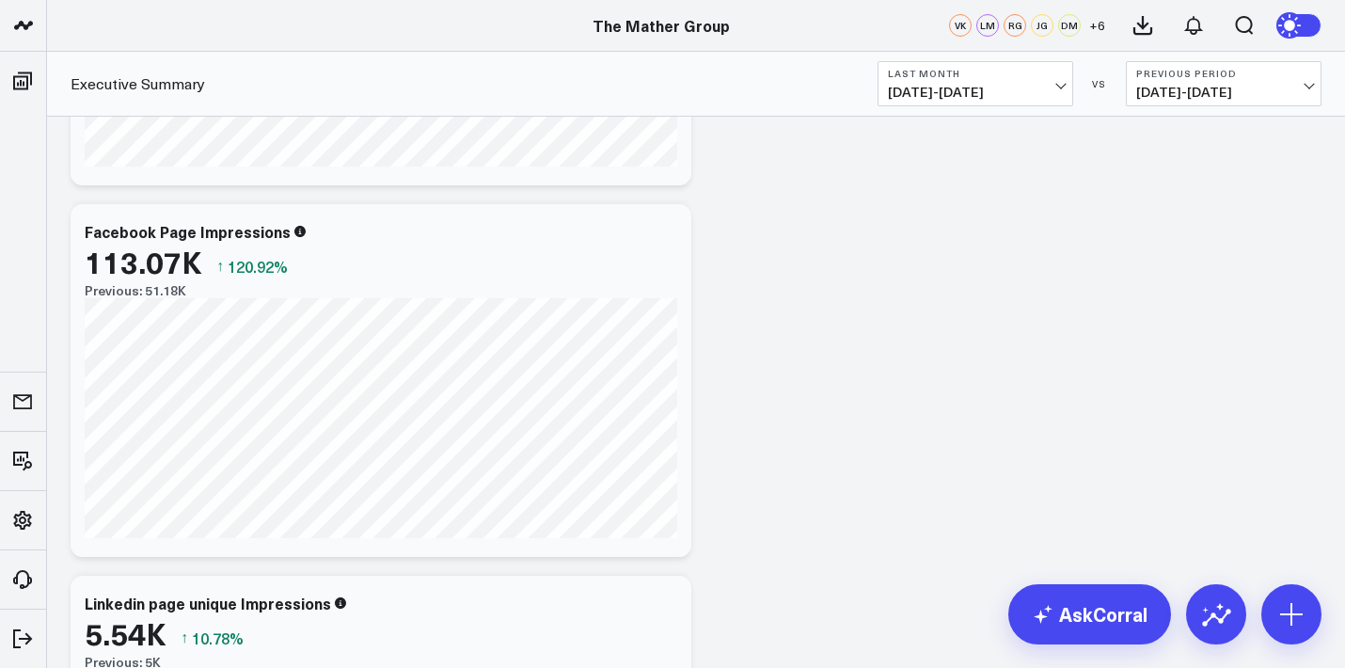
scroll to position [3026, 0]
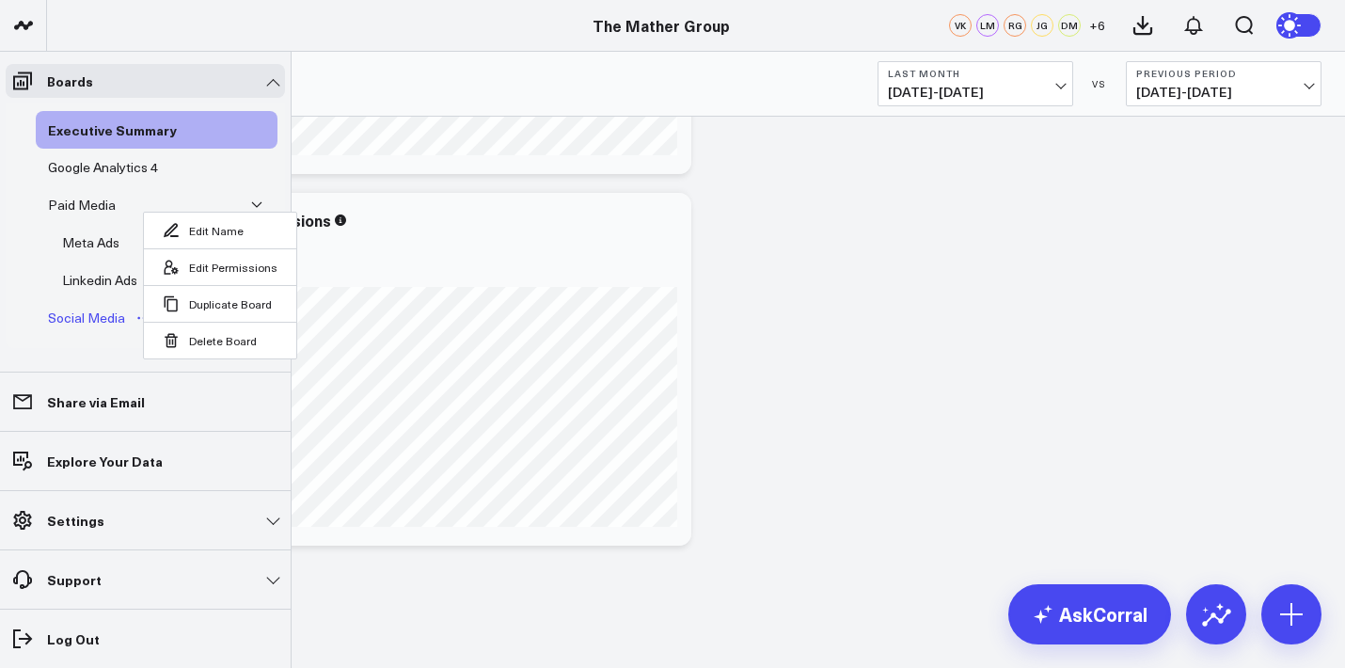
click at [95, 314] on div "Social Media" at bounding box center [86, 318] width 87 height 23
click at [86, 314] on div "Social Media" at bounding box center [86, 318] width 87 height 23
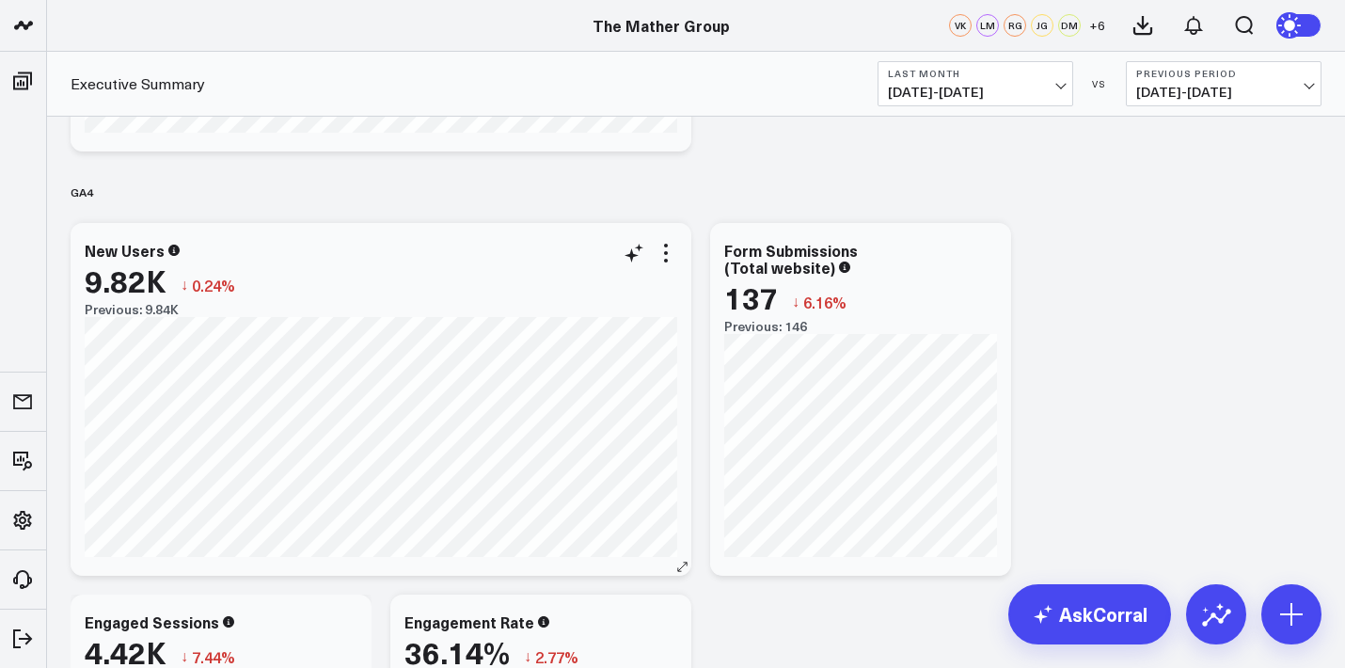
scroll to position [751, 0]
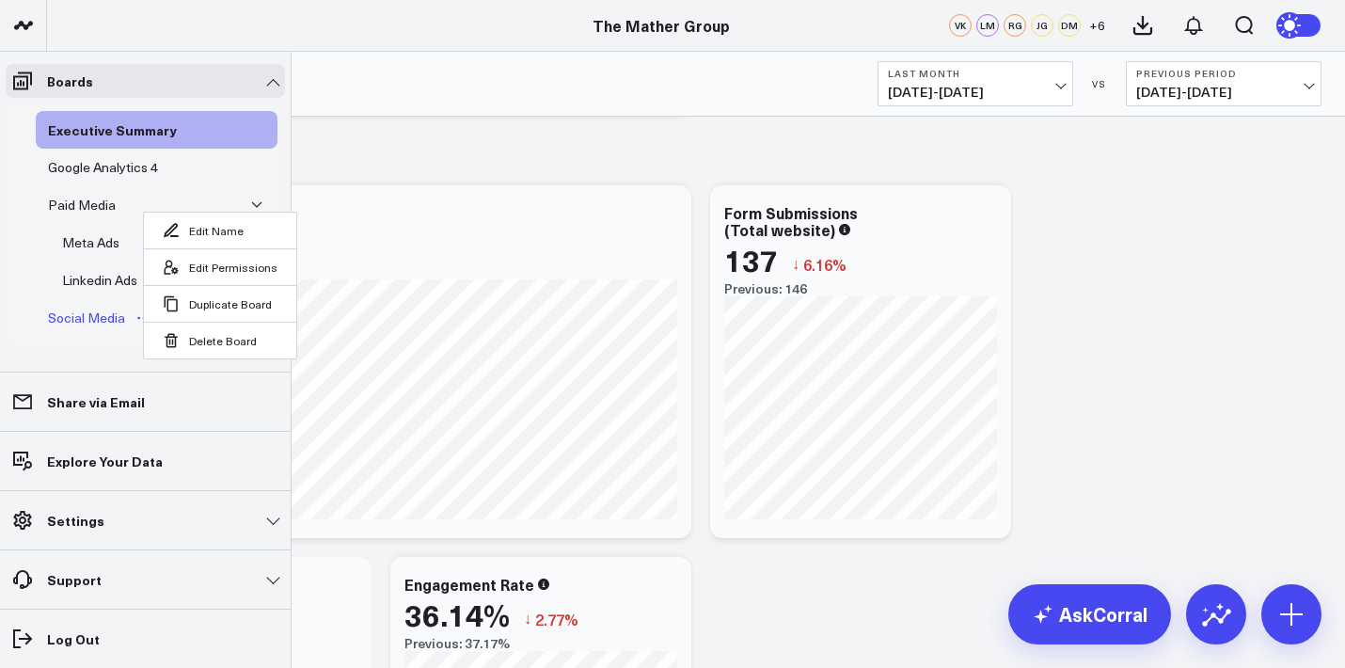
click at [91, 303] on link "Social Media" at bounding box center [101, 318] width 130 height 38
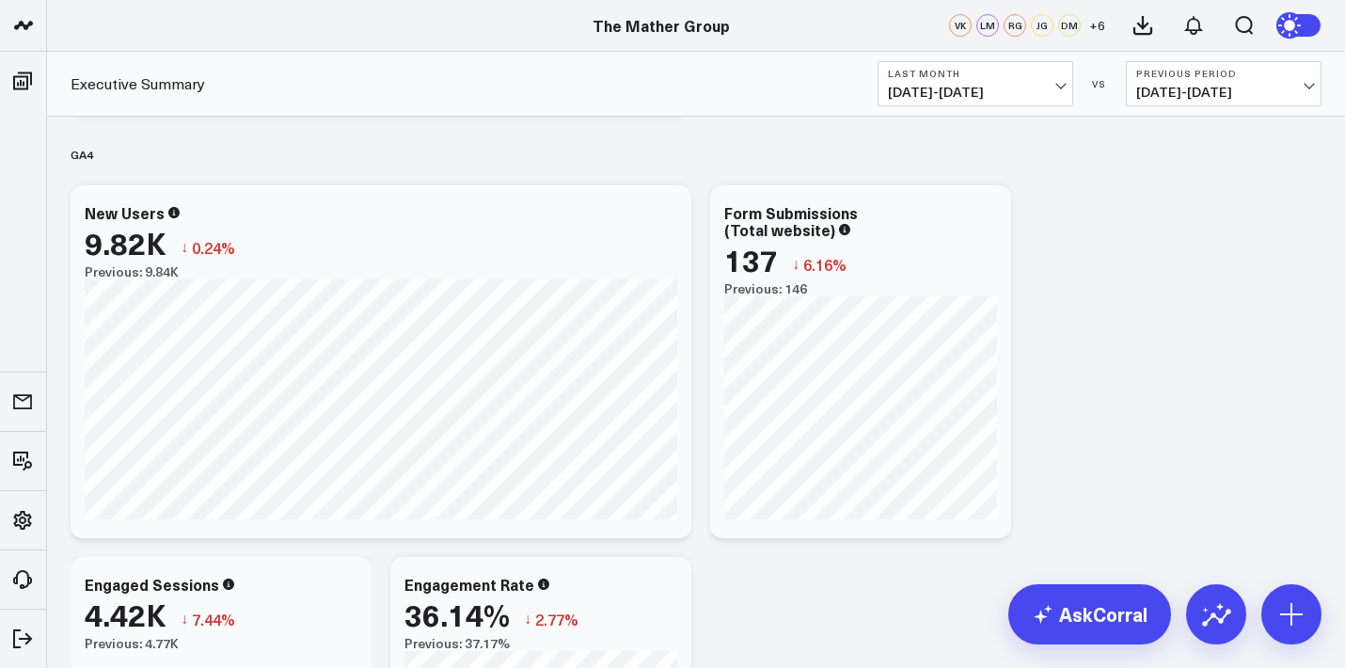
scroll to position [779, 0]
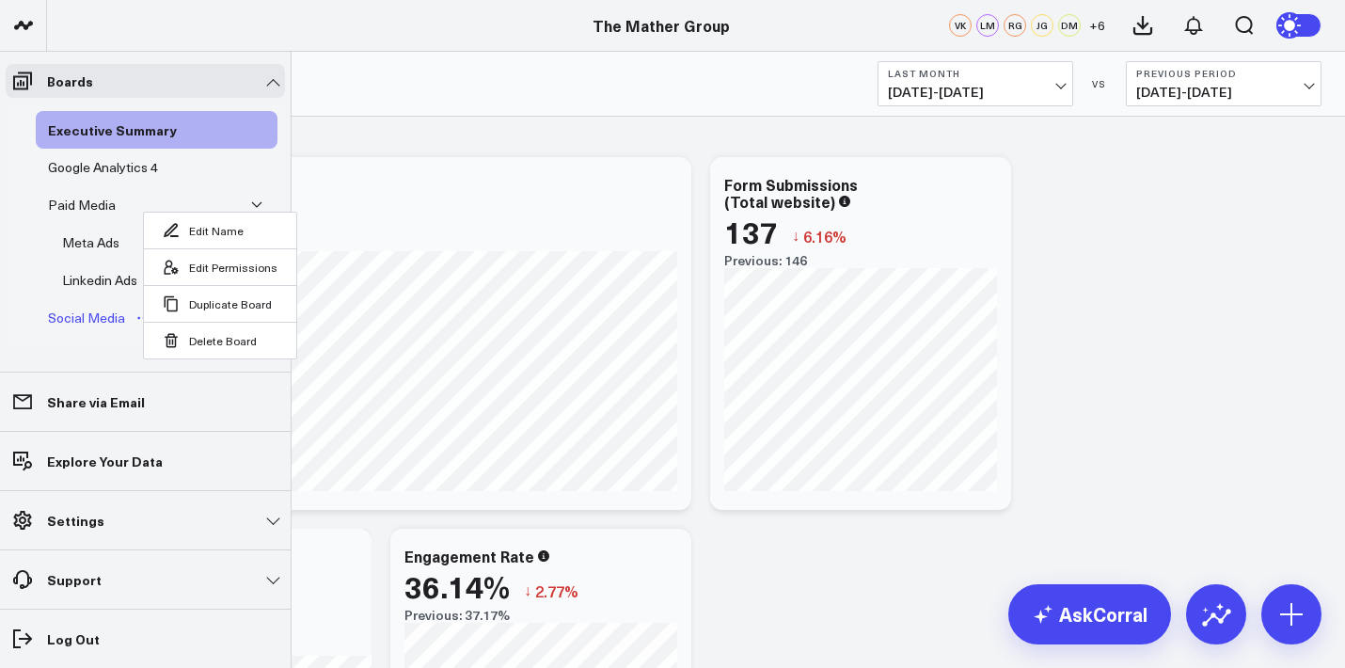
click at [89, 330] on link "Social Media" at bounding box center [101, 318] width 130 height 38
click at [27, 285] on div "Executive Summary Google Analytics 4 Paid Media Edit Name Edit Permissions Dupl…" at bounding box center [145, 225] width 279 height 245
click at [83, 197] on div "Paid Media" at bounding box center [81, 205] width 77 height 23
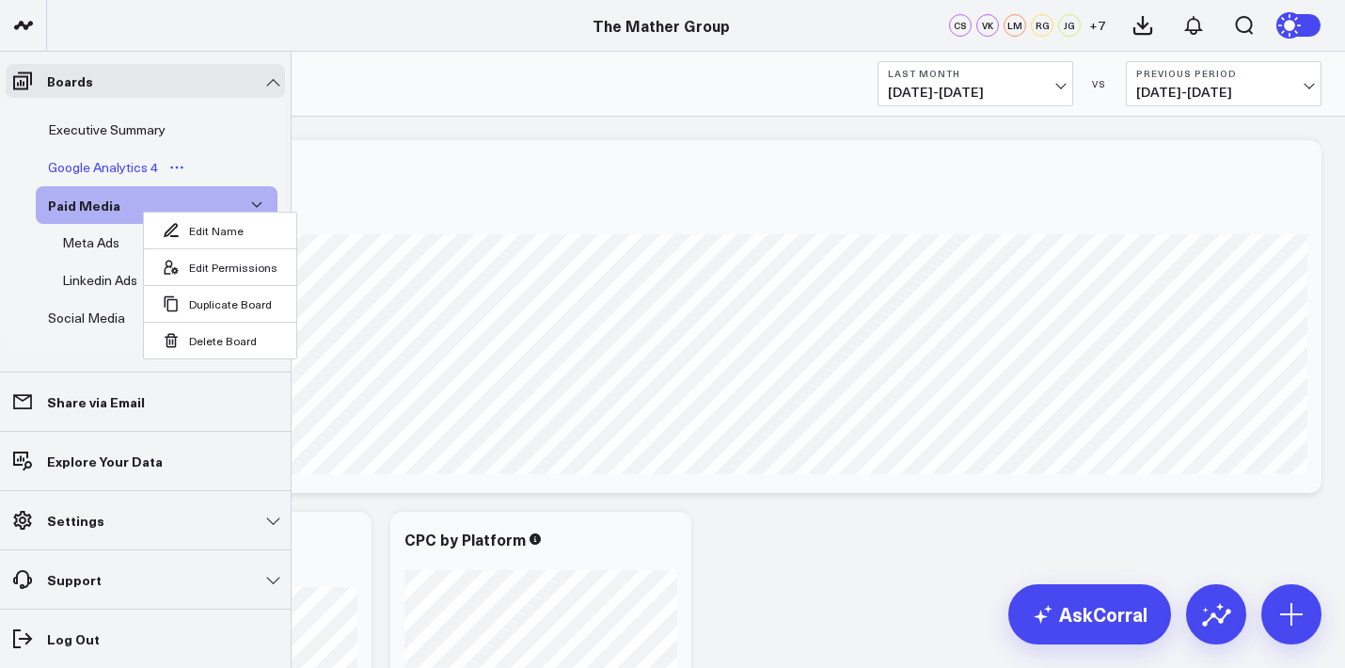
click at [98, 165] on div "Google Analytics 4" at bounding box center [102, 167] width 119 height 23
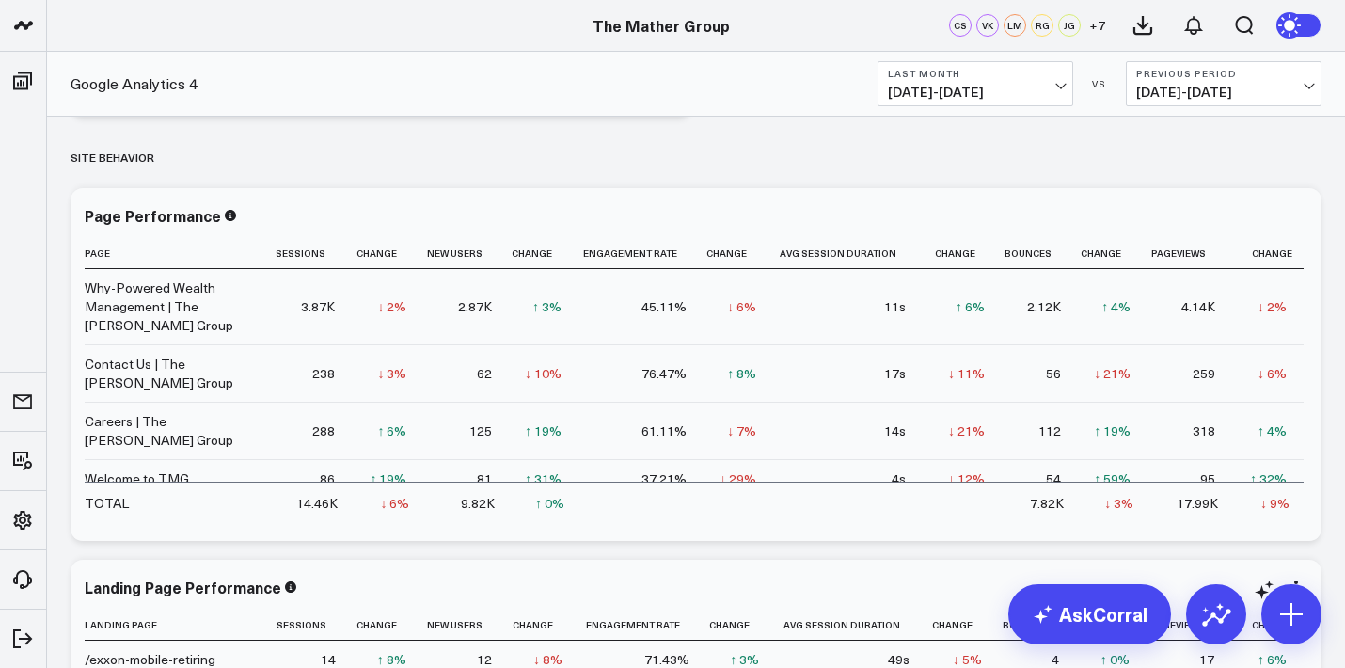
scroll to position [4284, 0]
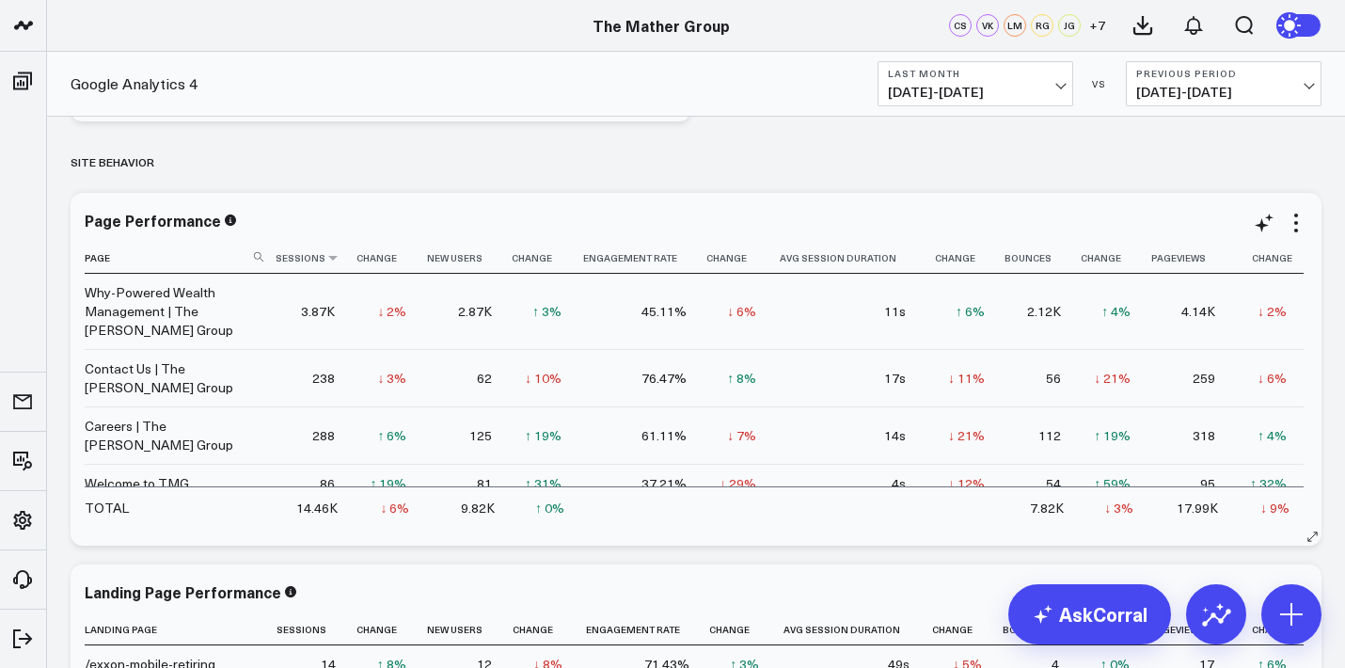
click at [330, 268] on th "Sessions" at bounding box center [312, 258] width 79 height 31
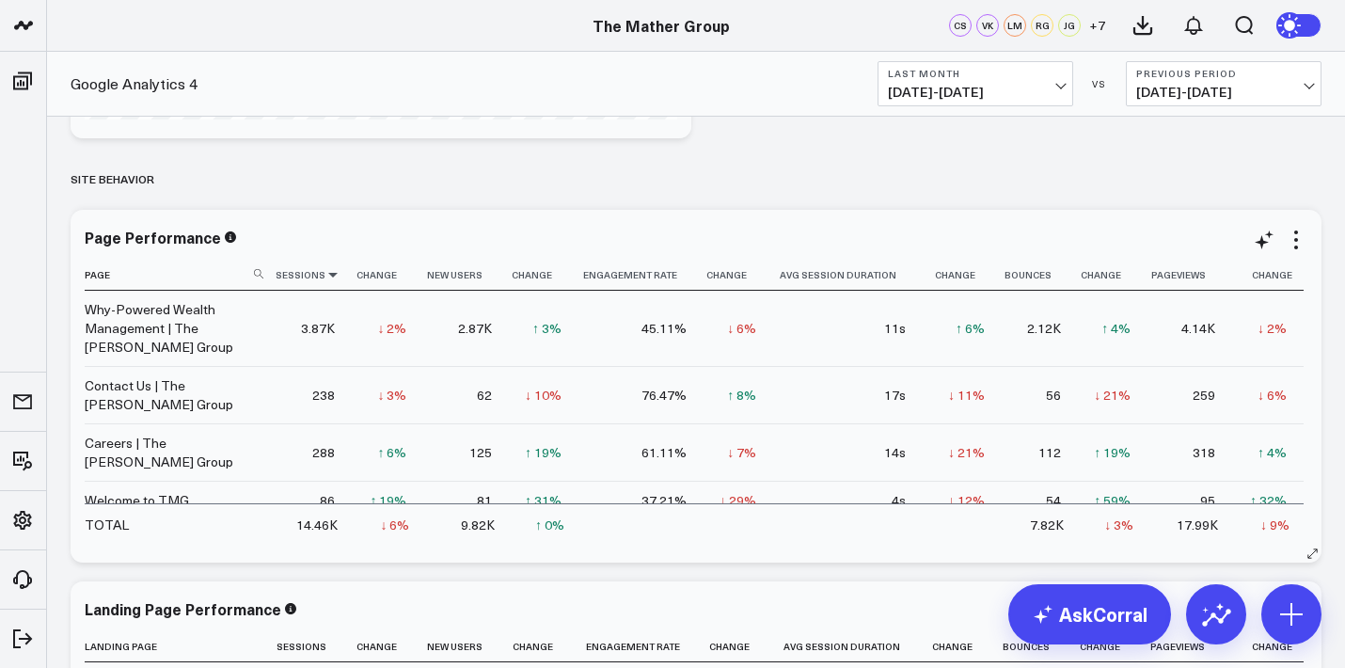
click at [333, 275] on icon at bounding box center [333, 274] width 15 height 11
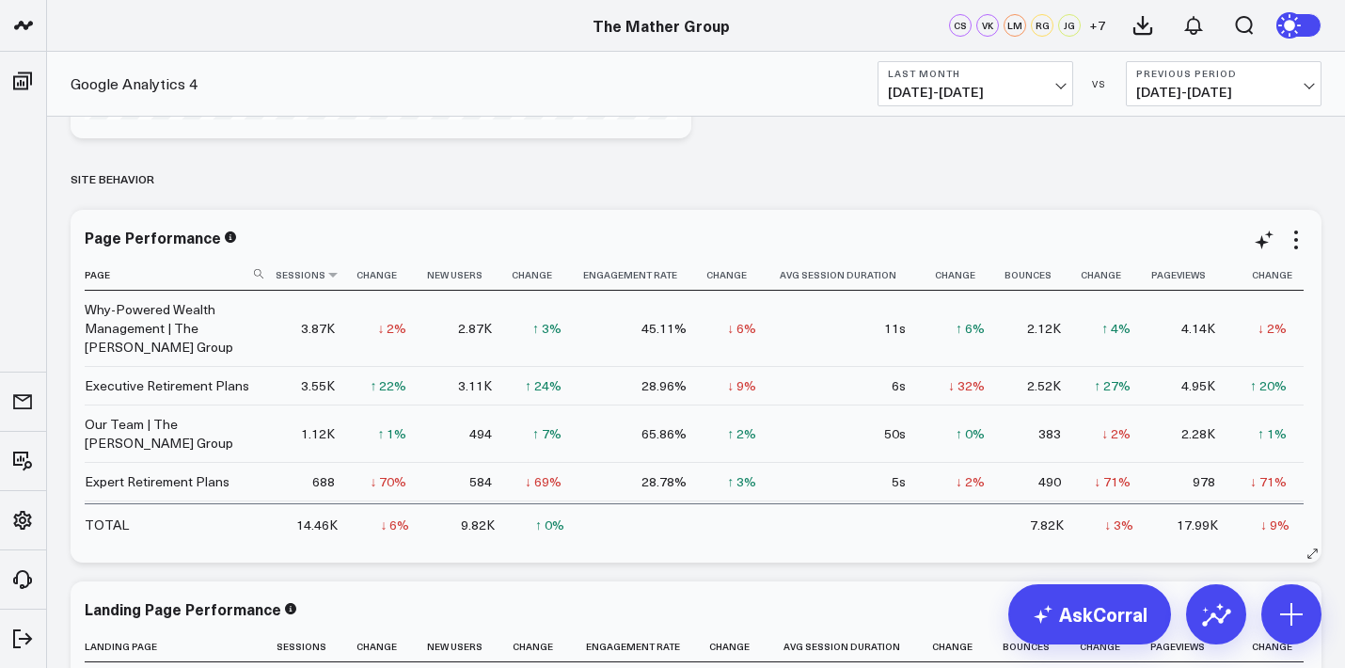
click at [329, 282] on th "Sessions" at bounding box center [312, 275] width 79 height 31
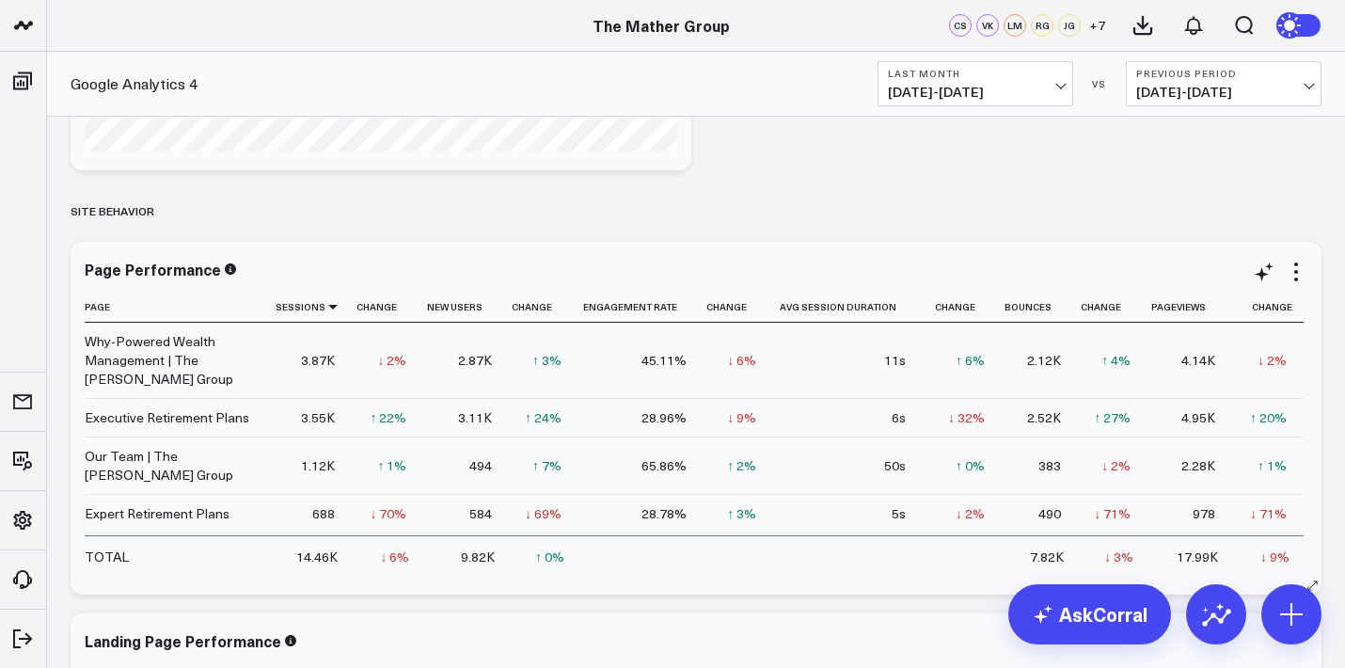
scroll to position [4229, 0]
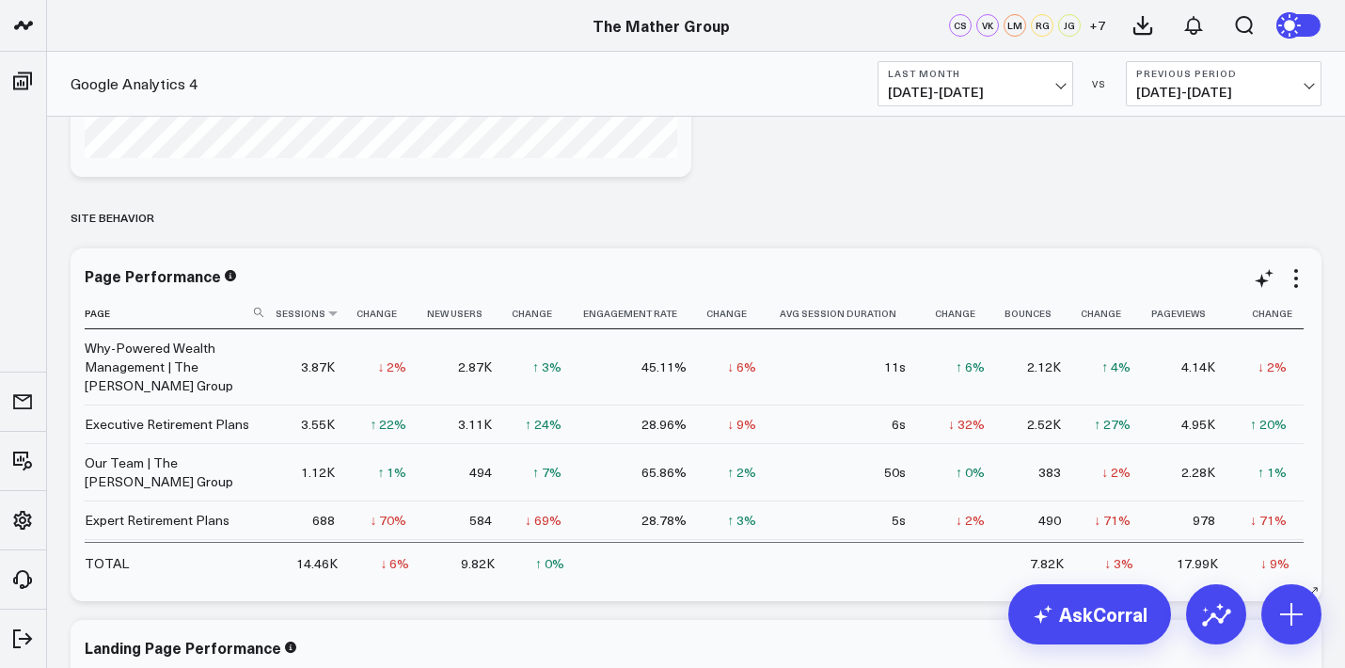
click at [308, 321] on th "Sessions" at bounding box center [312, 313] width 79 height 31
click at [327, 314] on icon at bounding box center [333, 313] width 15 height 11
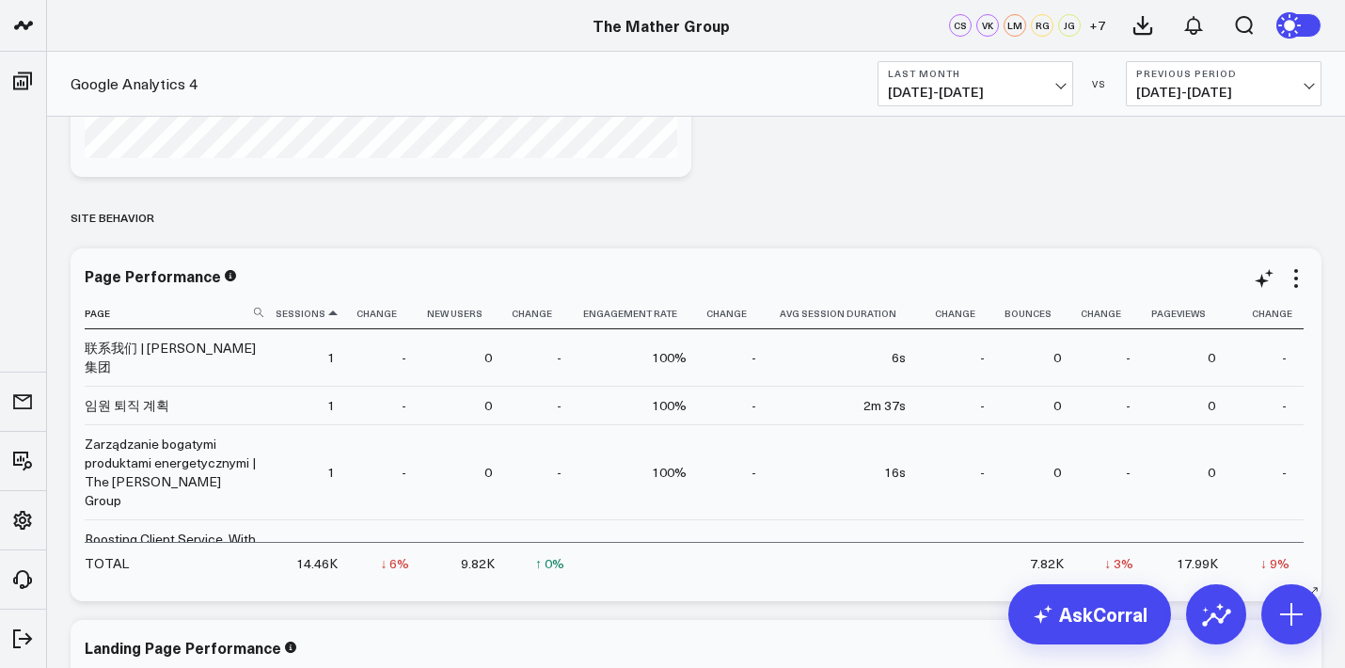
click at [334, 311] on icon at bounding box center [333, 313] width 15 height 11
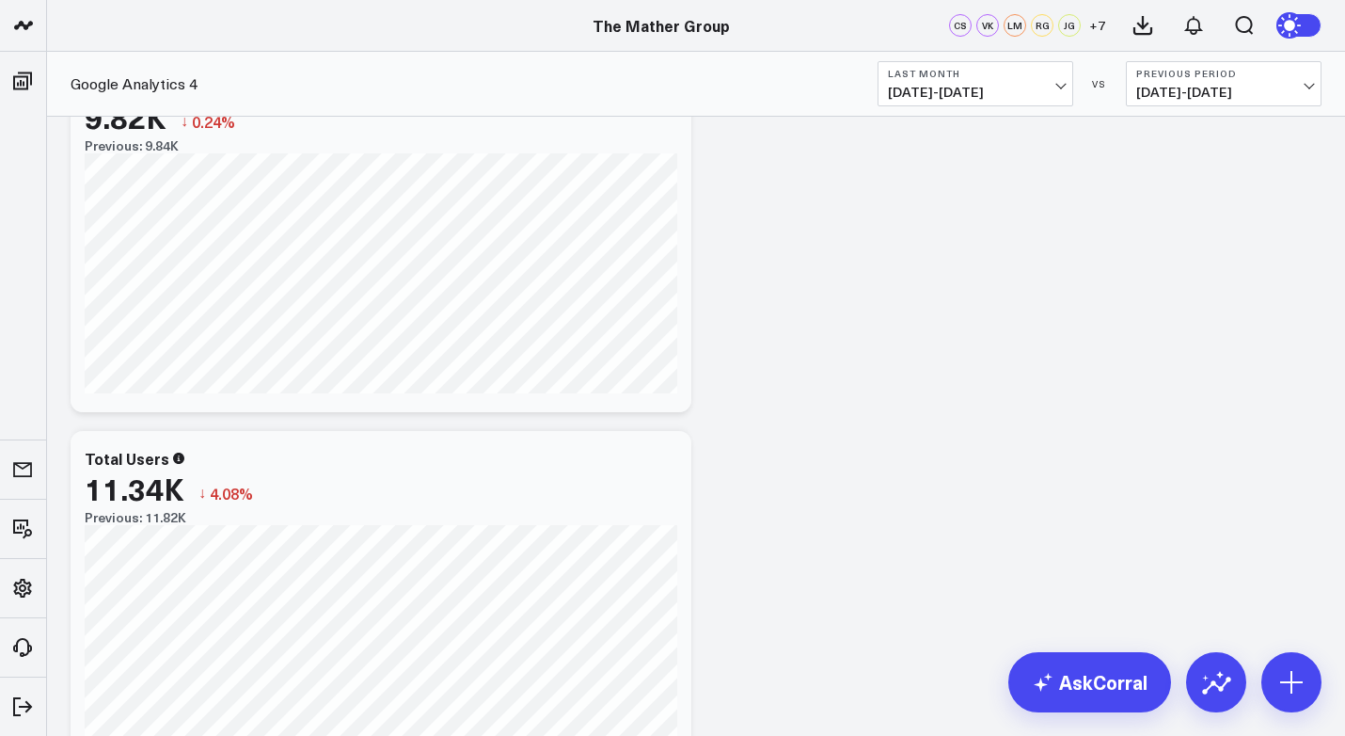
scroll to position [0, 0]
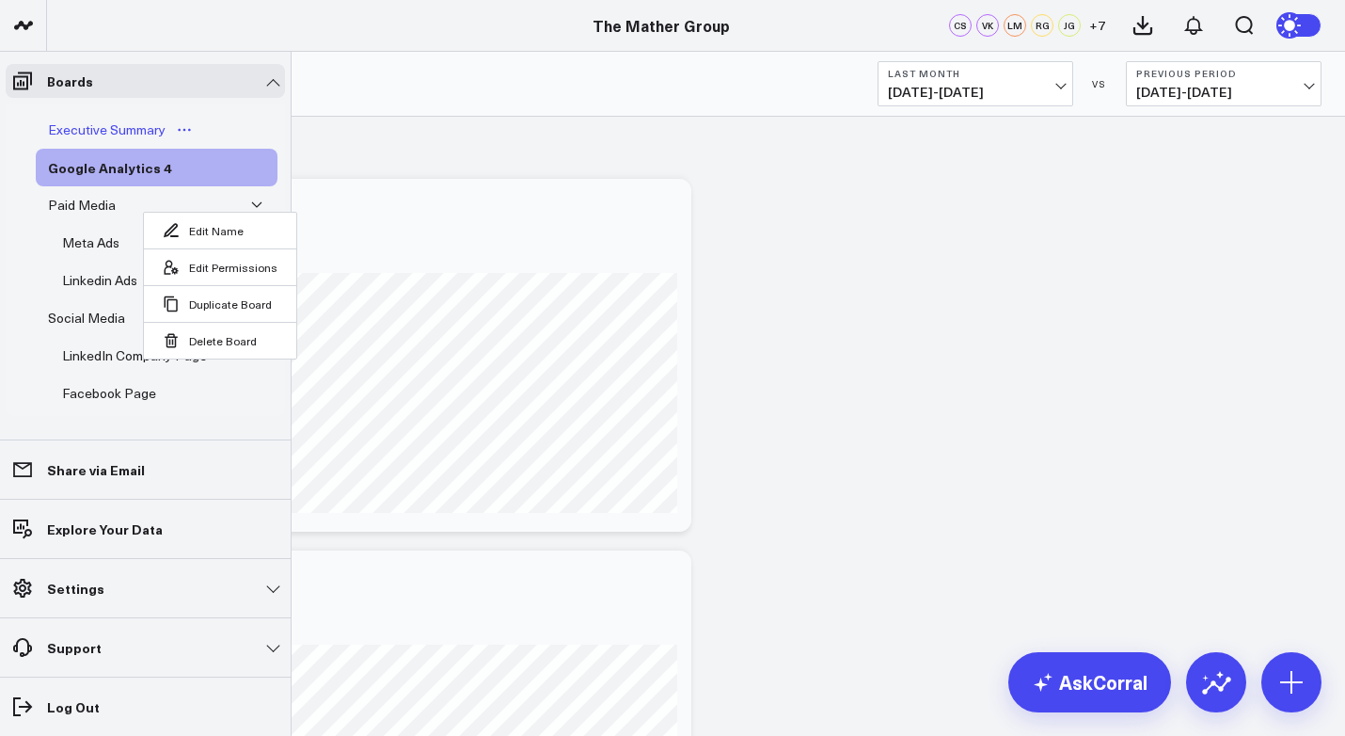
click at [106, 129] on div "Executive Summary" at bounding box center [106, 130] width 127 height 23
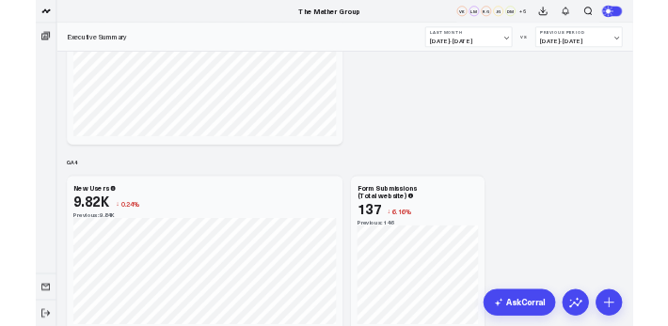
scroll to position [6548, 0]
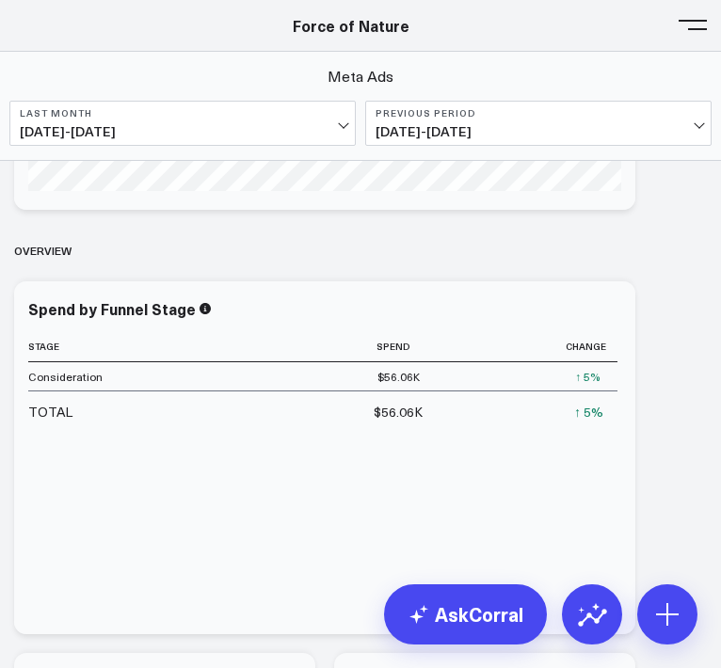
scroll to position [700, 0]
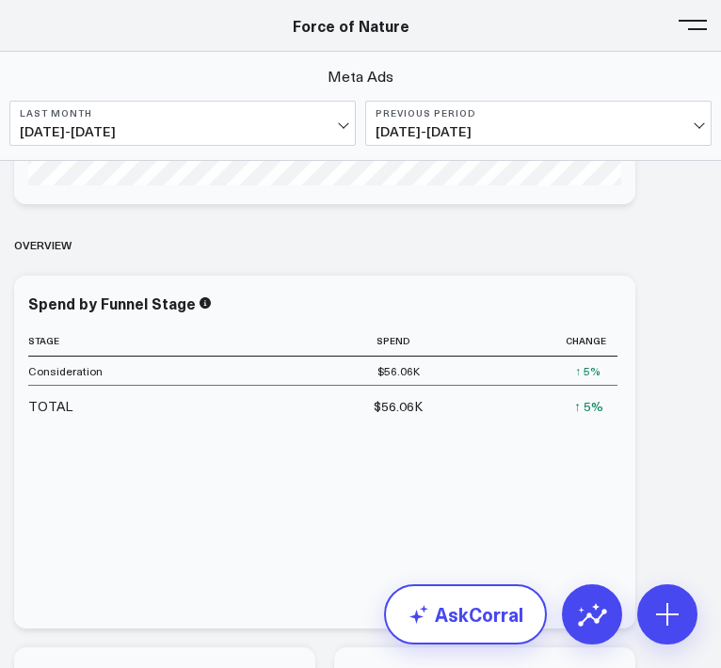
click at [488, 609] on link "AskCorral" at bounding box center [465, 614] width 163 height 60
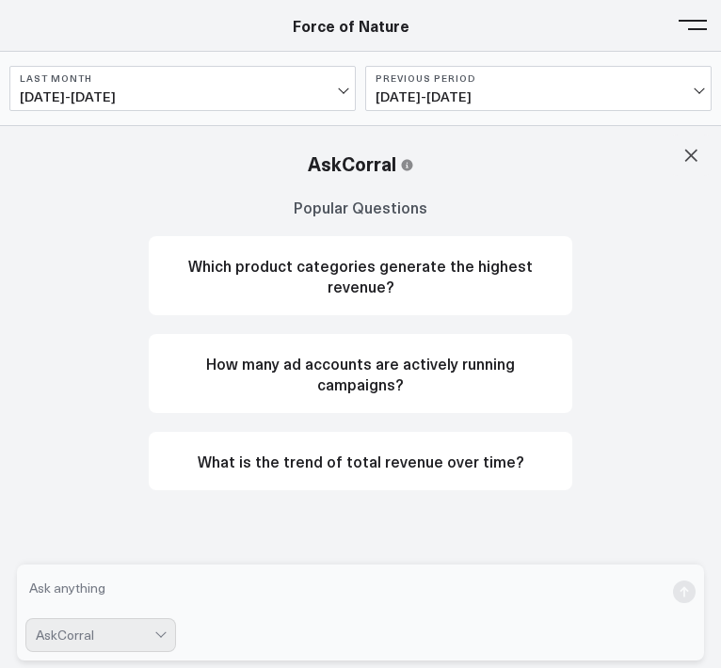
scroll to position [885, 0]
